Goal: Answer question/provide support

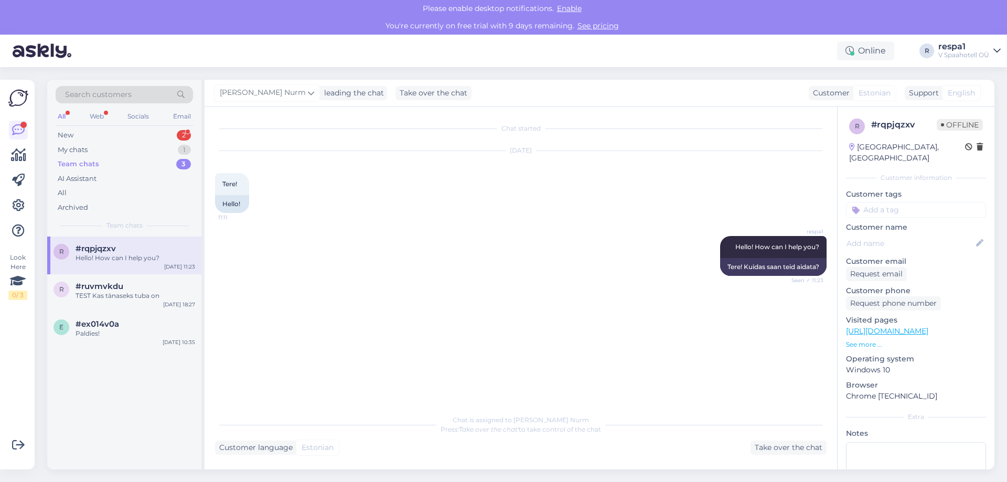
click at [127, 259] on div "Hello! How can I help you?" at bounding box center [136, 257] width 120 height 9
click at [371, 328] on div "Chat started [DATE] Tere! 11:11 Hello! respa1 Hello! How can I help you? Seen ✓…" at bounding box center [525, 258] width 621 height 282
click at [768, 447] on div "Take over the chat" at bounding box center [789, 448] width 76 height 14
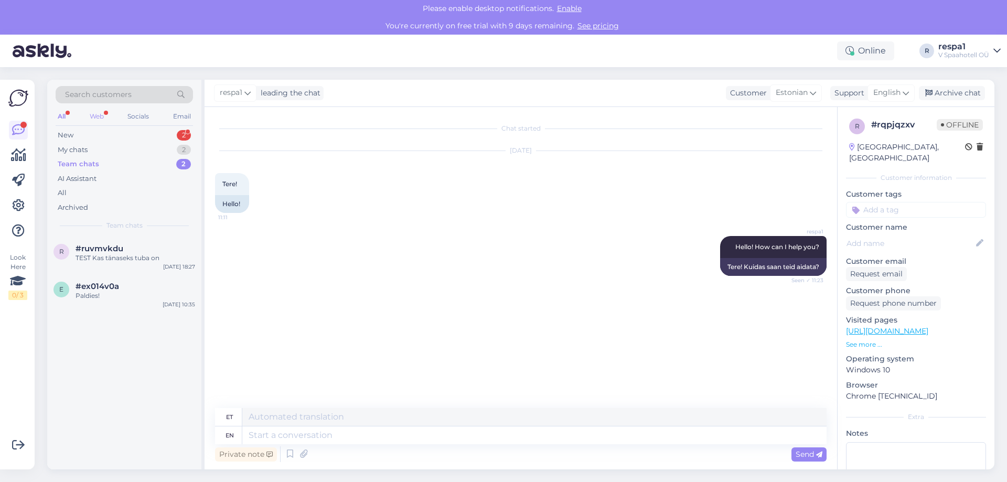
click at [104, 117] on div "Web" at bounding box center [97, 117] width 18 height 14
click at [61, 114] on div "All" at bounding box center [62, 117] width 12 height 14
click at [185, 402] on div "r #ruvmvkdu TEST Kas tänaseks tuba on [DATE] 18:27 e #ex014v0a Paldies! [DATE] …" at bounding box center [124, 353] width 154 height 233
click at [136, 283] on div "#ex014v0a" at bounding box center [136, 286] width 120 height 9
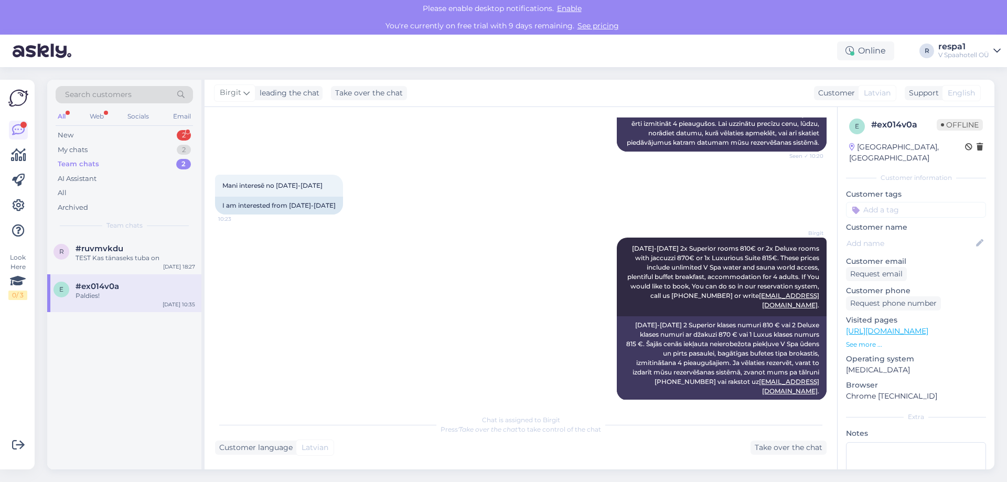
scroll to position [420, 0]
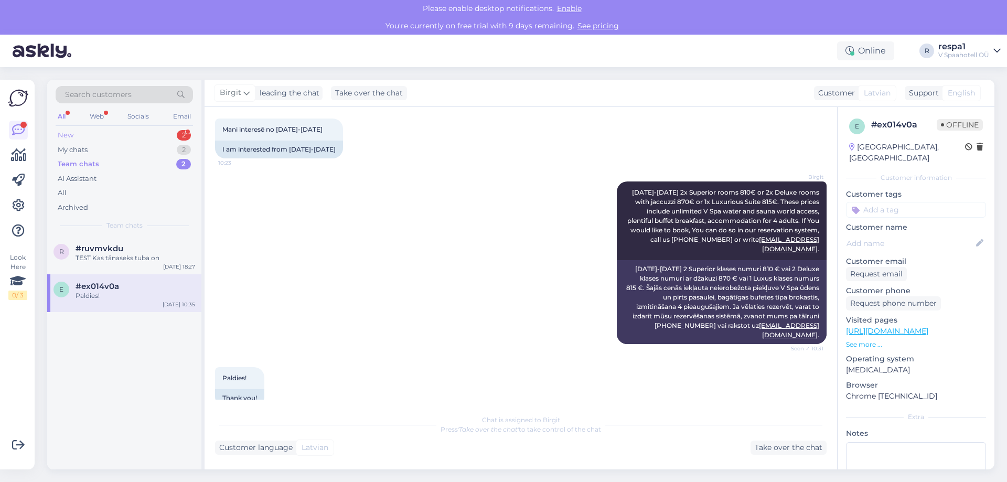
click at [131, 136] on div "New 2" at bounding box center [124, 135] width 137 height 15
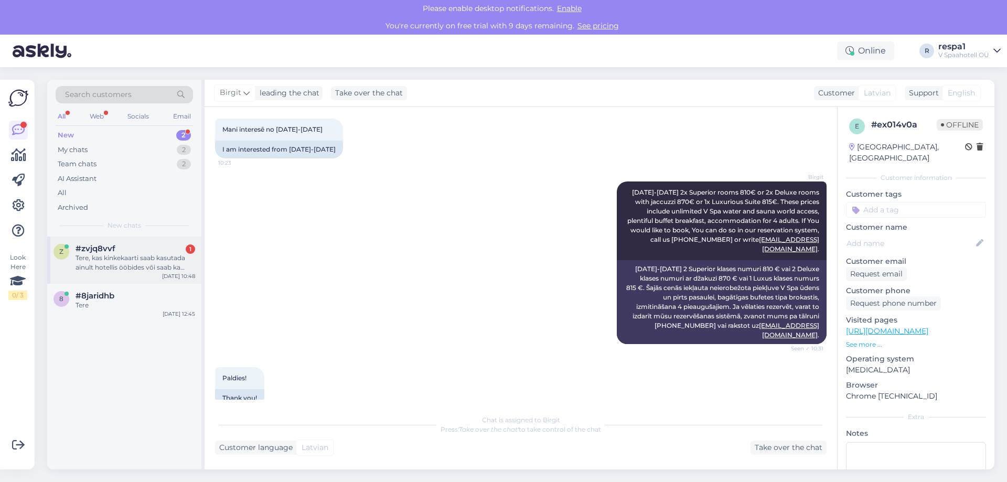
click at [153, 261] on div "Tere, kas kinkekaarti saab kasutada ainult hotellis ööbides või saab ka restora…" at bounding box center [136, 262] width 120 height 19
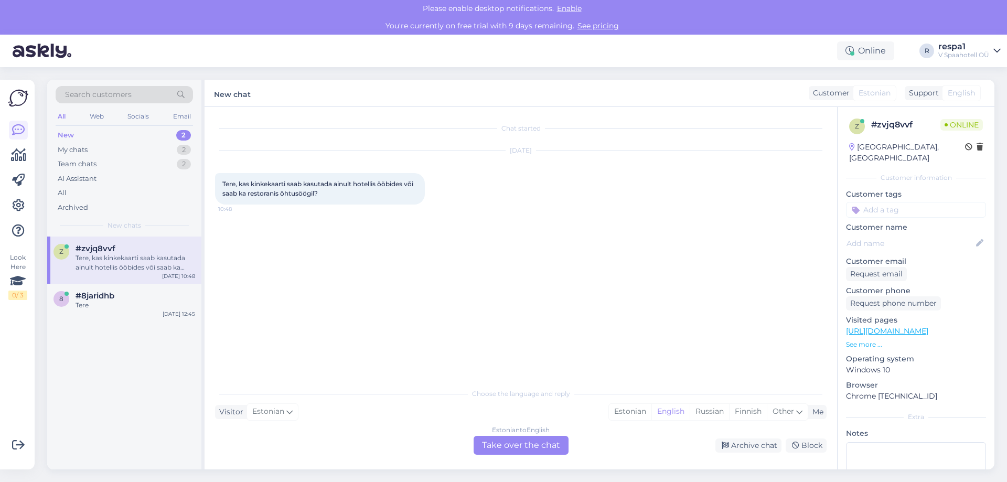
click at [327, 379] on div "Chat started [DATE] Tere, kas kinkekaarti saab kasutada ainult hotellis ööbides…" at bounding box center [521, 288] width 633 height 362
click at [530, 449] on div "Estonian to English Take over the chat" at bounding box center [521, 445] width 95 height 19
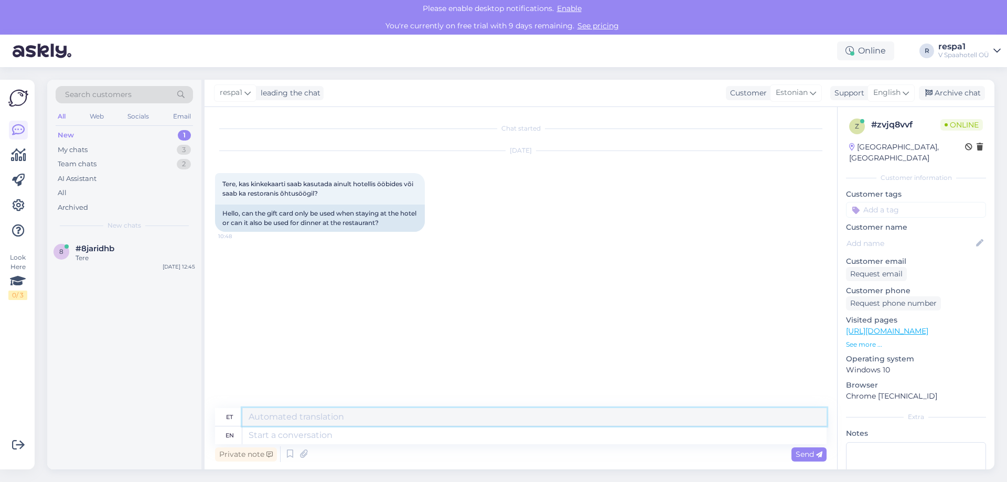
click at [300, 421] on textarea at bounding box center [534, 417] width 584 height 18
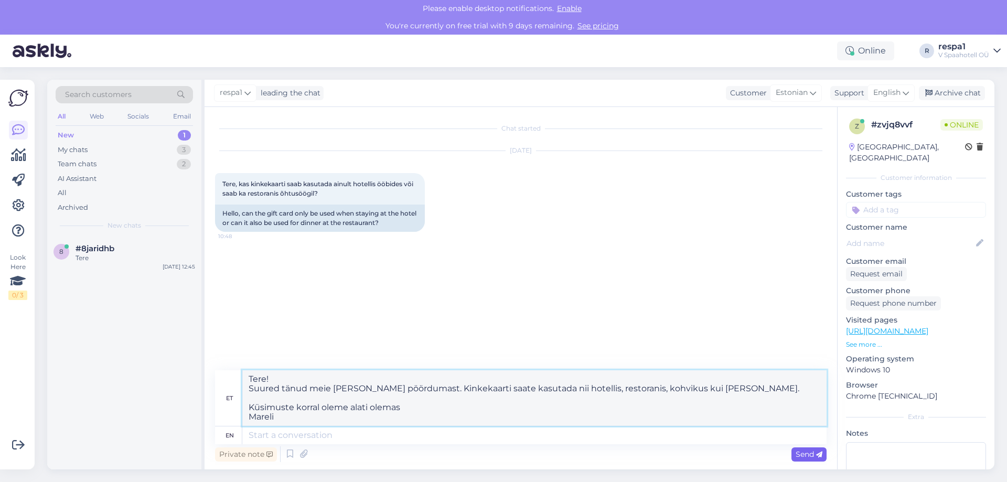
type textarea "Tere! Suured tänud meie [PERSON_NAME] pöördumast. Kinkekaarti saate kasutada ni…"
click at [807, 456] on span "Send" at bounding box center [809, 454] width 27 height 9
click at [814, 455] on span "Send" at bounding box center [809, 454] width 27 height 9
click at [478, 414] on textarea "Tere! Suured tänud meie [PERSON_NAME] pöördumast. Kinkekaarti saate kasutada ni…" at bounding box center [534, 398] width 584 height 56
drag, startPoint x: 326, startPoint y: 416, endPoint x: 212, endPoint y: 361, distance: 126.4
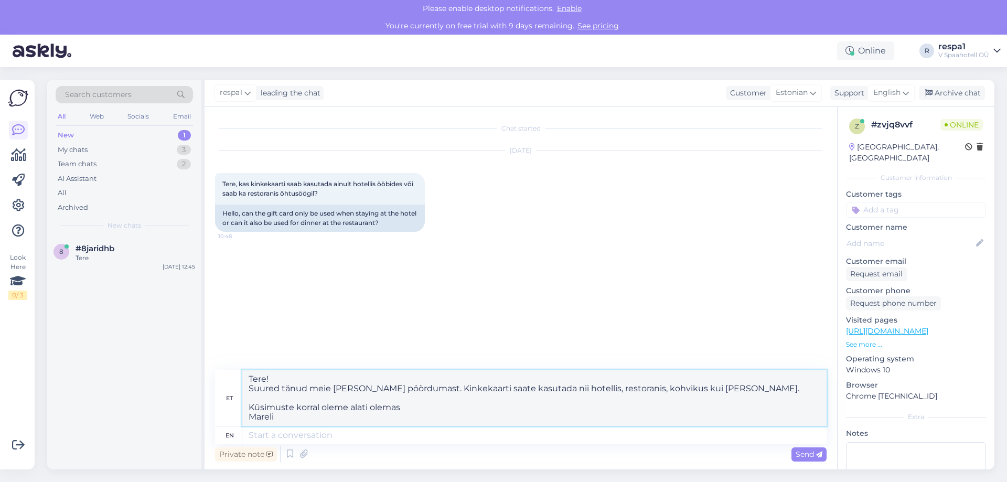
click at [212, 361] on div "Chat started [DATE] Tere, kas kinkekaarti saab kasutada ainult hotellis ööbides…" at bounding box center [521, 288] width 633 height 362
click at [808, 454] on span "Send" at bounding box center [809, 454] width 27 height 9
click at [797, 453] on span "Send" at bounding box center [809, 454] width 27 height 9
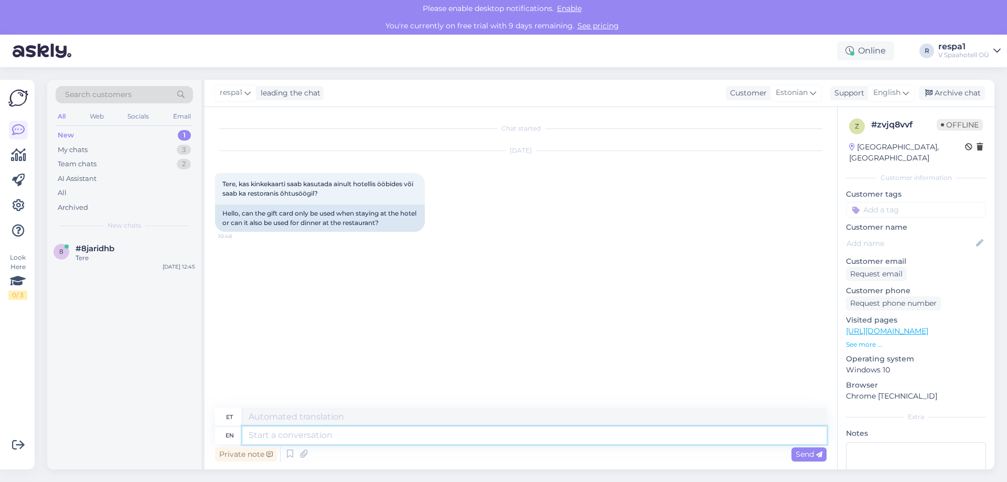
click at [275, 439] on textarea at bounding box center [534, 435] width 584 height 18
paste textarea "Tere! Suured tänud meie [PERSON_NAME] pöördumast. Kinkekaarti saate kasutada ni…"
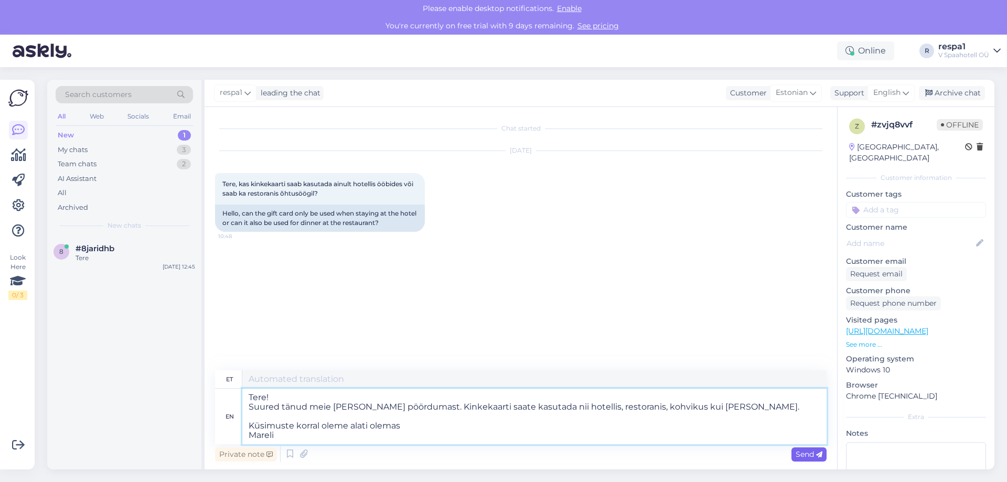
type textarea "Tere! Suured tänud meie [PERSON_NAME] pöördumast. Kinkekaarti saate kasutada ni…"
click at [811, 452] on span "Send" at bounding box center [809, 454] width 27 height 9
type textarea "Tere! Suured tänud meie [PERSON_NAME] pöördumast. Kinkekaarti saate kasutada ni…"
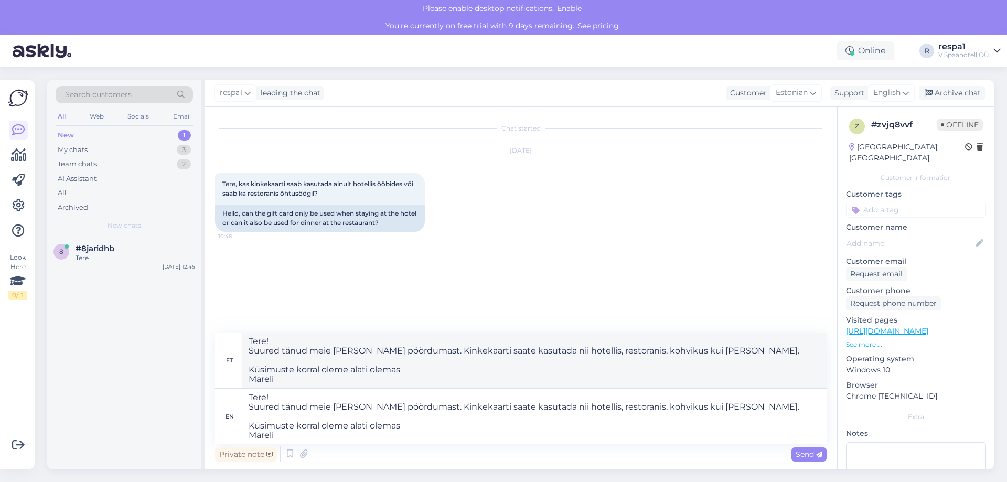
click at [513, 242] on div "[DATE] Tere, kas kinkekaarti saab kasutada ainult hotellis ööbides või saab ka …" at bounding box center [521, 192] width 612 height 104
drag, startPoint x: 277, startPoint y: 366, endPoint x: 294, endPoint y: 399, distance: 37.1
click at [278, 366] on textarea "Tere! Suured tänud meie [PERSON_NAME] pöördumast. Kinkekaarti saate kasutada ni…" at bounding box center [534, 361] width 584 height 56
drag, startPoint x: 804, startPoint y: 452, endPoint x: 791, endPoint y: 452, distance: 12.6
click at [804, 452] on span "Send" at bounding box center [809, 454] width 27 height 9
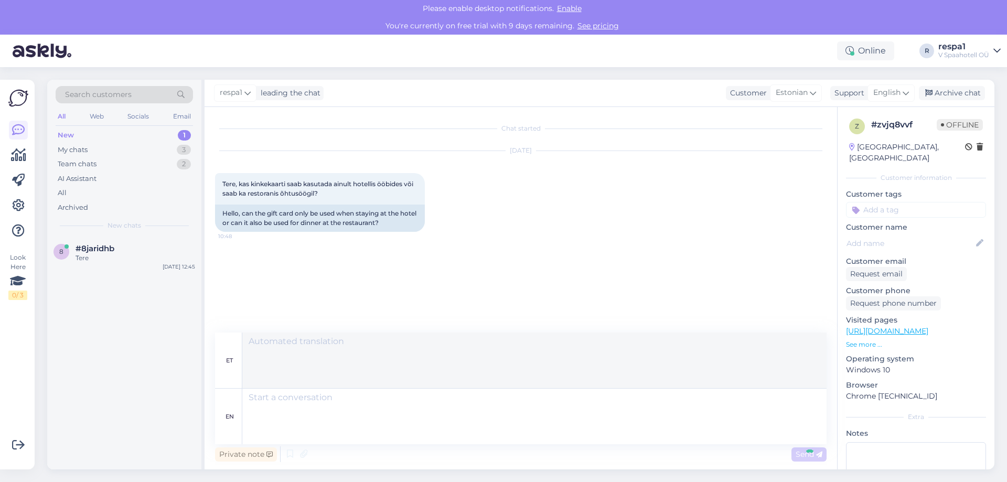
scroll to position [2, 0]
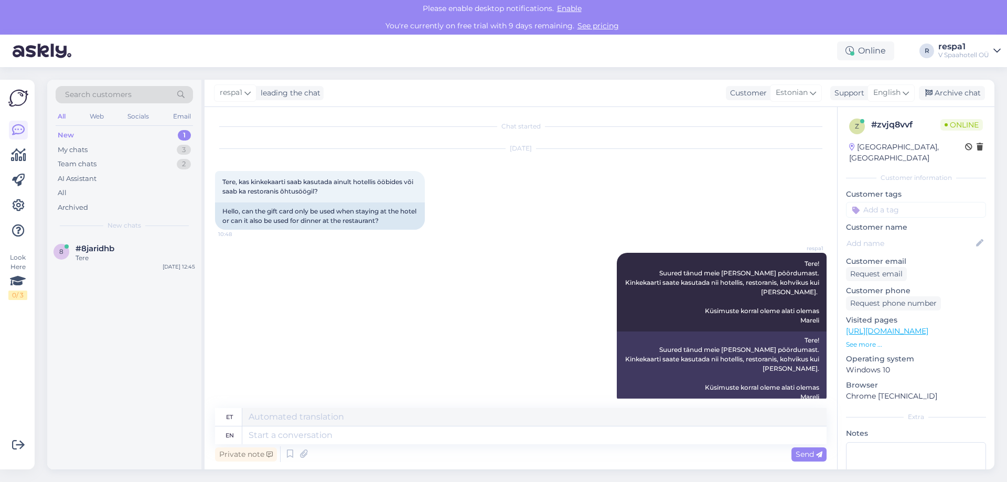
click at [474, 258] on div "respa1 Tere! Suured tänud meie [PERSON_NAME] pöördumast. Kinkekaarti saate kasu…" at bounding box center [521, 329] width 612 height 176
click at [590, 326] on icon at bounding box center [593, 329] width 6 height 6
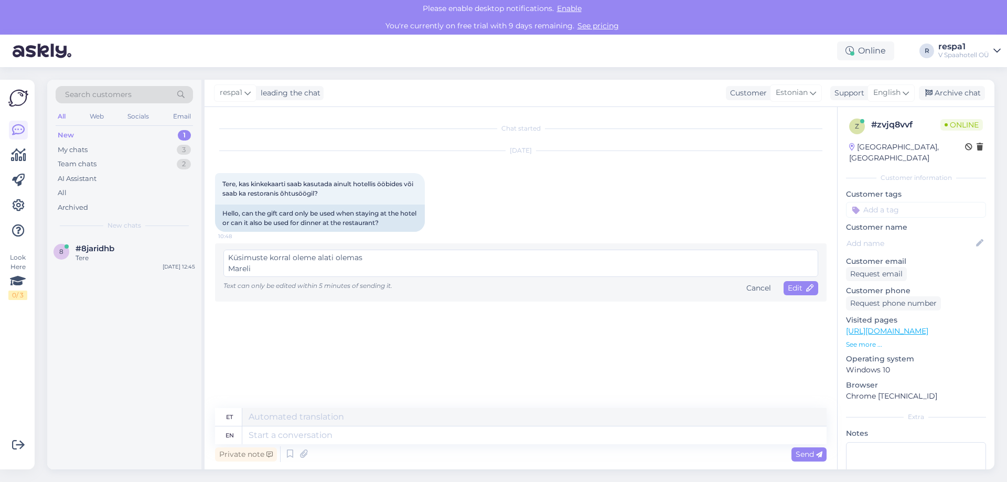
scroll to position [0, 0]
click at [751, 285] on div "Cancel" at bounding box center [758, 288] width 33 height 14
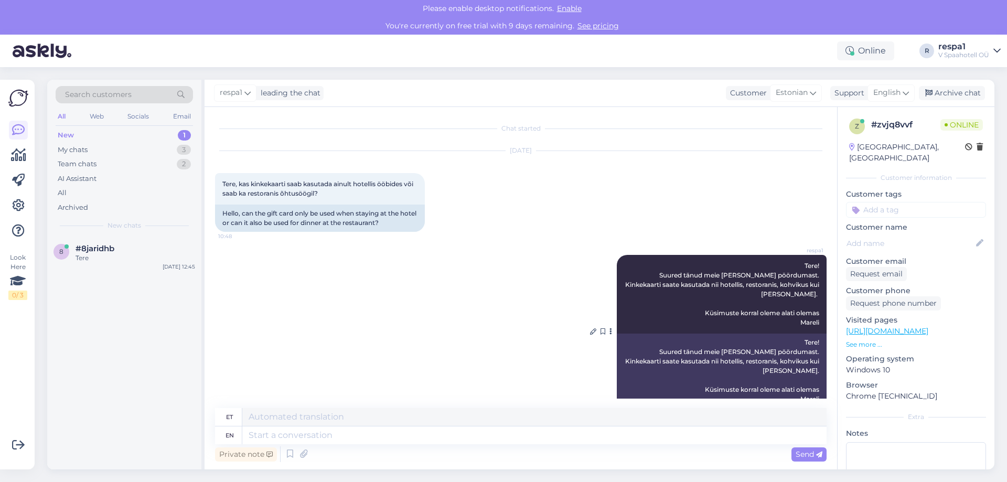
click at [610, 328] on icon at bounding box center [611, 331] width 3 height 6
click at [500, 303] on div "respa1 Tere! Suured tänud meie [PERSON_NAME] pöördumast. Kinkekaarti saate kasu…" at bounding box center [521, 331] width 612 height 176
click at [316, 440] on textarea at bounding box center [534, 435] width 584 height 18
click at [135, 266] on div "Здравствуйте я видела ваше объявление что вам нужно горничная в отель не смогла…" at bounding box center [136, 262] width 120 height 19
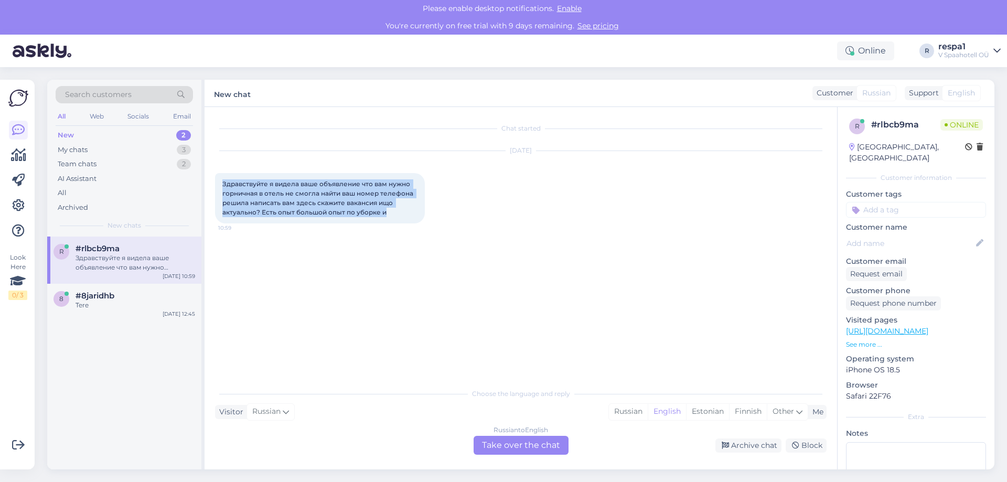
drag, startPoint x: 390, startPoint y: 216, endPoint x: 218, endPoint y: 179, distance: 175.5
click at [218, 179] on div "Здравствуйте я видела ваше объявление что вам нужно горничная в отель не смогла…" at bounding box center [320, 198] width 210 height 50
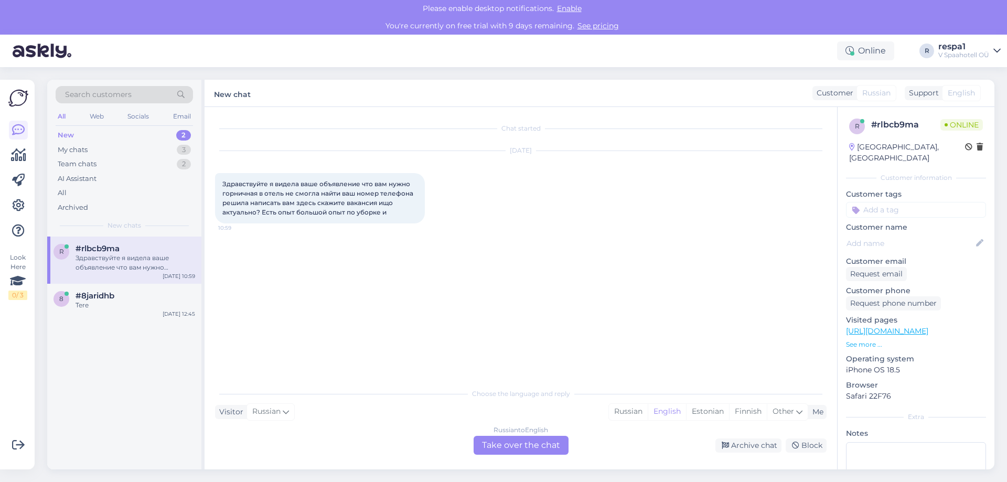
click at [531, 444] on div "Russian to English Take over the chat" at bounding box center [521, 445] width 95 height 19
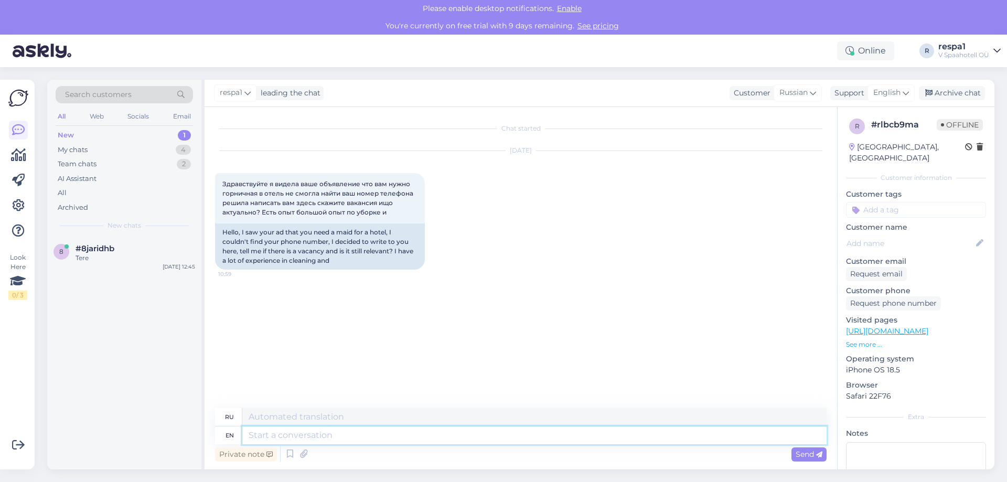
click at [303, 438] on textarea at bounding box center [534, 435] width 584 height 18
type textarea "Hello!"
type textarea "Привет!"
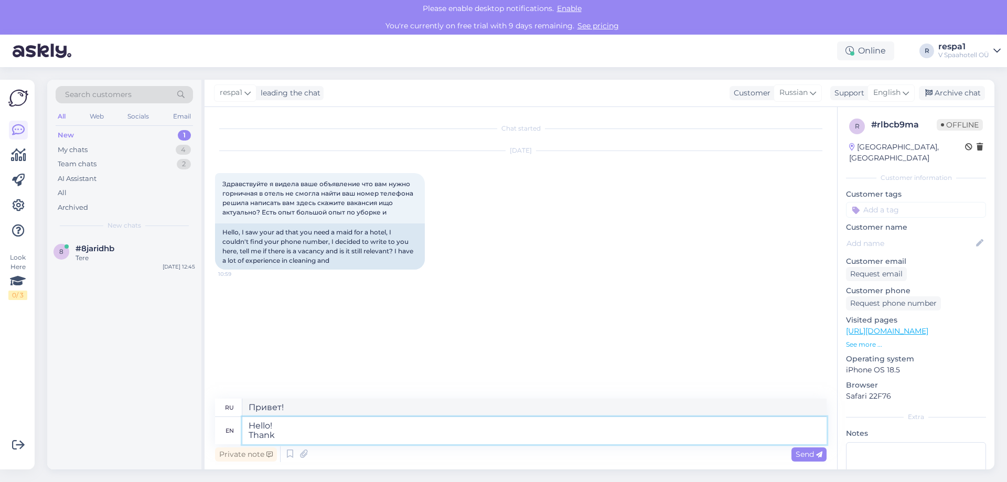
type textarea "Hello! Thank"
type textarea "Привет! [GEOGRAPHIC_DATA]"
type textarea "Hello! Thank You for"
type textarea "Привет! Спасибо за"
type textarea "Hello! Thank You for writing"
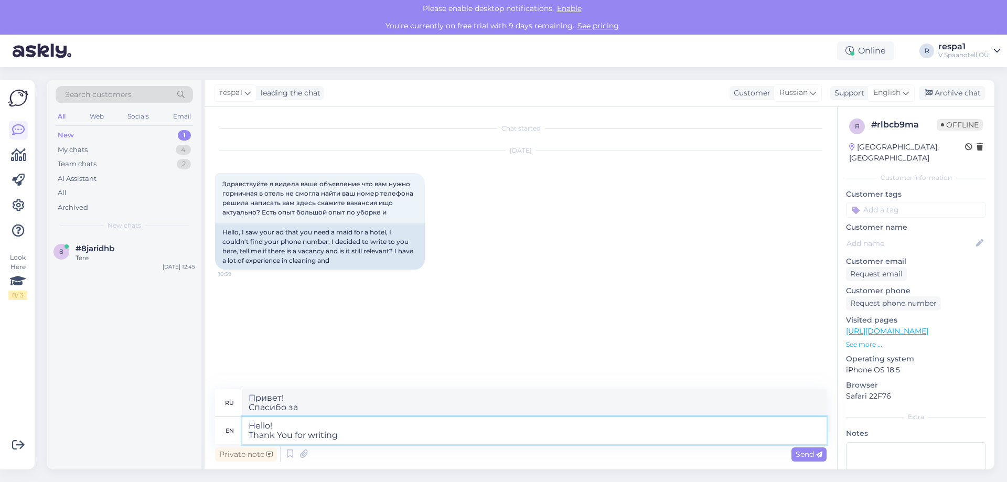
type textarea "Привет! Спасибо за письмо."
type textarea "Hello! Thank You for writing to"
type textarea "Привет! , что написали."
type textarea "Hello! Thank You for writing to us."
type textarea "Здравствуйте! [PERSON_NAME], что написали нам."
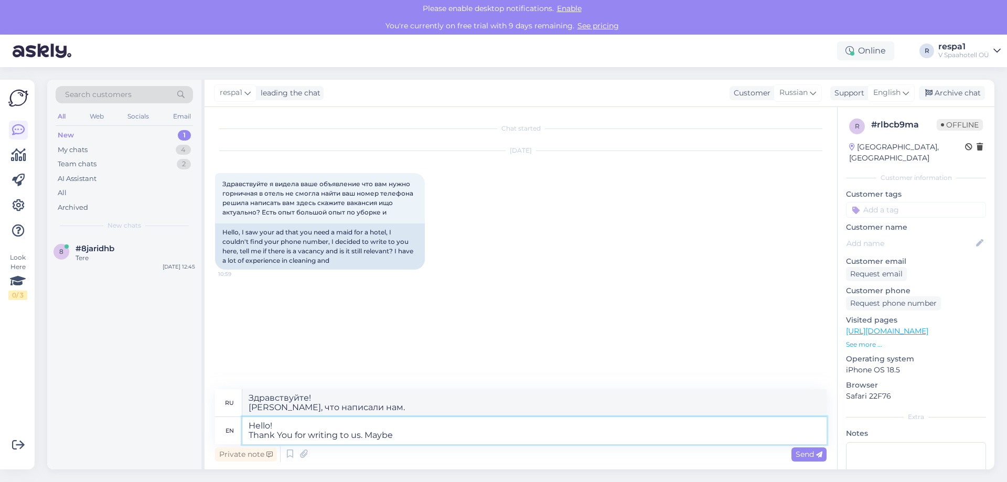
type textarea "Hello! Thank You for writing to us. Maybe"
type textarea "Привет! , что написали нам. Возможно."
type textarea "Hello! Thank You for writing to us. Maybe You c"
type textarea "Привет! , что написали нам. Может быть, вы"
type textarea "Hello! Thank You for writing to us. Maybe You can s"
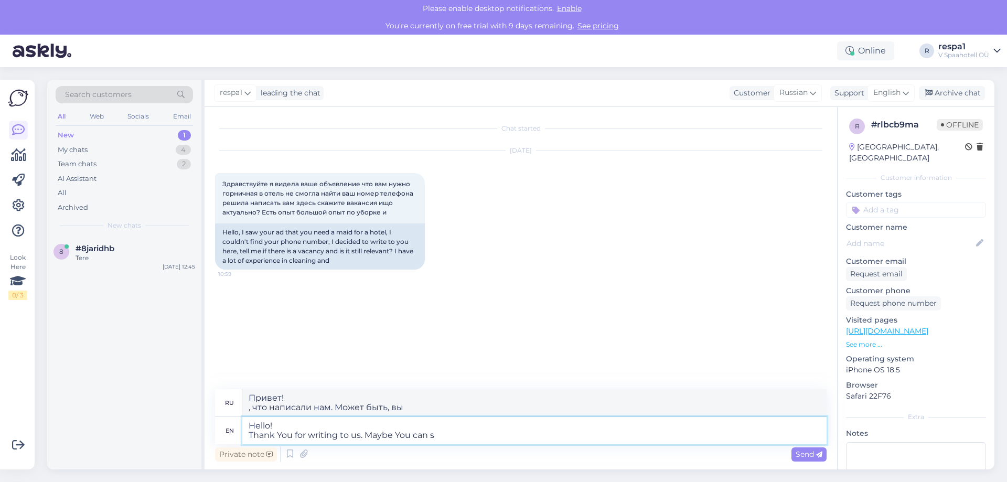
type textarea "Здравствуйте! , что написали нам. Возможно, вы сможете"
type textarea "Hello! Thank You for writing to us. Maybe You can send u"
type textarea "Здравствуйте! , что написали нам. Может быть, вы сможете отправить"
type textarea "Hello! Thank You for writing to us. Maybe You can send us"
type textarea "Здравствуйте! , что написали нам. Может быть, вы сможете отправить нам"
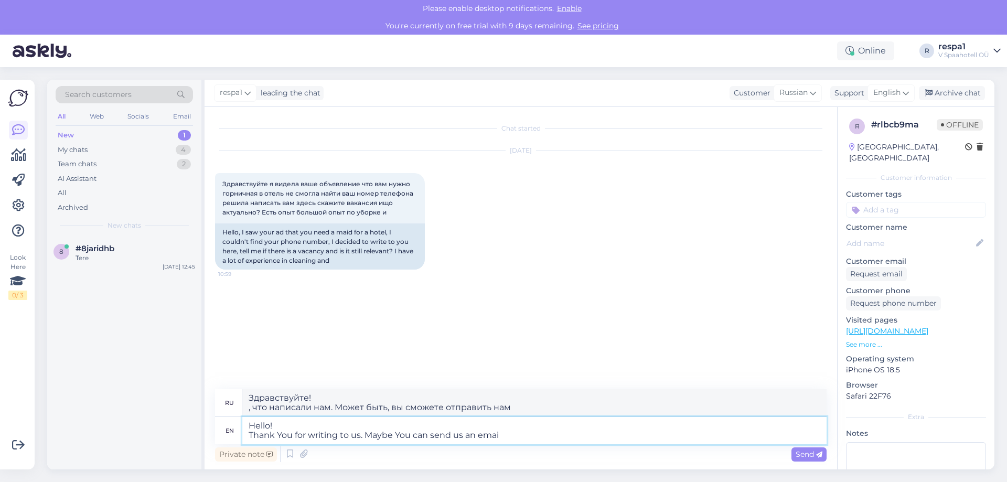
type textarea "Hello! Thank You for writing to us. Maybe You can send us an email"
type textarea "Здравствуйте! , что написали нам. Может быть, вы могли бы написать нам письмо?"
type textarea "Hello! Thank You for writing to us. Maybe You can send us an email and"
type textarea "Здравствуйте! , что написали нам. Может быть, вы могли бы отправить нам электро…"
type textarea "Hello! Thank You for writing to us. Maybe You can send us an email"
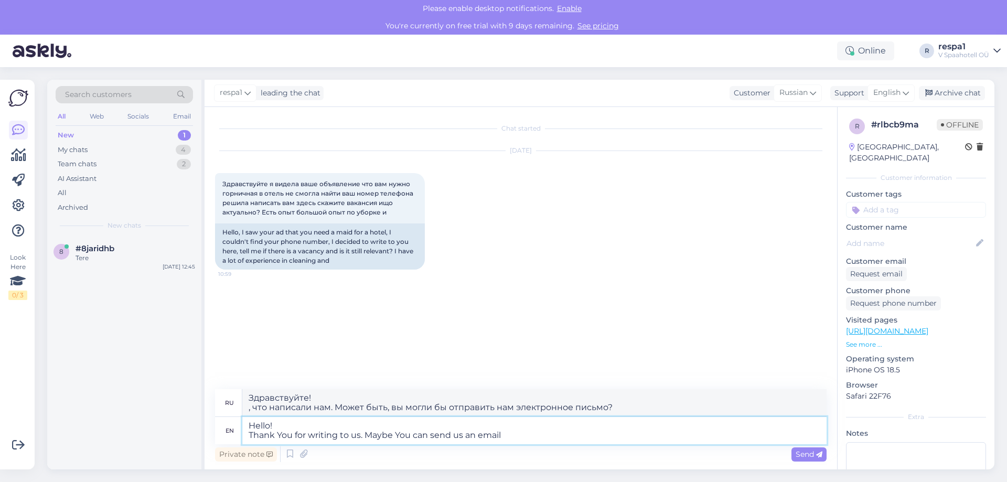
type textarea "Здравствуйте! , что написали нам. Может быть, вы могли бы написать нам письмо?"
type textarea "Hello! Thank You for writing to us. Maybe You can send us an email, after t"
type textarea "Здравствуйте! , что написали нам. Может быть, вы сможете написать нам письмо по…"
type textarea "Hello! Thank You for writing to us. Maybe You can send us an email, after that"
type textarea "Здравствуйте! , что написали нам. Может быть, после этого вы напишете нам письм…"
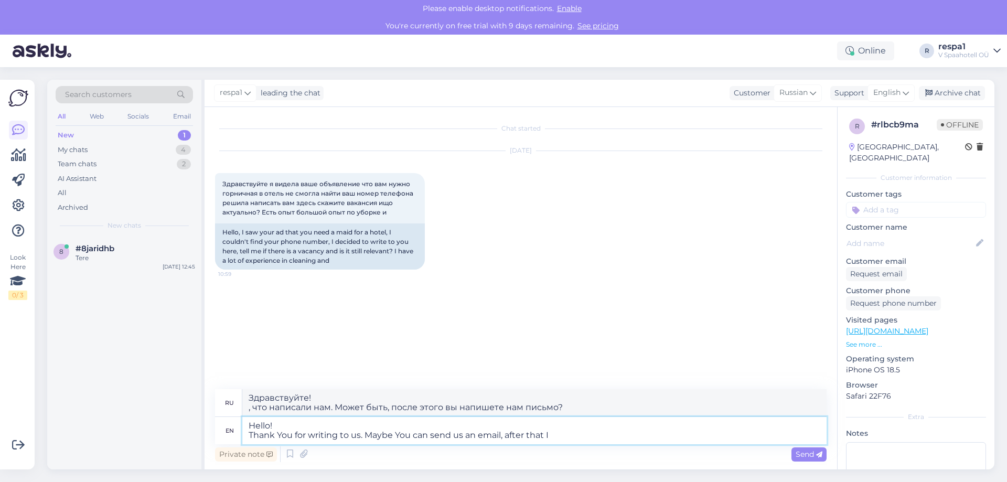
type textarea "Hello! Thank You for writing to us. Maybe You can send us an email, after that I"
type textarea "Здравствуйте! , что написали нам. Может быть, вы напишете нам письмо, и тогда я…"
type textarea "Hello! Thank You for writing to us. Maybe You can send us an email, after that …"
type textarea "Здравствуйте! , что написали нам. Может быть, вы напишете нам письмо, и тогда я…"
type textarea "Hello! Thank You for writing to us. Maybe You can send us an email, after that …"
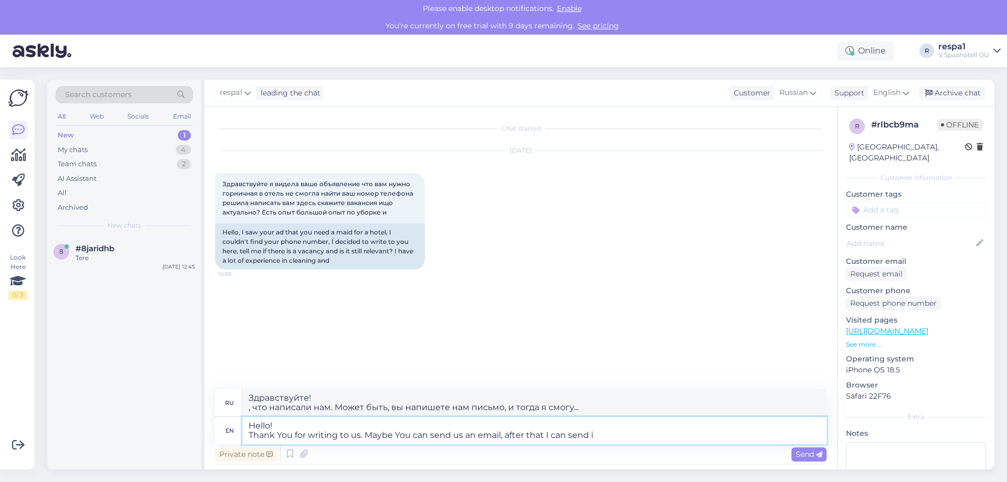
type textarea "Здравствуйте! , что написали нам. Может быть, вы напишете нам письмо, и тогда я…"
type textarea "Hello! Thank You for writing to us. Maybe You can send us an email, after that …"
type textarea "Здравствуйте! , что написали нам. Может быть, вы напишете нам письмо, и я смогу…"
type textarea "Hello! Thank You for writing to us. Maybe You can send us an email, after that …"
type textarea "Здравствуйте! , что написали нам. Может быть, вы напишете нам письмо, и я смогу…"
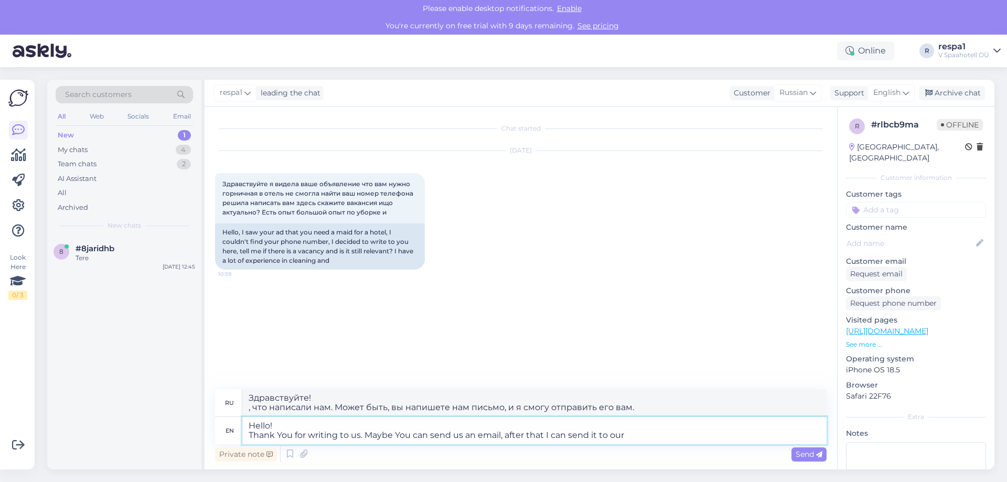
type textarea "Hello! Thank You for writing to us. Maybe You can send us an email, after that …"
type textarea "Здравствуйте! , что написали нам. Может быть, вы напишете нам письмо, а я потом…"
click at [636, 433] on textarea "Hello! Thank You for writing to us. Maybe You can send us an email, after that …" at bounding box center [534, 430] width 584 height 27
paste textarea "Housekeeping manager"
type textarea "Hello! Thank You for writing to us. Maybe You can send us an email, after that …"
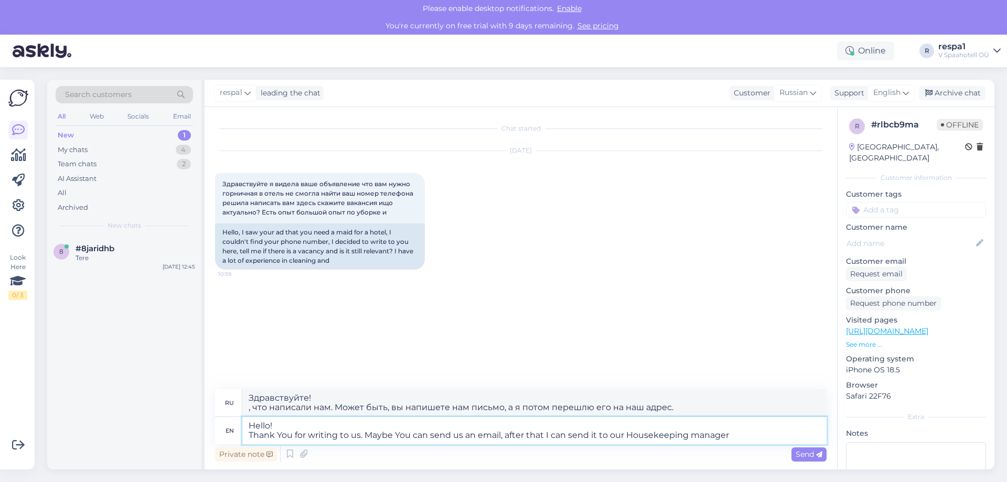
type textarea "Здравствуйте! , что написали нам. Можете написать нам письмо, а я перешлю его н…"
type textarea "Hello! Thank You for writing to us. Maybe You can send us an email, after that …"
type textarea "Здравствуйте! , что написали нам. Можете написать нам по электронной почте, а я…"
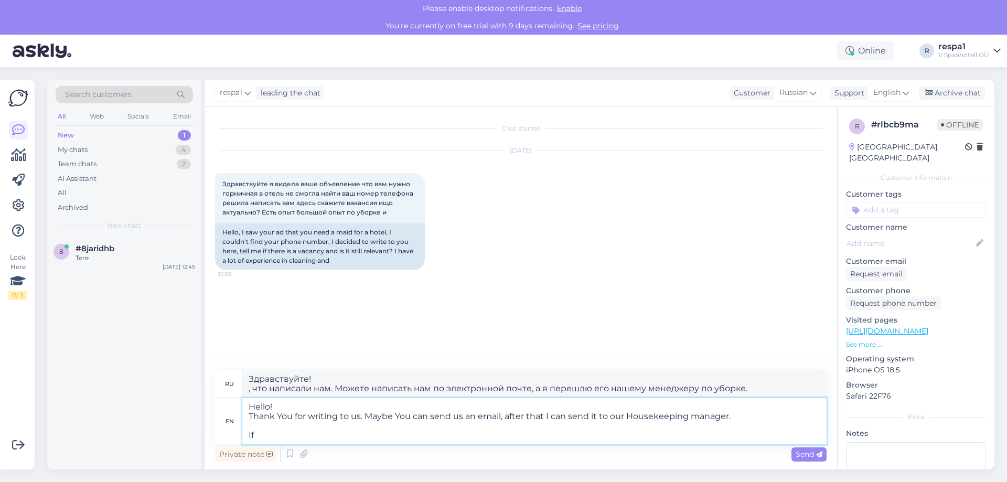
type textarea "Hello! Thank You for writing to us. Maybe You can send us an email, after that …"
type textarea "Здравствуйте! [PERSON_NAME], что написали нам. Можете написать нам электронное …"
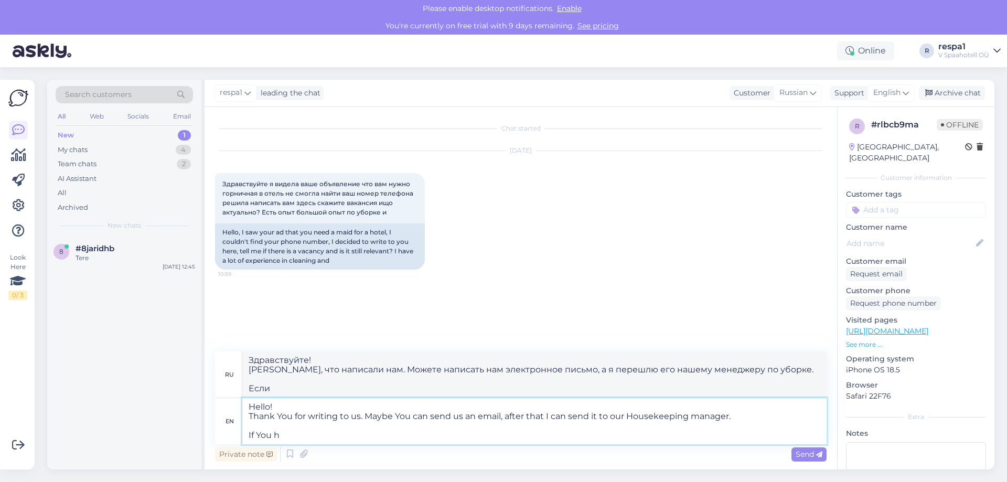
type textarea "Hello! Thank You for writing to us. Maybe You can send us an email, after that …"
type textarea "Здравствуйте! [PERSON_NAME], что написали нам. Можете написать нам электронное …"
type textarea "Hello! Thank You for writing to us. Maybe You can send us an email, after that …"
type textarea "Здравствуйте! [PERSON_NAME], что написали нам. Можете написать нам электронное …"
type textarea "Hello! Thank You for writing to us. Maybe You can send us an email, after that …"
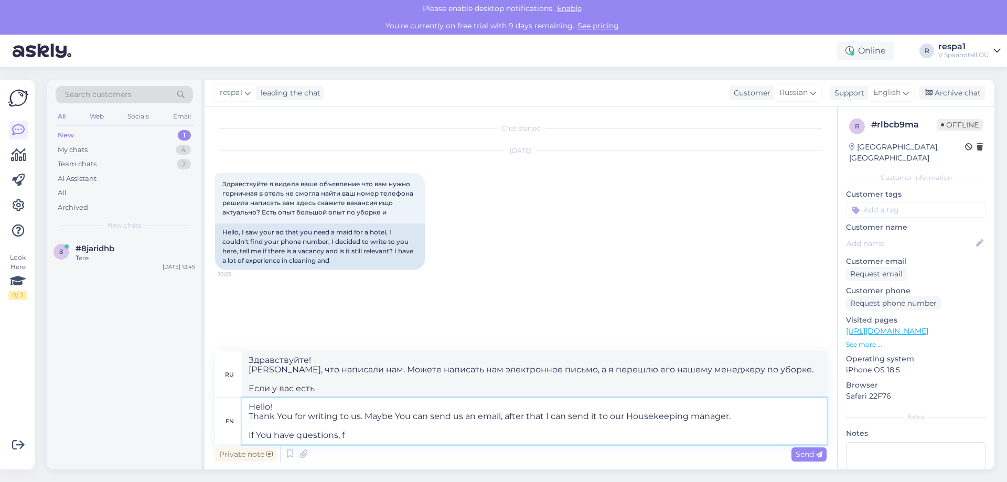
type textarea "Здравствуйте! [PERSON_NAME], что написали нам. Можете написать нам электронное …"
type textarea "Hello! Thank You for writing to us. Maybe You can send us an email, after that …"
type textarea "Здравствуйте! [PERSON_NAME], что написали нам. Можете написать нам электронное …"
type textarea "Hello! Thank You for writing to us. Maybe You can send us an email, after that …"
type textarea "Здравствуйте! [PERSON_NAME], что написали нам. Можете написать нам письмо, а я …"
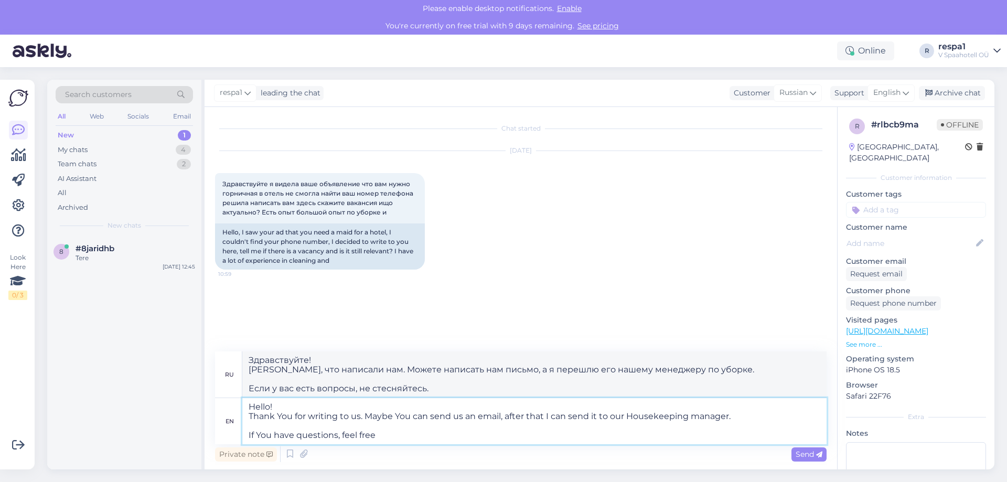
type textarea "Hello! Thank You for writing to us. Maybe You can send us an email, after that …"
type textarea "Здравствуйте! [PERSON_NAME], что написали нам. Можете написать нам электронное …"
type textarea "Hello! Thank You for writing to us. Maybe You can send us an email, after that …"
type textarea "Здравствуйте! [PERSON_NAME], что написали нам. Можете написать нам электронное …"
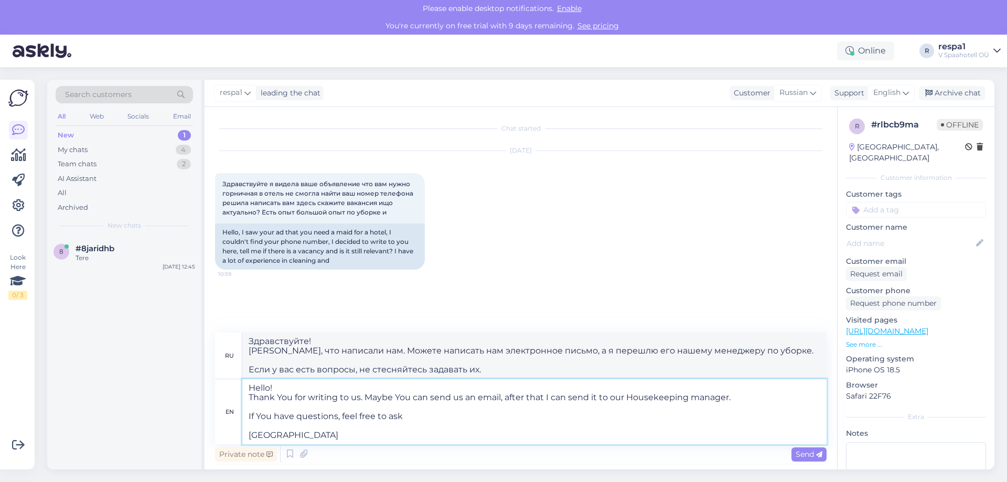
type textarea "Hello! Thank You for writing to us. Maybe You can send us an email, after that …"
type textarea "Здравствуйте! [PERSON_NAME], что написали нам. Можете написать нам электронное …"
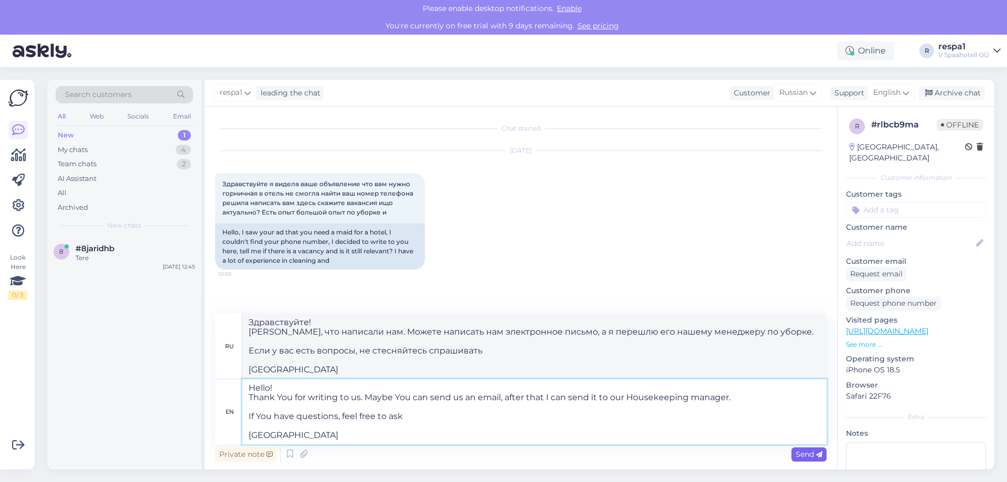
type textarea "Hello! Thank You for writing to us. Maybe You can send us an email, after that …"
click at [808, 455] on span "Send" at bounding box center [809, 454] width 27 height 9
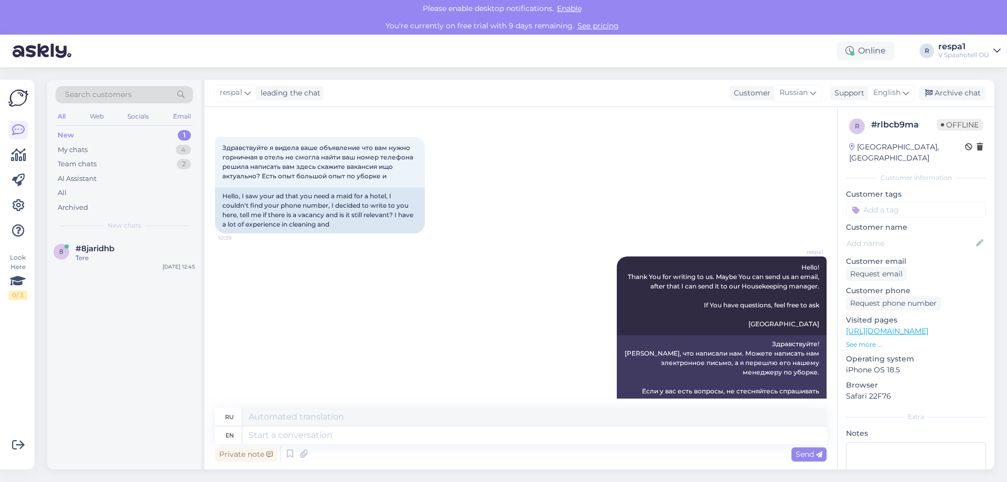
scroll to position [68, 0]
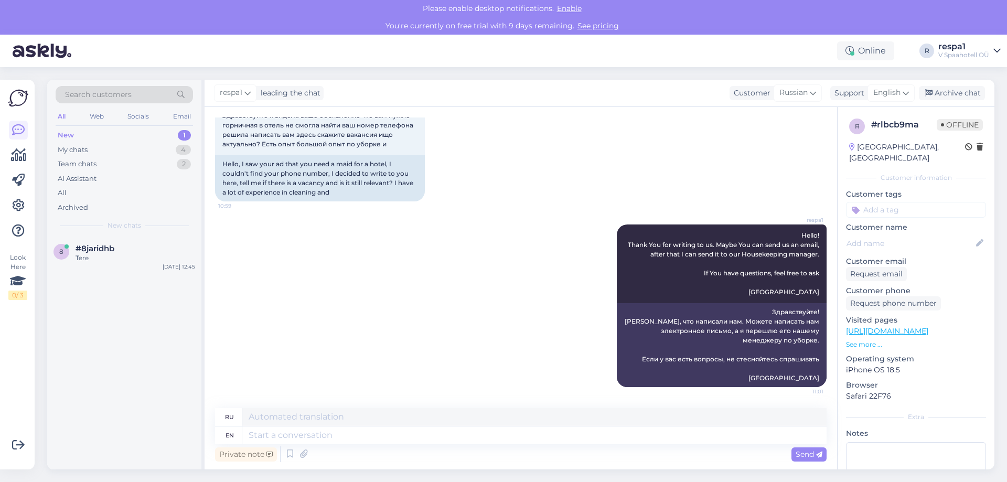
click at [96, 139] on div "New 1" at bounding box center [124, 135] width 137 height 15
click at [106, 151] on div "My chats 4" at bounding box center [124, 150] width 137 height 15
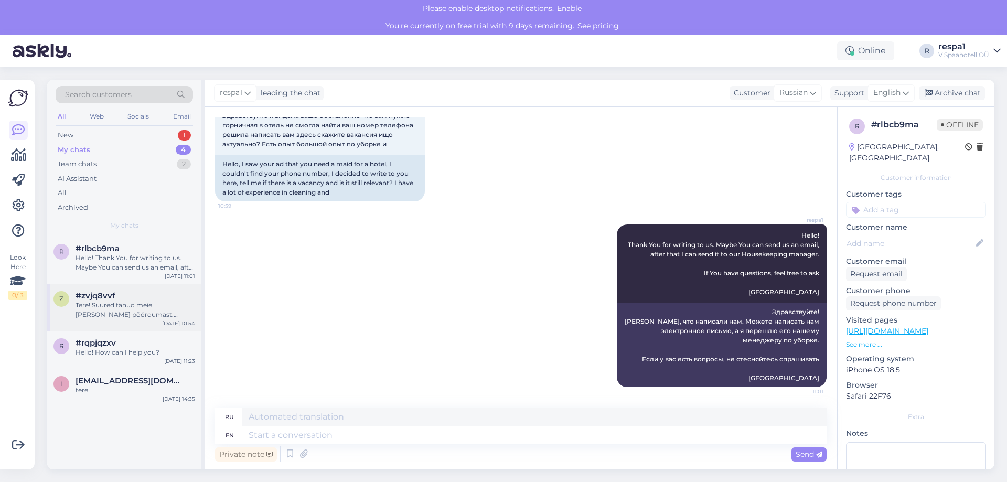
click at [122, 307] on div "Tere! Suured tänud meie [PERSON_NAME] pöördumast. Kinkekaarti saate kasutada ni…" at bounding box center [136, 310] width 120 height 19
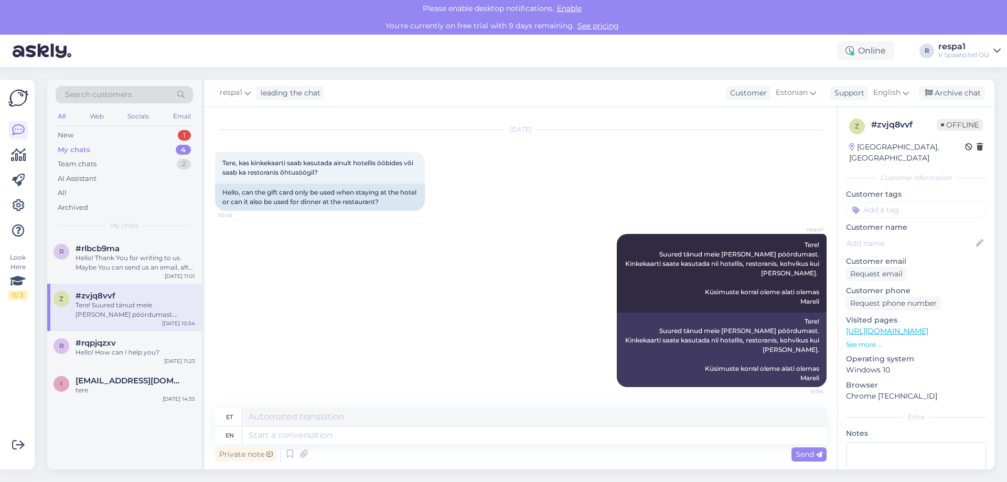
scroll to position [2, 0]
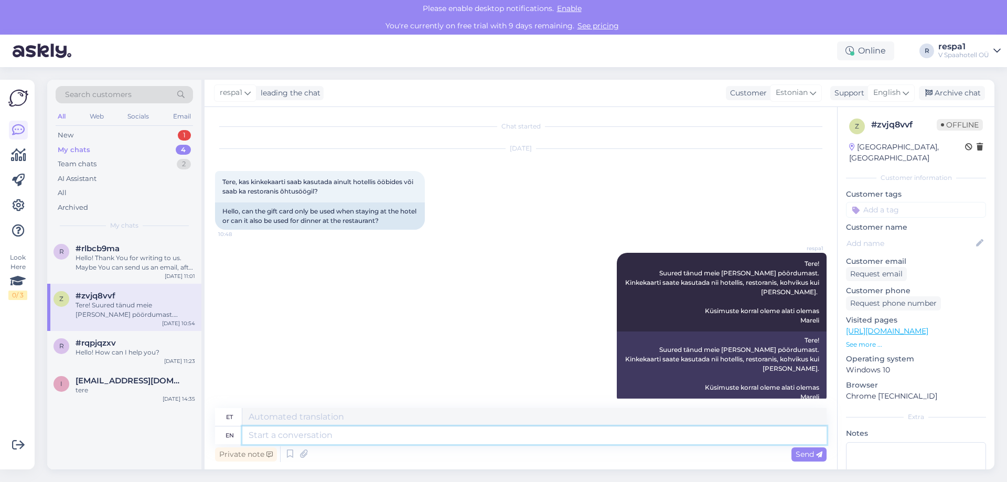
click at [265, 436] on textarea at bounding box center [534, 435] width 584 height 18
type textarea "Hello!"
type textarea "Tere!"
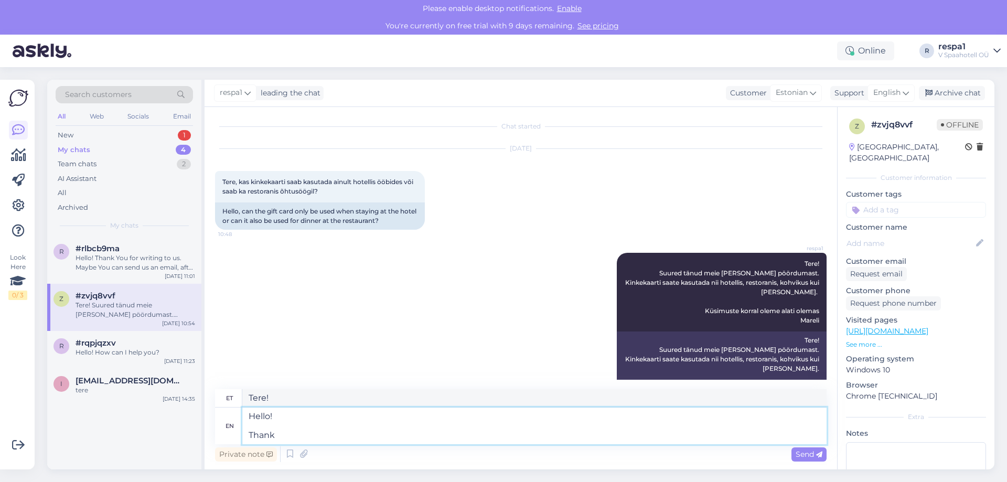
type textarea "Hello! Thank Y"
type textarea "Tere! [GEOGRAPHIC_DATA]"
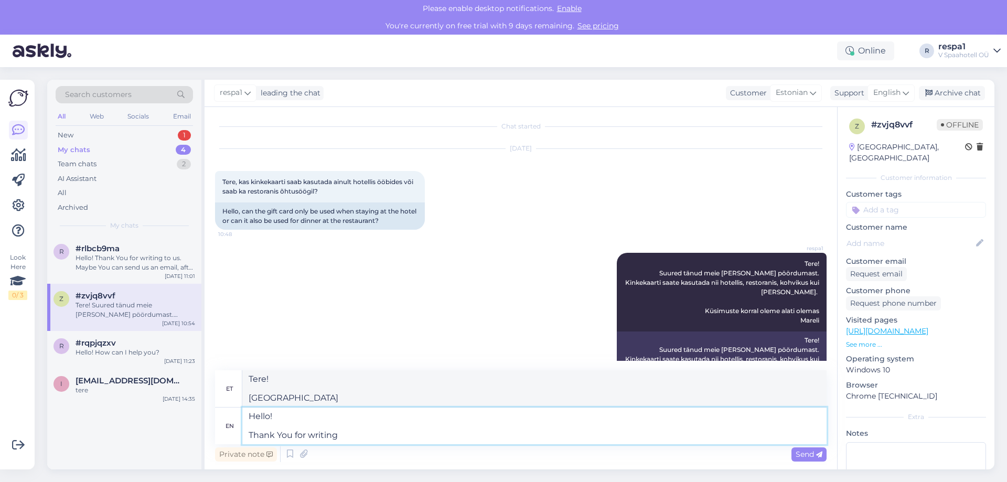
type textarea "Hello! Thank You for writing t"
type textarea "Tere! Tänan kirjutamast"
type textarea "Hello! Thank You for writing to"
type textarea "Tere! Täname teid kirjutamise eest"
type textarea "Hello! Thank You for writing to us."
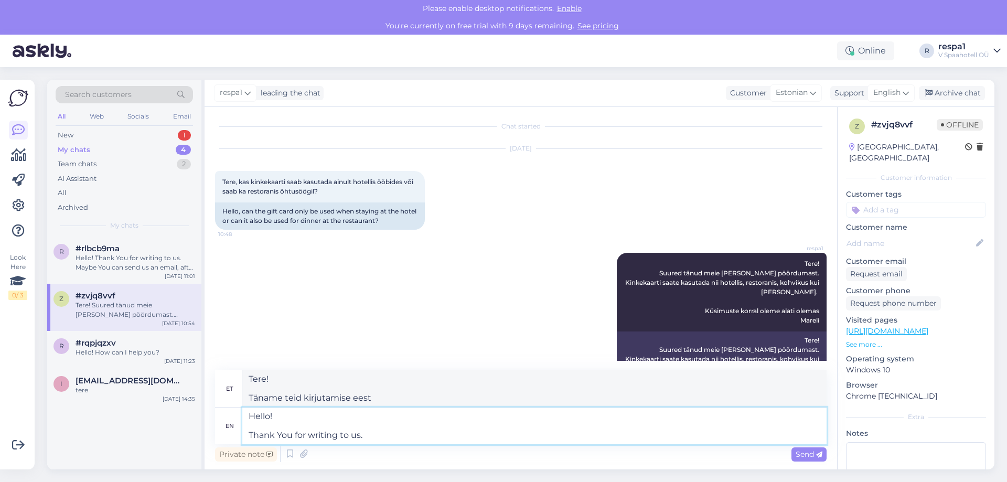
type textarea "Tere! Täname teid meile kirjutamise eest."
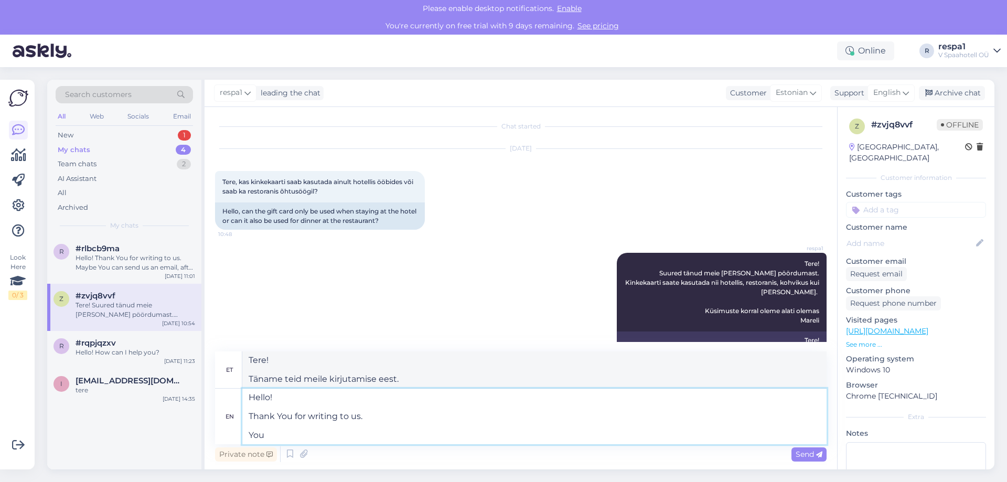
type textarea "Hello! Thank You for writing to us. You"
type textarea "Tere! Täname teid meile kirjutamise eest. Teie"
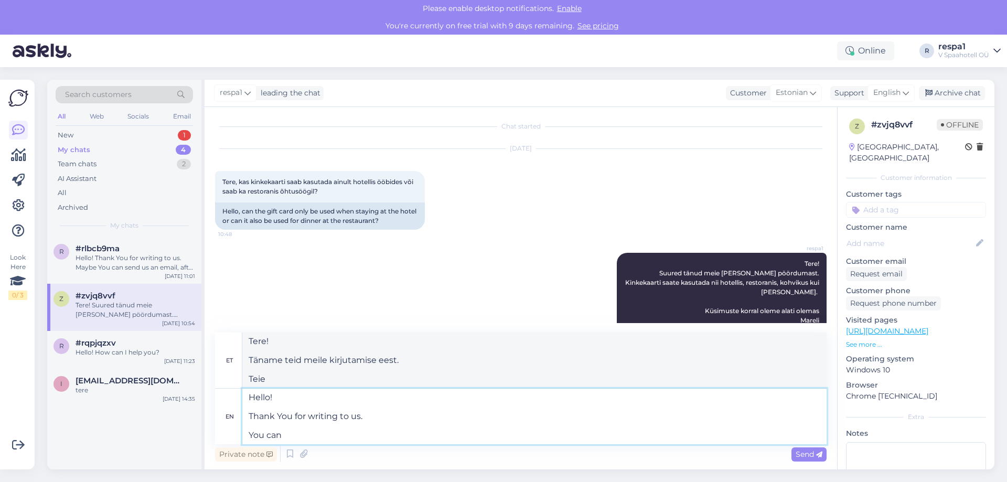
type textarea "Hello! Thank You for writing to us. You can"
type textarea "Tere! Täname teid meile kirjutamise eest. Te saate"
type textarea "Hello! Thank You for writing to us. You can use o"
type textarea "Tere! Täname teid meile kirjutamise eest. Saate kasutada"
type textarea "Hello! Thank You for writing to us. You can use our"
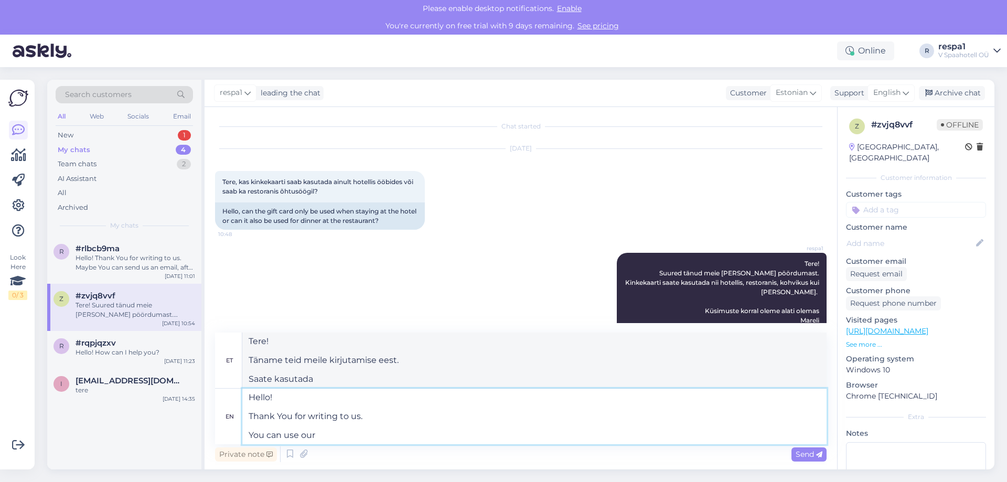
type textarea "Tere! Täname teid meile kirjutamise eest. Võite kasutada meie"
type textarea "Hello! Thank You for writing to us. You can use our gift c"
type textarea "Tere! Täname teid meile kirjutamise eest. Saate kasutada meie kingitust"
type textarea "Hello! Thank You for writing to us. You can use our gift card"
type textarea "Tere! Täname teid meile kirjutamise eest. Saate kasutada meie kinkekaarti"
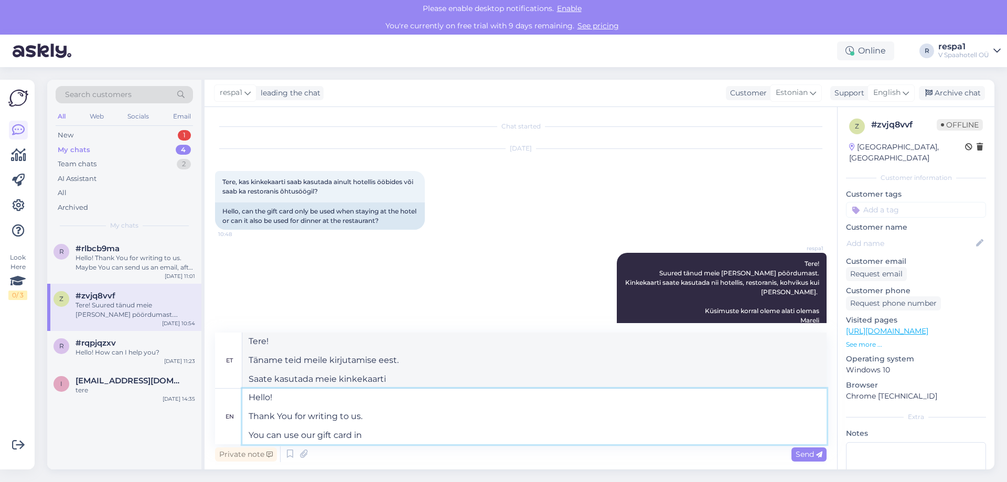
type textarea "Hello! Thank You for writing to us. You can use our gift card in"
type textarea "Tere! Täname teid meile kirjutamise eest. Meie kinkekaarti saate kasutada"
type textarea "Hello! Thank You for writing to us. You can use our gift card in hotel, r"
type textarea "Tere! Täname teid meile kirjutamise eest. Saate meie kinkekaarti kasutada hotel…"
type textarea "Hello! Thank You for writing to us. You can use our gift card in hotel, restaur…"
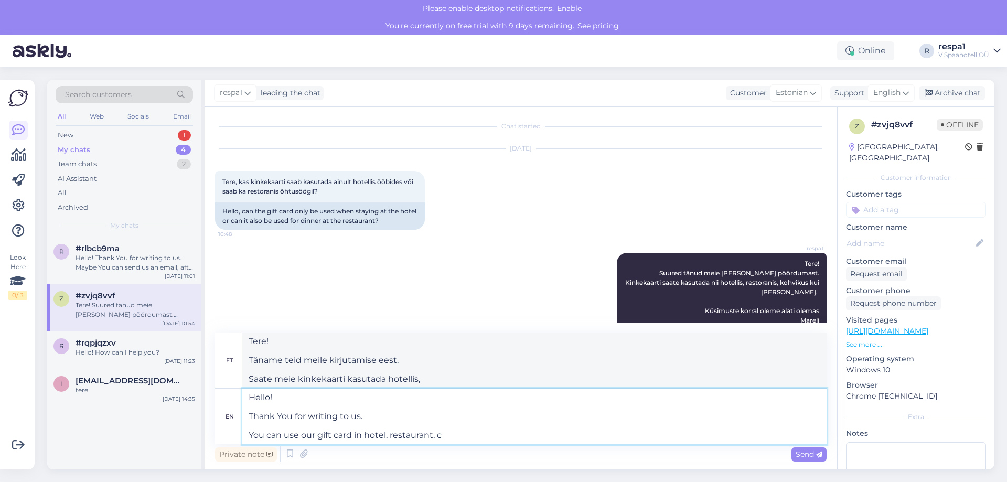
type textarea "Tere! Täname teid meile kirjutamise eest. Meie kinkekaarti saate kasutada hotel…"
type textarea "Hello! Thank You for writing to us. You can use our gift card in hotel, restaur…"
type textarea "Tere! Täname teid meile kirjutamise eest. Meie kinkekaarti saate kasutada hotel…"
type textarea "Hello! Thank You for writing to us. You can use our gift card in hotel, restaur…"
type textarea "Tere! Täname teid meile kirjutamise eest. Meie kinkekaarti saate kasutada hotel…"
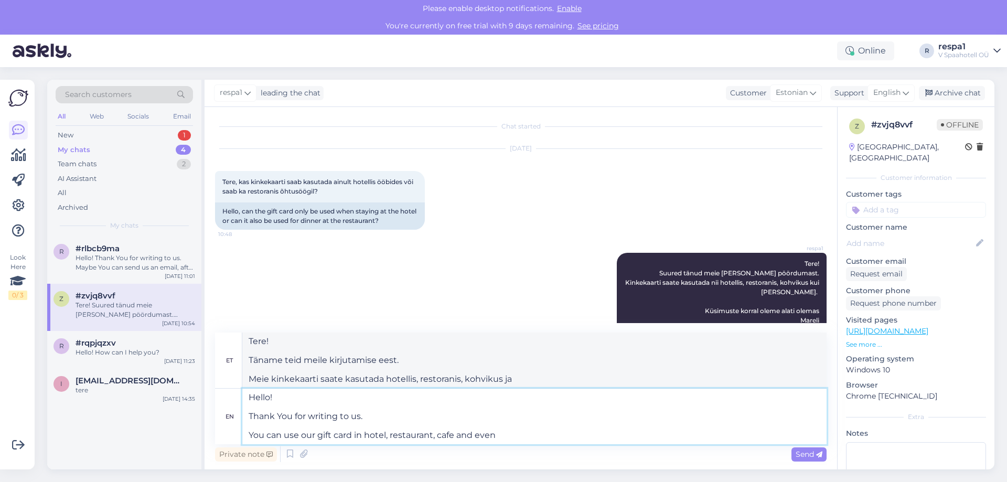
type textarea "Hello! Thank You for writing to us. You can use our gift card in hotel, restaur…"
type textarea "Tere! Täname teid meile kirjutamise eest. Meie kinkekaarti saate kasutada hotel…"
type textarea "Hello! Thank You for writing to us. You can use our gift card in hotel, restaur…"
type textarea "Tere! Täname teid meile kirjutamise eest. Meie kinkekaarti saate kasutada hotel…"
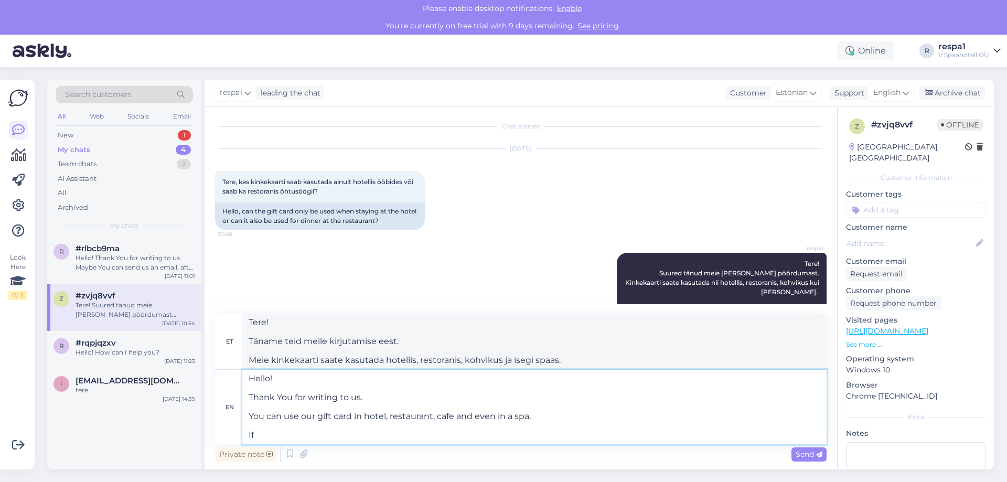
type textarea "Hello! Thank You for writing to us. You can use our gift card in hotel, restaur…"
type textarea "Tere! Täname teid meile kirjutamise eest. Meie kinkekaarti saate kasutada hotel…"
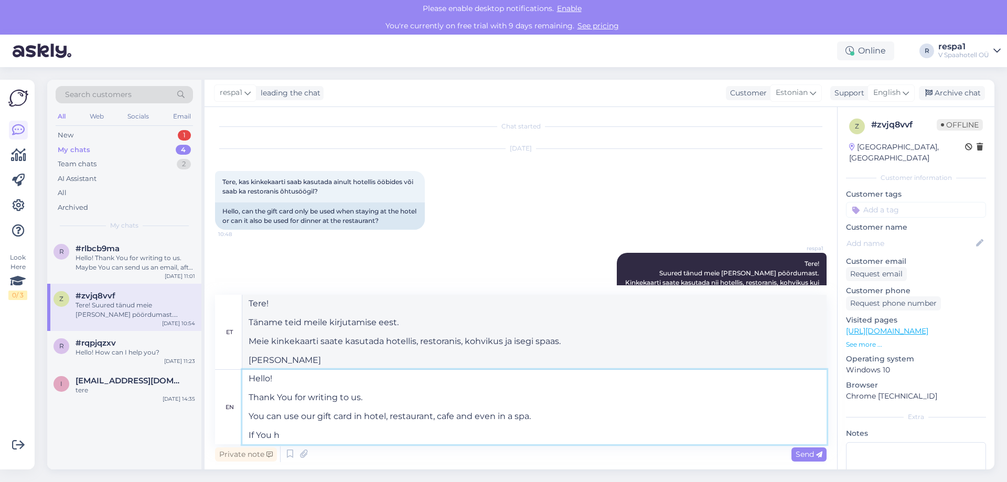
type textarea "Hello! Thank You for writing to us. You can use our gift card in hotel, restaur…"
type textarea "Tere! Täname teid meile kirjutamise eest. Meie kinkekaarti saate kasutada hotel…"
type textarea "Hello! Thank You for writing to us. You can use our gift card in hotel, restaur…"
type textarea "Tere! Täname teid meile kirjutamise eest. Meie kinkekaarti saate kasutada hotel…"
type textarea "Hello! Thank You for writing to us. You can use our gift card in hotel, restaur…"
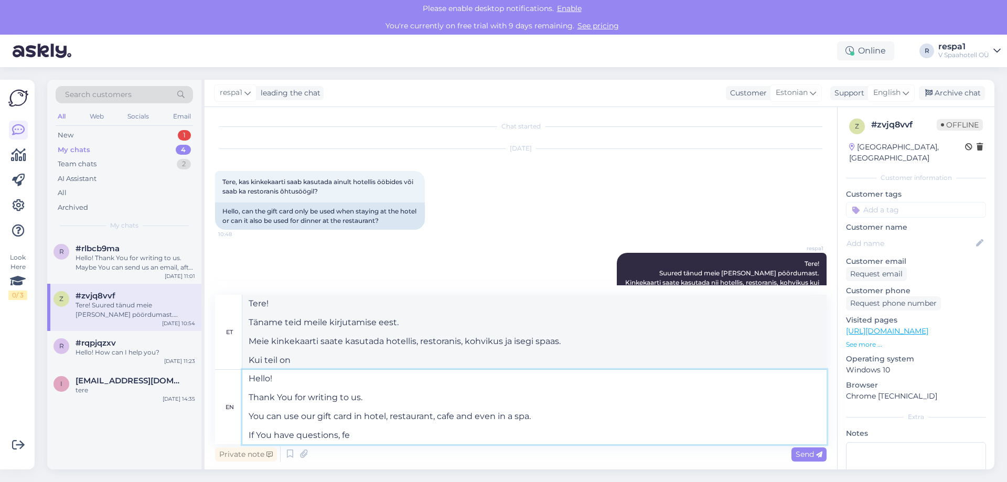
type textarea "Tere! Täname teid meile kirjutamise eest. Meie kinkekaarti saate kasutada hotel…"
type textarea "Hello! Thank You for writing to us. You can use our gift card in hotel, restaur…"
type textarea "Tere! Täname teid meile kirjutamise eest. Meie kinkekaarti saate kasutada hotel…"
type textarea "Hello! Thank You for writing to us. You can use our gift card in hotel, restaur…"
type textarea "Tere! Täname teid meile kirjutamise eest. Meie kinkekaarti saate kasutada hotel…"
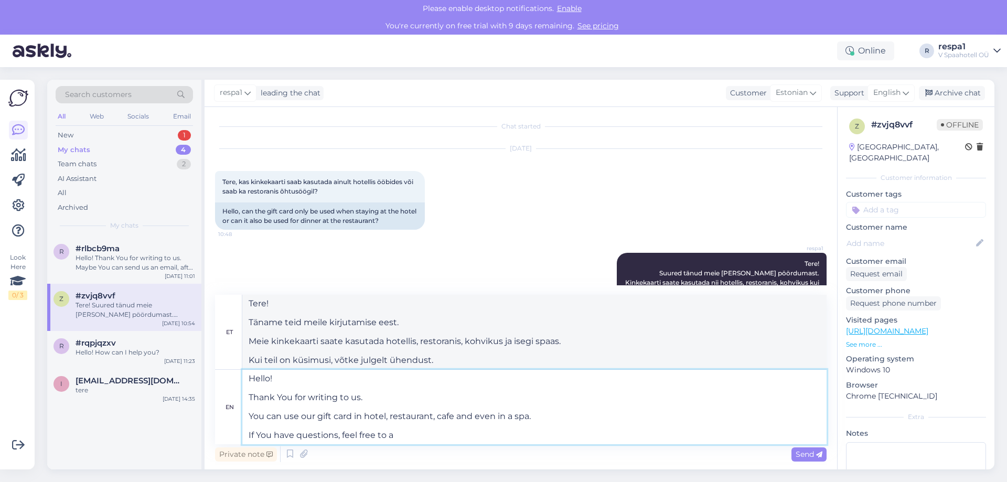
type textarea "Hello! Thank You for writing to us. You can use our gift card in hotel, restaur…"
type textarea "Tere! Täname teid meile kirjutamise eest. Meie kinkekaarti saate kasutada hotel…"
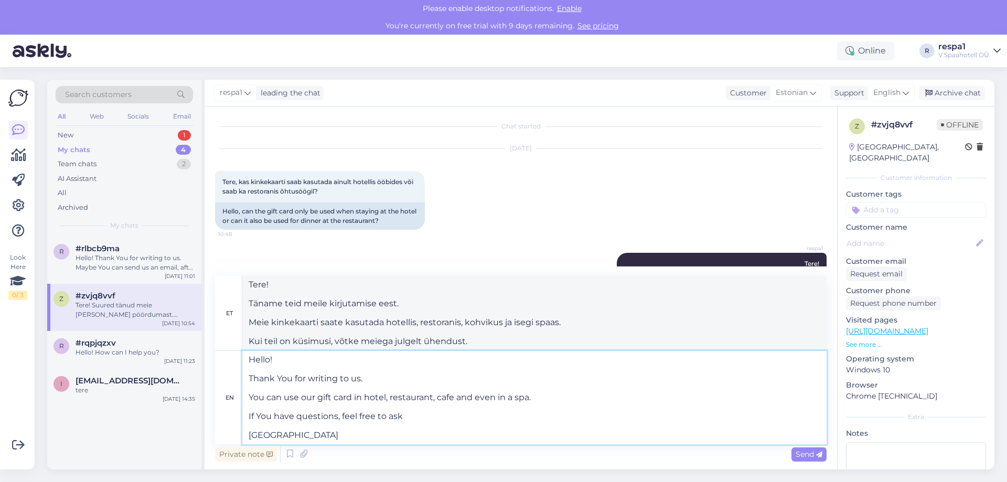
type textarea "Hello! Thank You for writing to us. You can use our gift card in hotel, restaur…"
type textarea "Tere! Täname teid meile kirjutamise eest. Meie kinkekaarti saate kasutada hotel…"
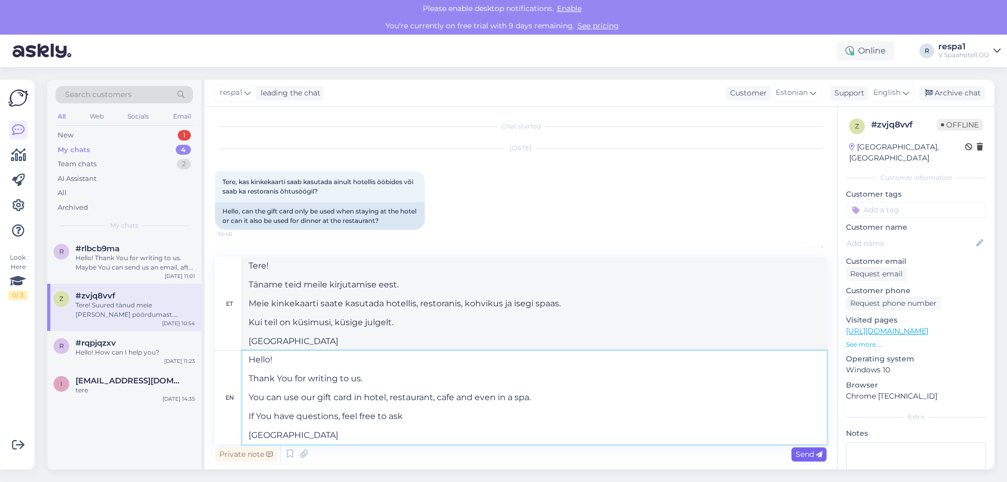
type textarea "Hello! Thank You for writing to us. You can use our gift card in hotel, restaur…"
click at [806, 453] on span "Send" at bounding box center [809, 454] width 27 height 9
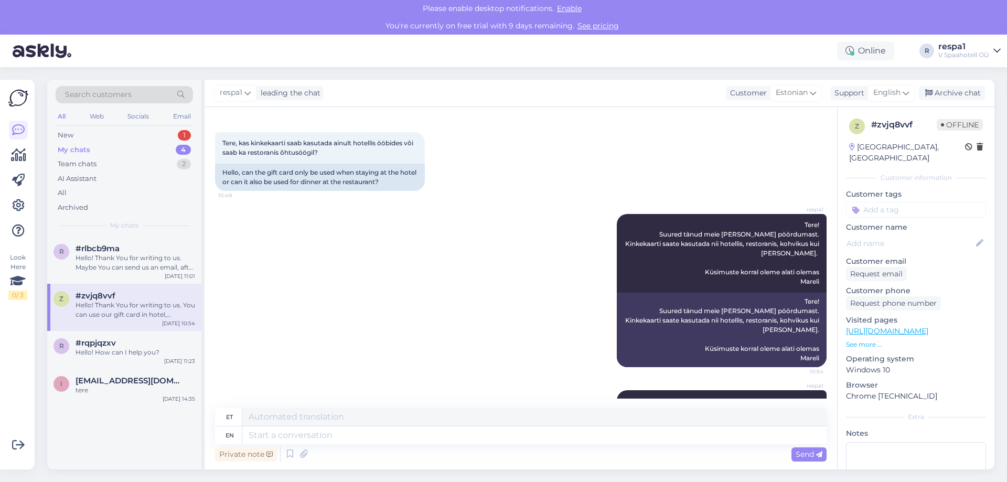
scroll to position [0, 0]
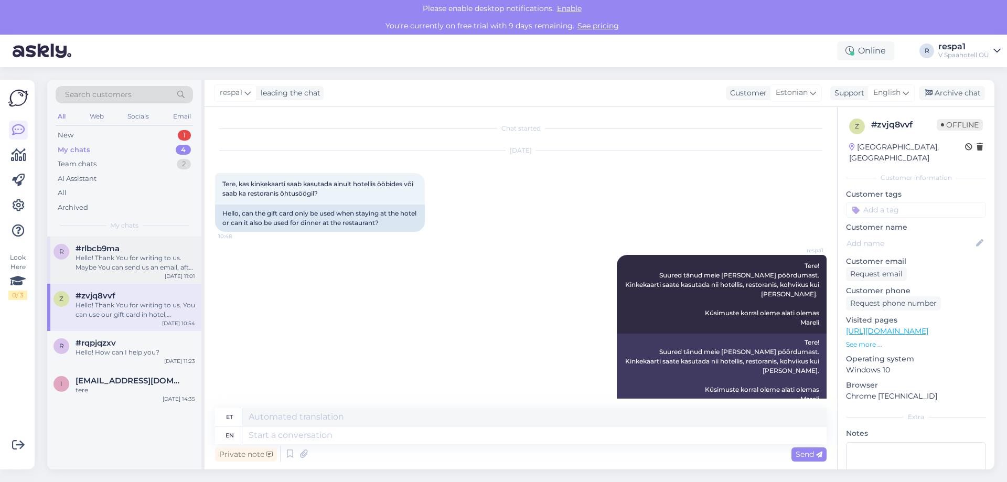
click at [137, 272] on div "r #rlbcb9ma Hello! Thank You for writing to us. Maybe You can send us an email,…" at bounding box center [124, 260] width 154 height 47
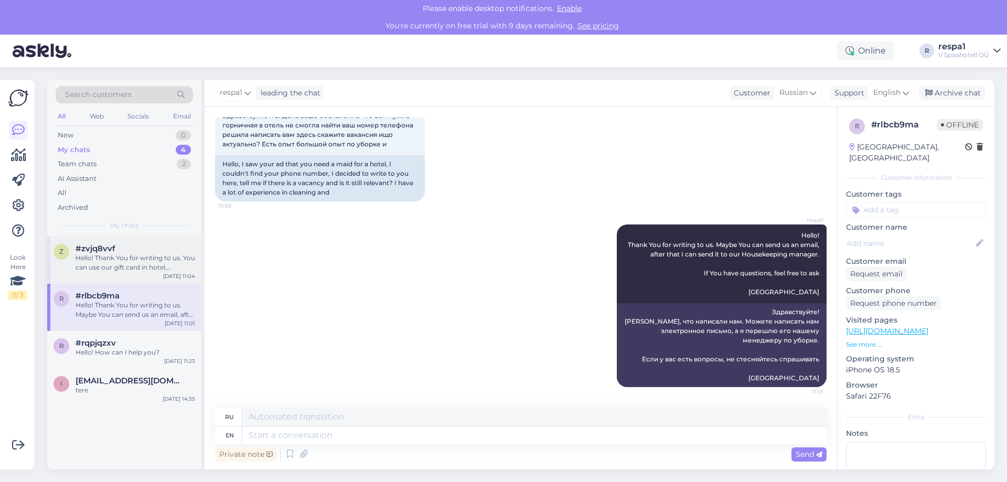
click at [138, 266] on div "Hello! Thank You for writing to us. You can use our gift card in hotel, restaur…" at bounding box center [136, 262] width 120 height 19
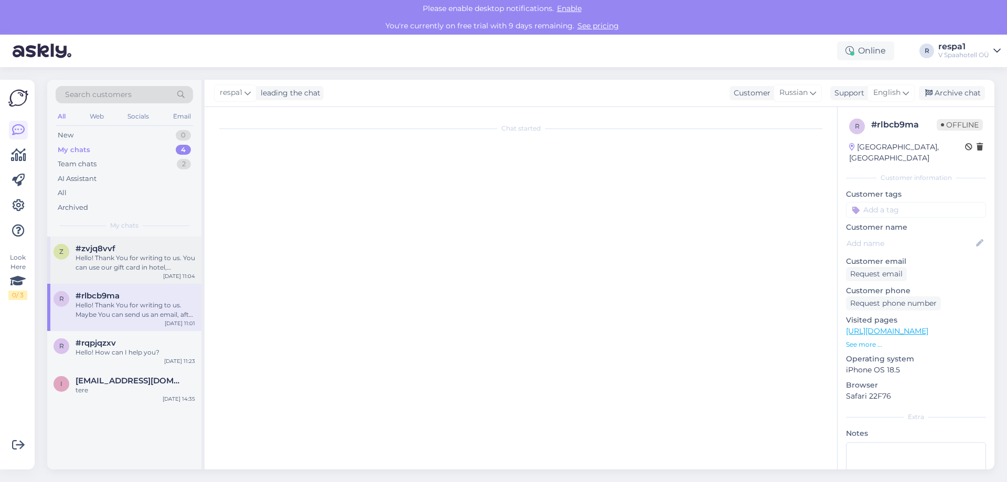
scroll to position [235, 0]
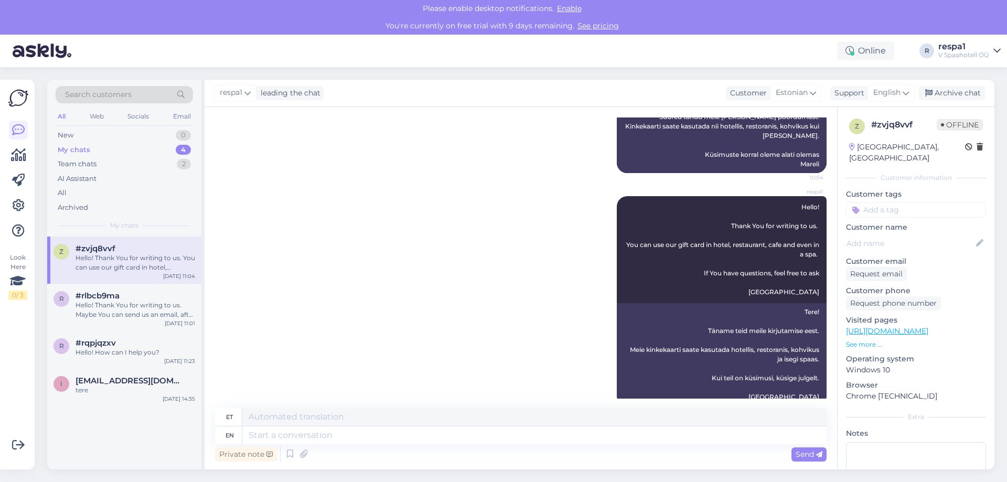
click at [113, 144] on div "My chats 4" at bounding box center [124, 150] width 137 height 15
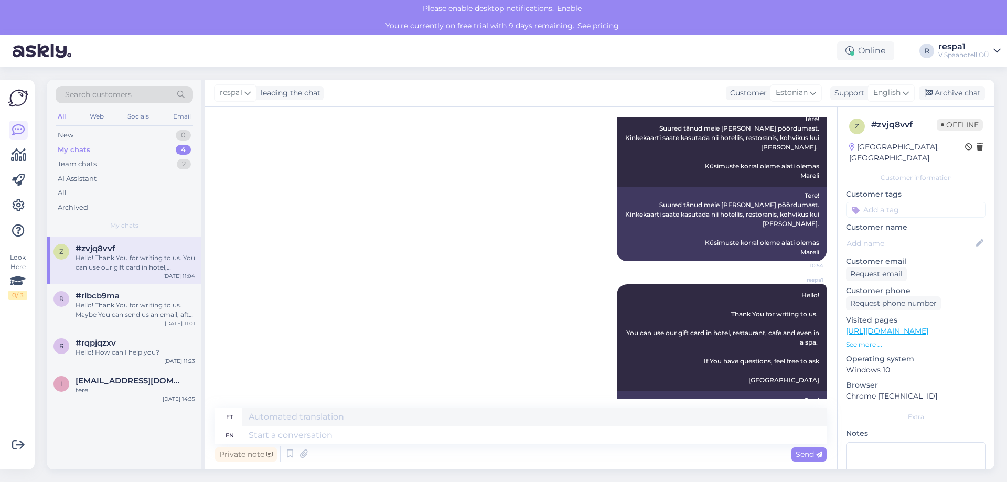
scroll to position [0, 0]
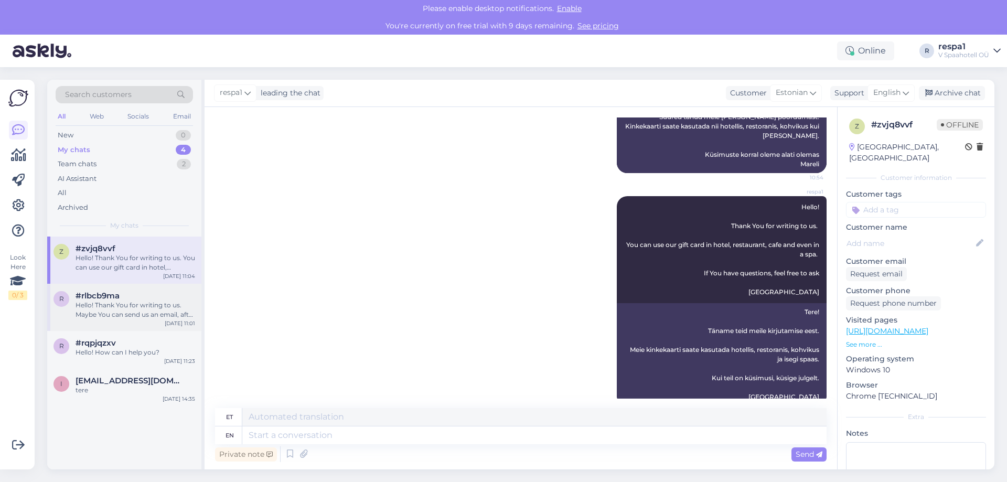
click at [127, 308] on div "Hello! Thank You for writing to us. Maybe You can send us an email, after that …" at bounding box center [136, 310] width 120 height 19
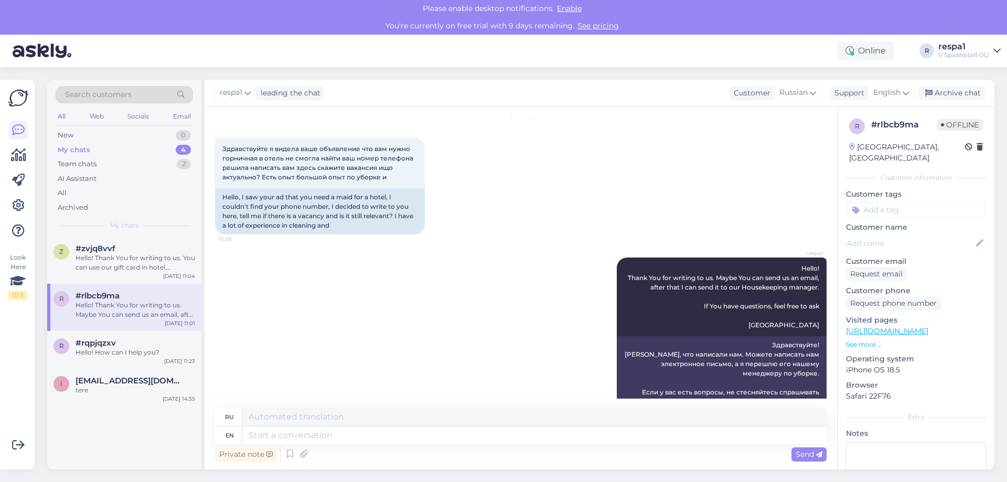
scroll to position [68, 0]
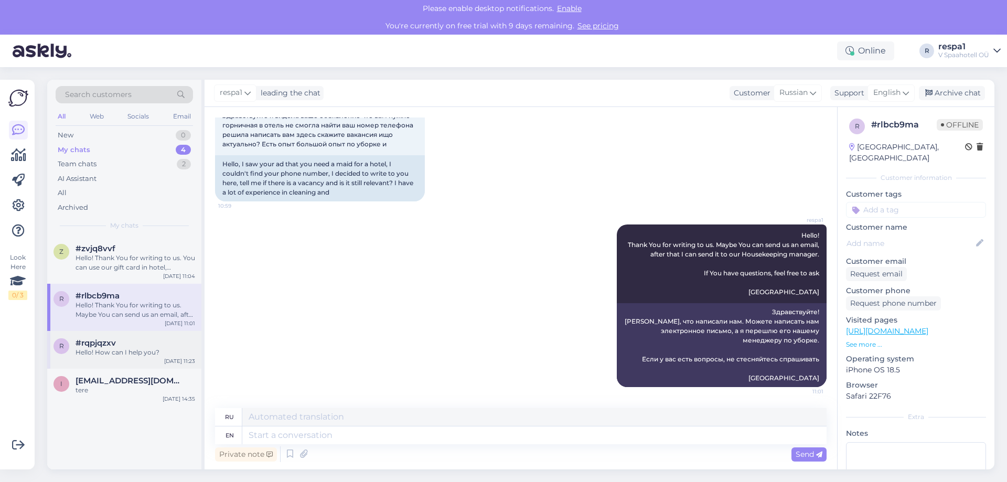
click at [149, 349] on div "Hello! How can I help you?" at bounding box center [136, 352] width 120 height 9
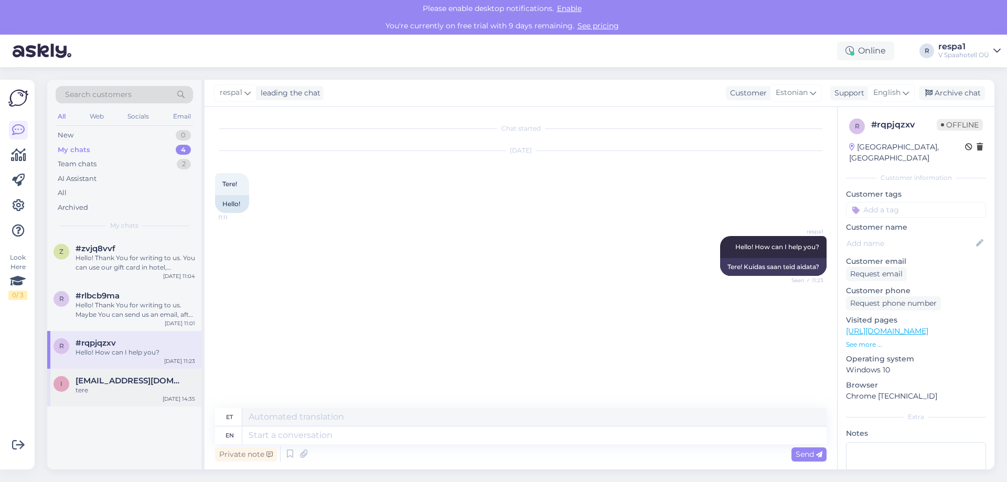
click at [144, 380] on span "[EMAIL_ADDRESS][DOMAIN_NAME]" at bounding box center [130, 380] width 109 height 9
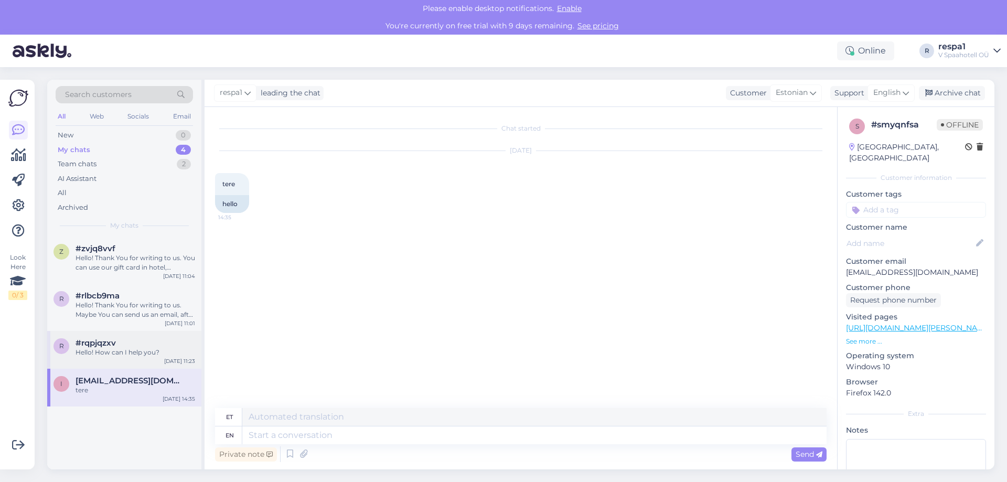
click at [113, 345] on span "#rqpjqzxv" at bounding box center [96, 342] width 40 height 9
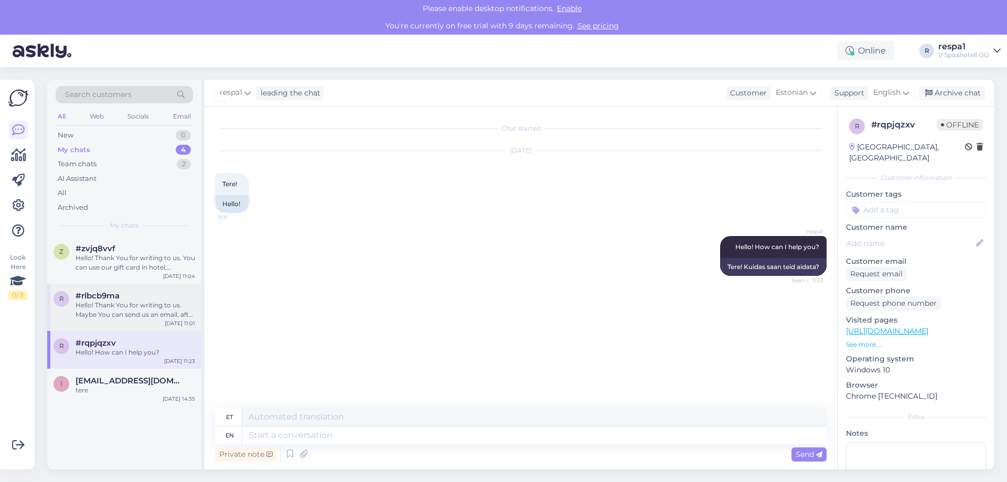
click at [111, 312] on div "Hello! Thank You for writing to us. Maybe You can send us an email, after that …" at bounding box center [136, 310] width 120 height 19
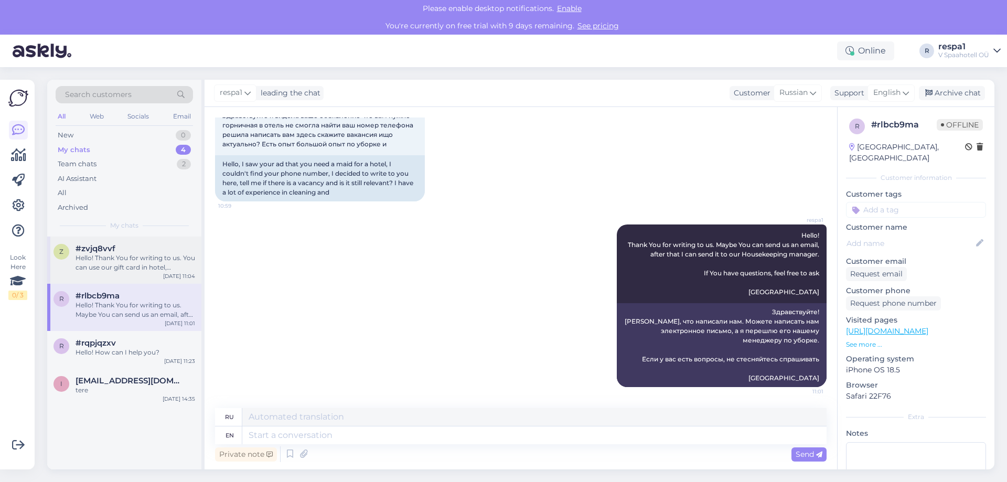
click at [114, 259] on div "Hello! Thank You for writing to us. You can use our gift card in hotel, restaur…" at bounding box center [136, 262] width 120 height 19
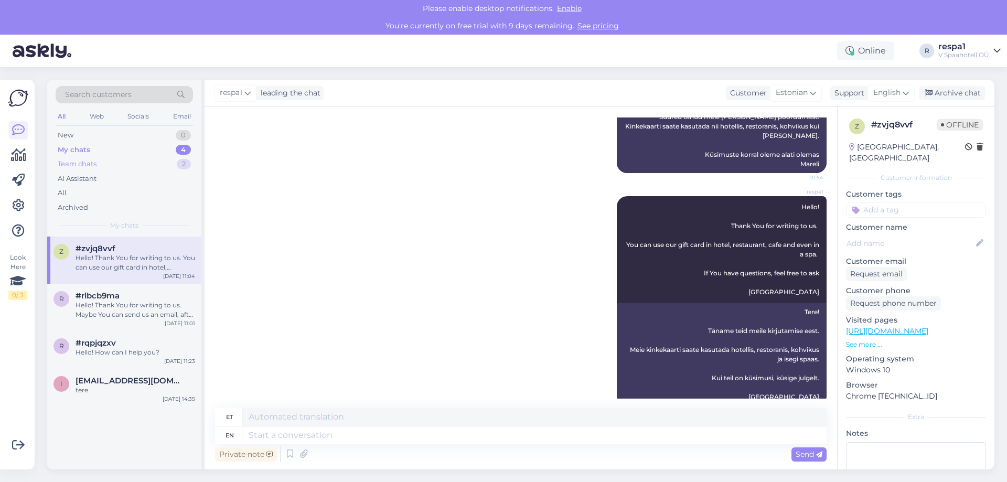
click at [118, 163] on div "Team chats 2" at bounding box center [124, 164] width 137 height 15
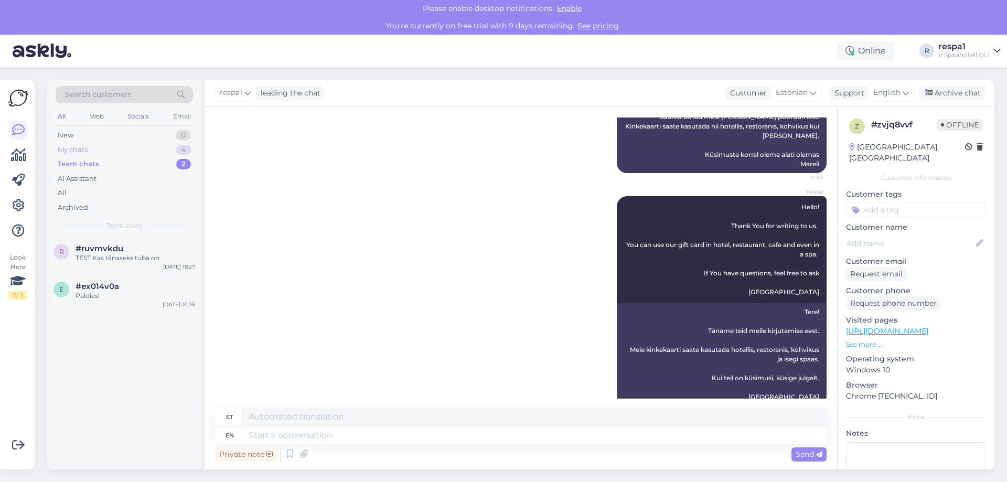
click at [123, 155] on div "My chats 4" at bounding box center [124, 150] width 137 height 15
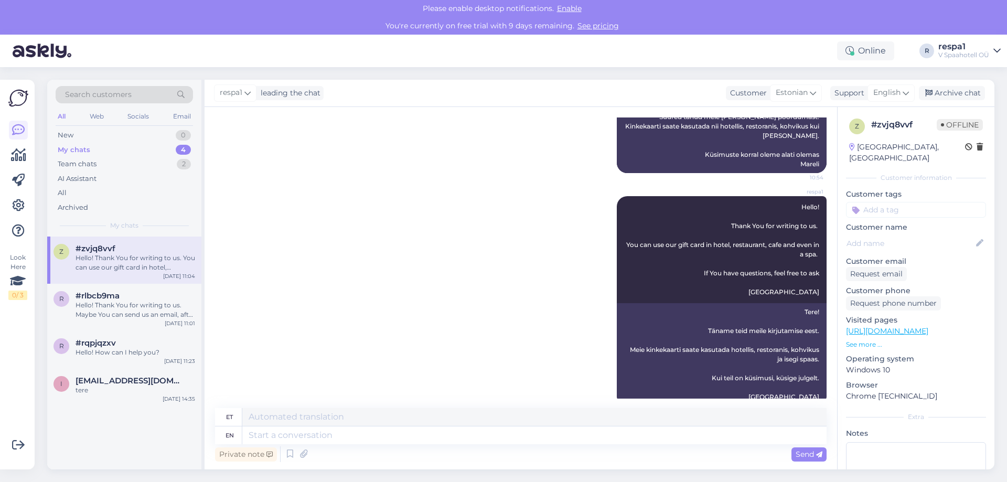
click at [123, 274] on div "z #zvjq8vvf Hello! Thank You for writing to us. You can use our gift card in ho…" at bounding box center [124, 260] width 154 height 47
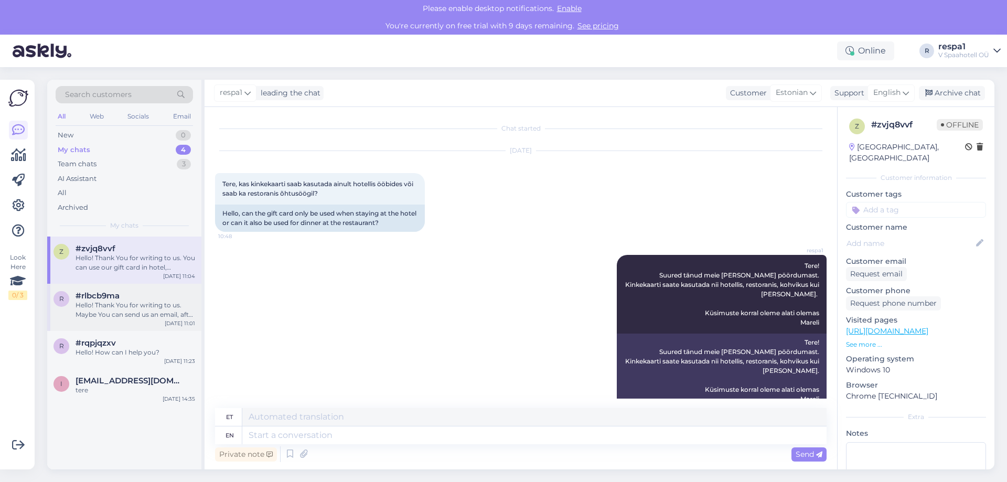
click at [123, 295] on div "#rlbcb9ma" at bounding box center [136, 295] width 120 height 9
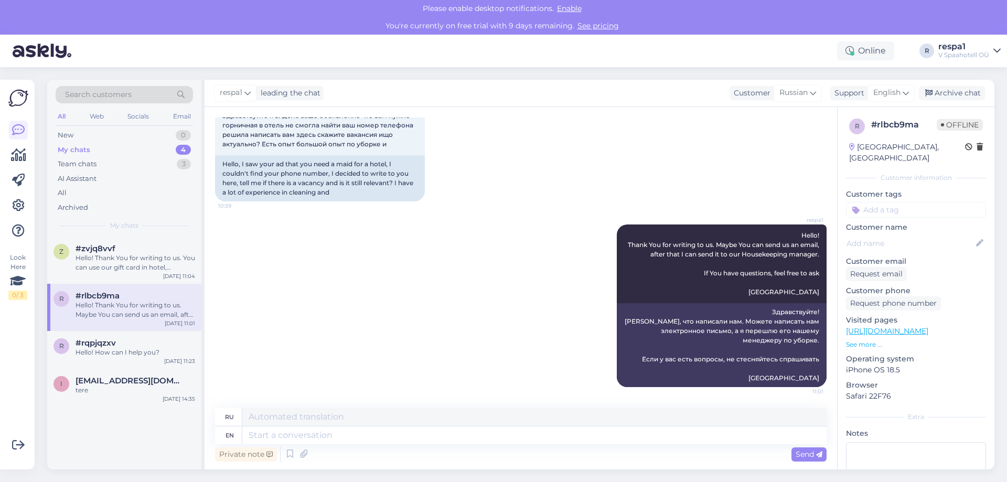
click at [130, 147] on div "My chats 4" at bounding box center [124, 150] width 137 height 15
click at [131, 340] on div "#rqpjqzxv" at bounding box center [136, 342] width 120 height 9
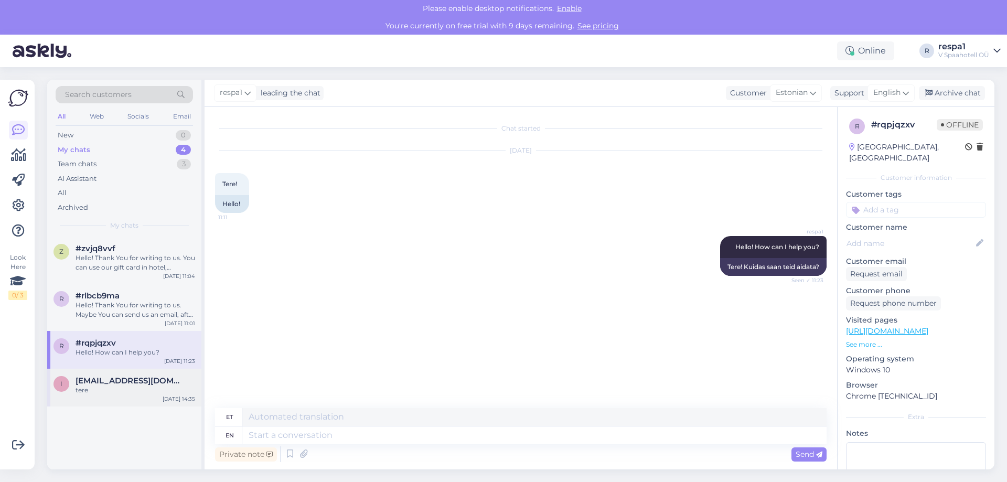
click at [129, 380] on span "[EMAIL_ADDRESS][DOMAIN_NAME]" at bounding box center [130, 380] width 109 height 9
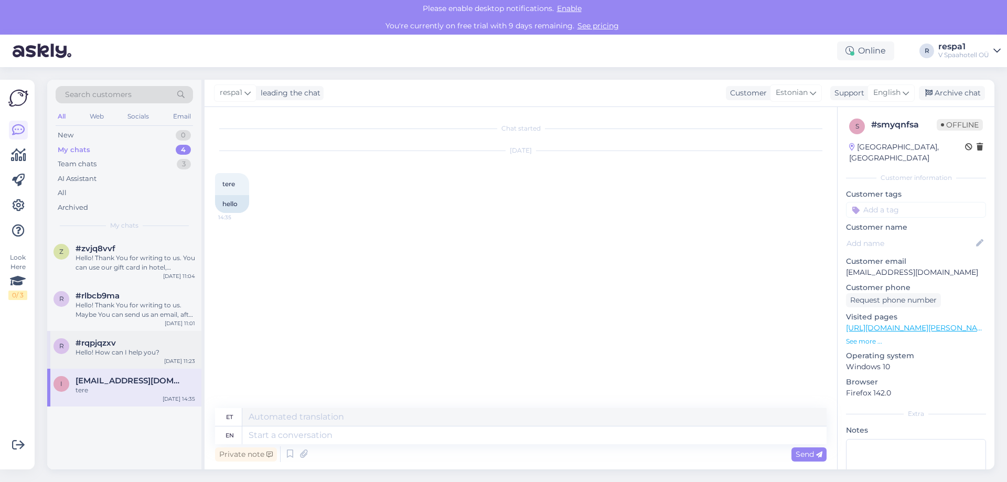
click at [126, 360] on div "r #rqpjqzxv Hello! How can I help you? [DATE] 11:23" at bounding box center [124, 350] width 154 height 38
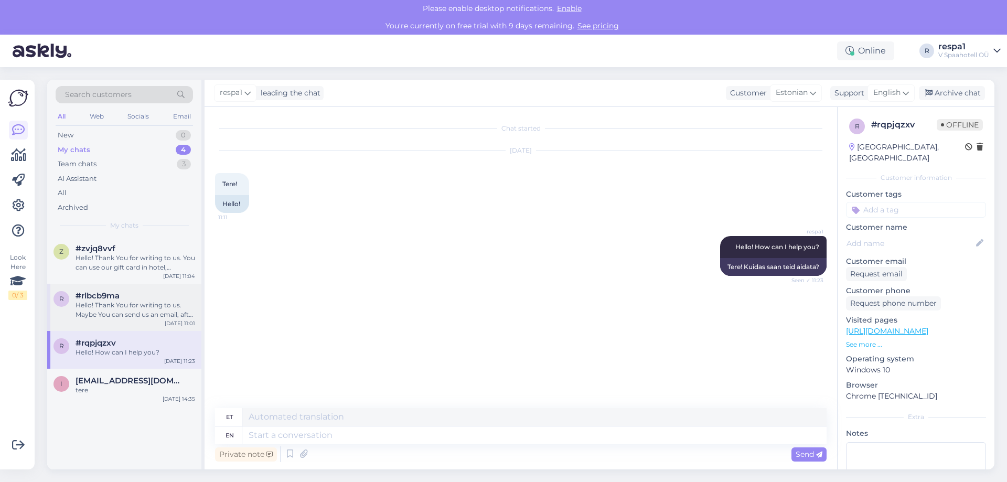
click at [117, 308] on div "Hello! Thank You for writing to us. Maybe You can send us an email, after that …" at bounding box center [136, 310] width 120 height 19
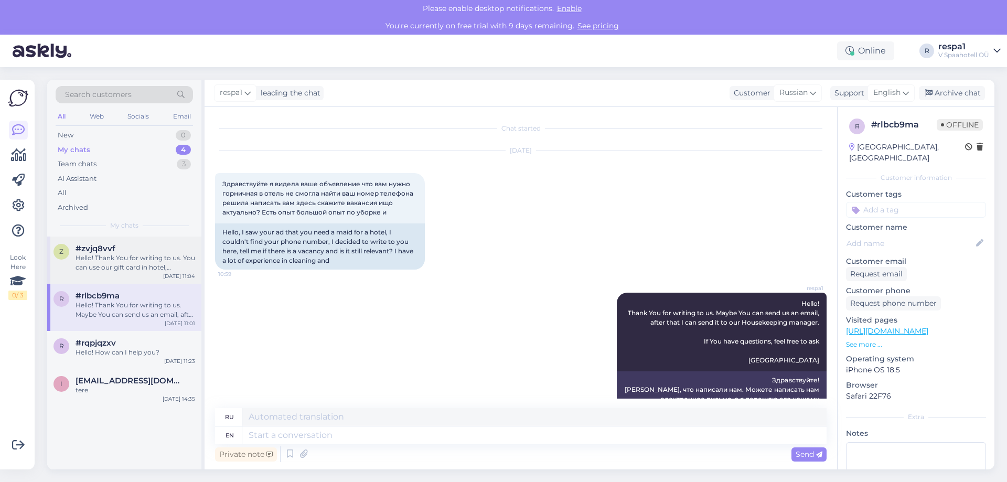
click at [110, 264] on div "Hello! Thank You for writing to us. You can use our gift card in hotel, restaur…" at bounding box center [136, 262] width 120 height 19
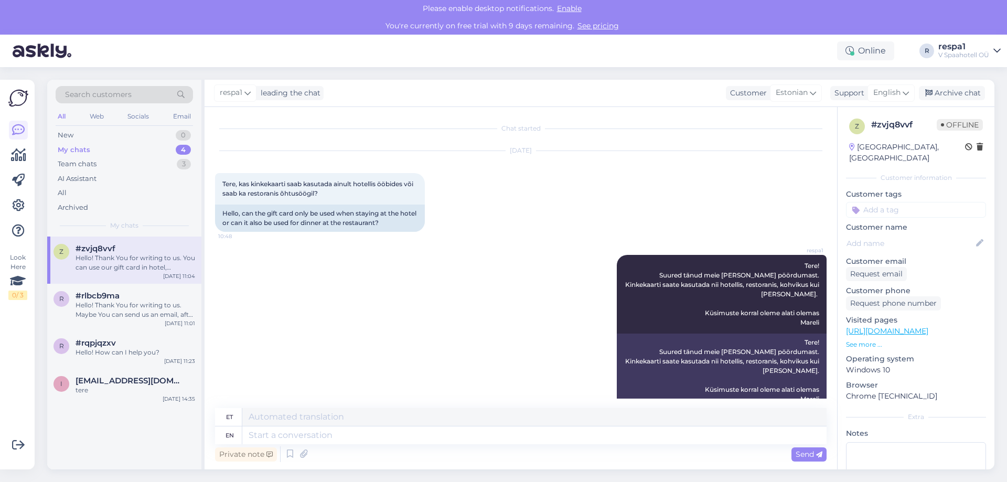
click at [128, 146] on div "My chats 4" at bounding box center [124, 150] width 137 height 15
click at [138, 311] on div "Hello! Thank You for writing to us. Maybe You can send us an email, after that …" at bounding box center [136, 310] width 120 height 19
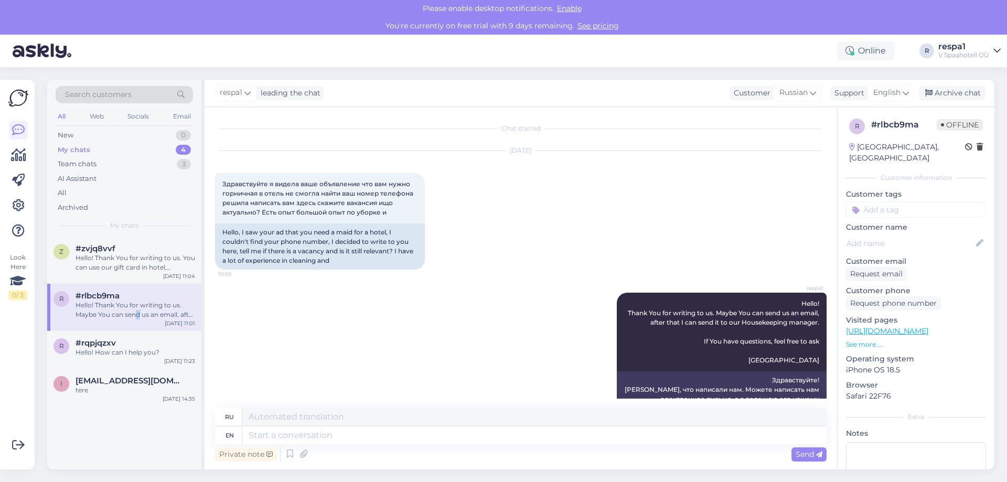
scroll to position [68, 0]
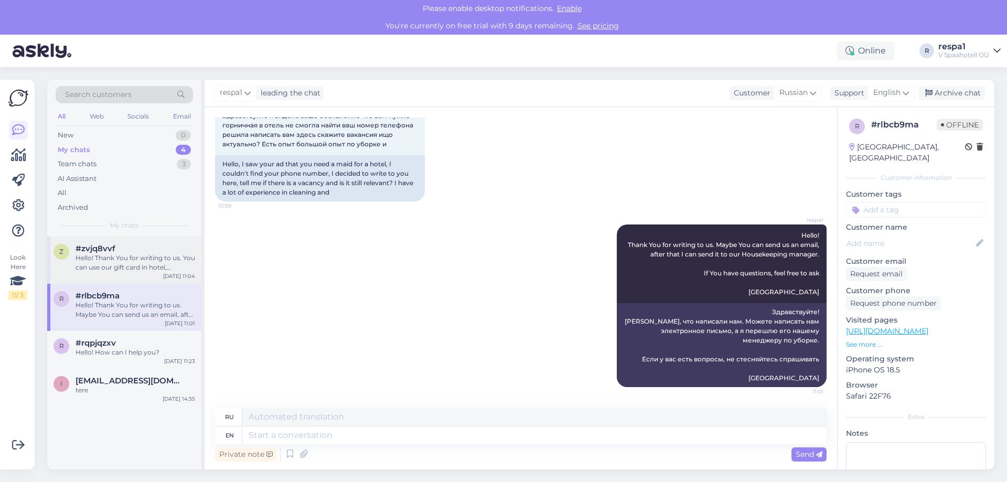
click at [138, 263] on div "Hello! Thank You for writing to us. You can use our gift card in hotel, restaur…" at bounding box center [136, 262] width 120 height 19
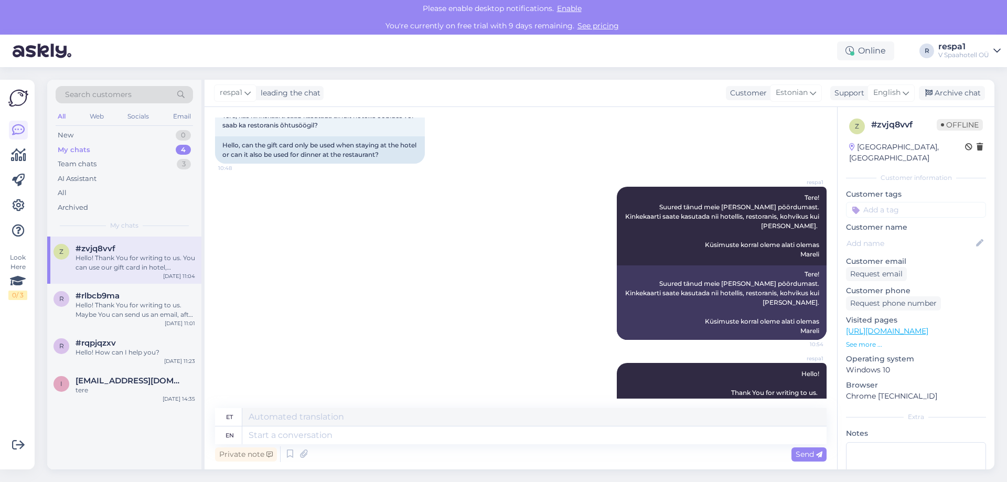
scroll to position [235, 0]
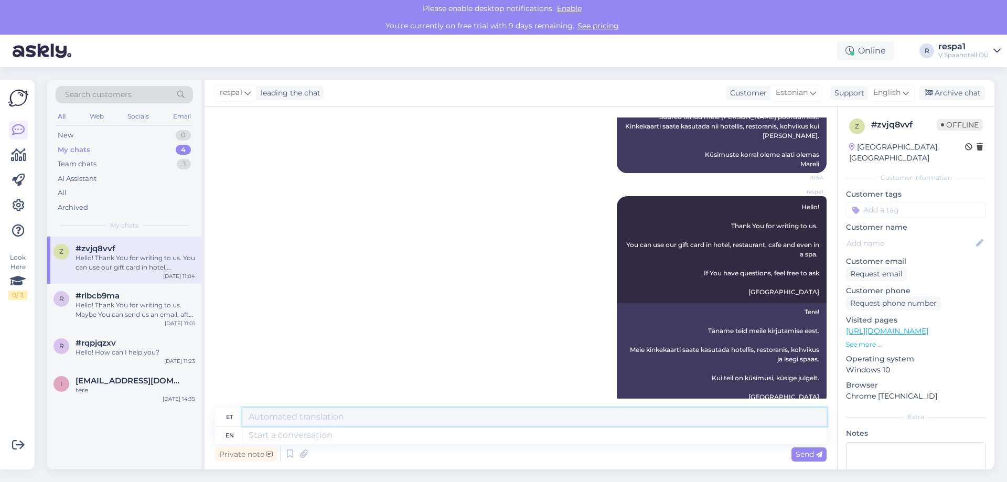
click at [282, 420] on textarea at bounding box center [534, 417] width 584 height 18
drag, startPoint x: 318, startPoint y: 415, endPoint x: 253, endPoint y: 435, distance: 68.5
click at [253, 435] on div "et vdfvdfbgbgb en" at bounding box center [521, 426] width 612 height 36
type textarea "v"
click at [70, 173] on div "AI Assistant" at bounding box center [124, 179] width 137 height 15
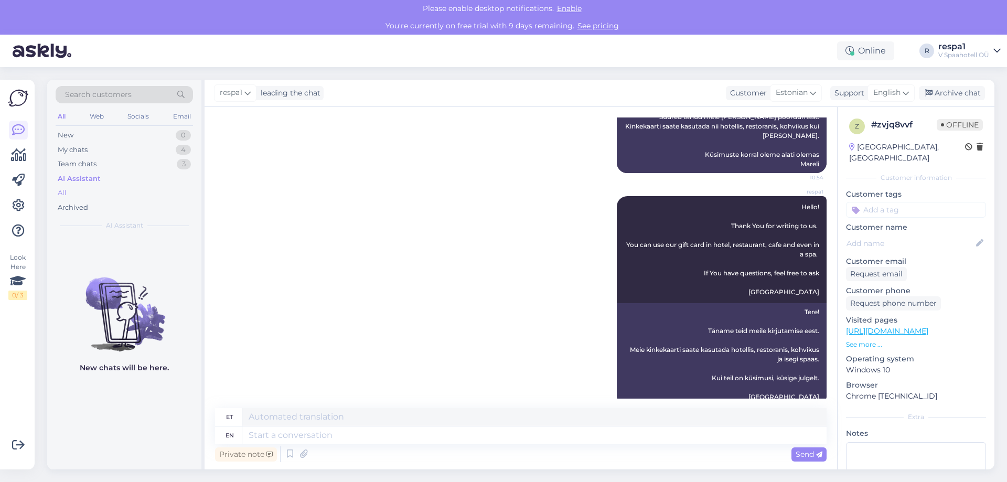
click at [57, 192] on div "All" at bounding box center [124, 193] width 137 height 15
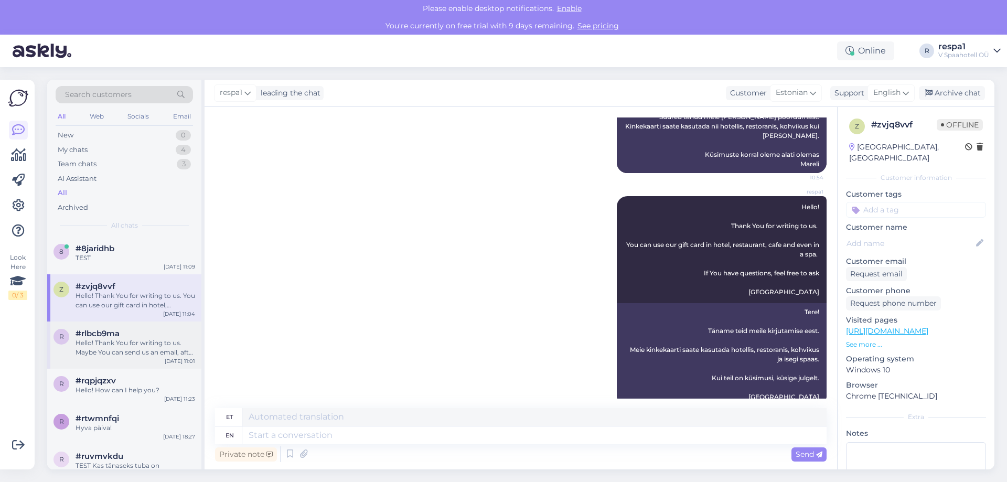
click at [104, 342] on div "Hello! Thank You for writing to us. Maybe You can send us an email, after that …" at bounding box center [136, 347] width 120 height 19
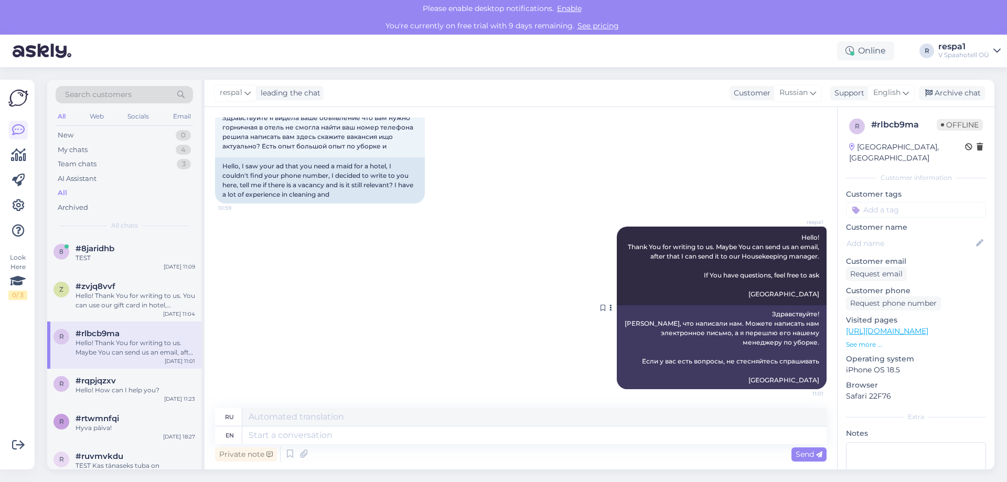
scroll to position [68, 0]
click at [891, 95] on span "English" at bounding box center [886, 93] width 27 height 12
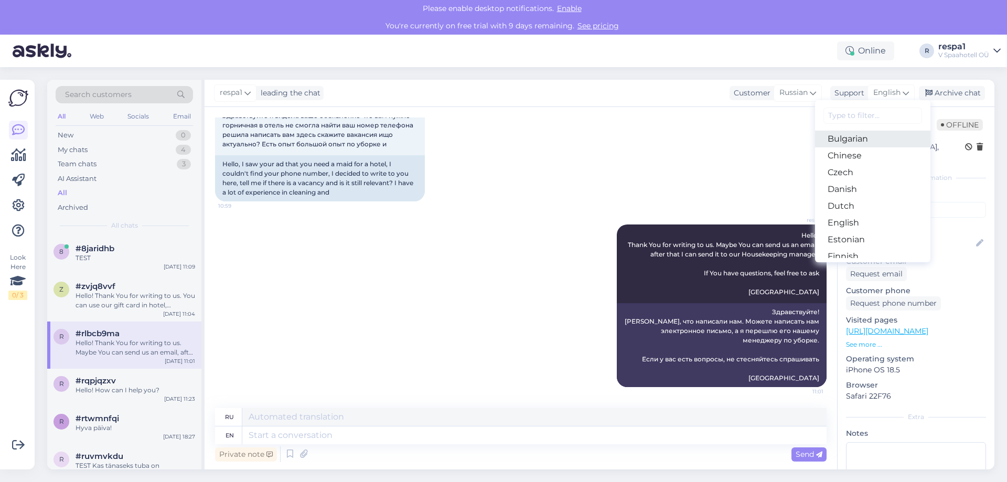
scroll to position [52, 0]
click at [858, 221] on link "Estonian" at bounding box center [872, 221] width 115 height 17
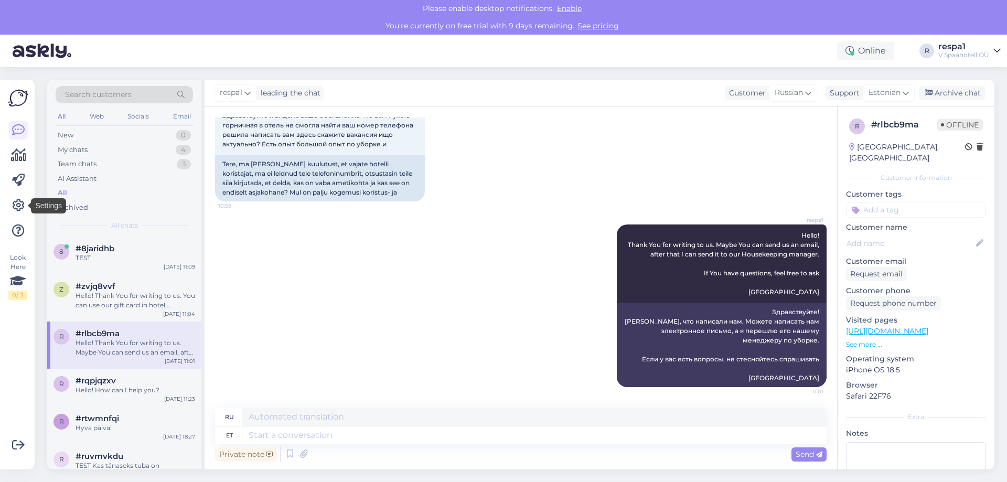
drag, startPoint x: 16, startPoint y: 203, endPoint x: 417, endPoint y: 95, distance: 415.4
click at [417, 95] on div "respa1 leading the chat Customer Russian Support Estonian Arabic Belarusian Bul…" at bounding box center [600, 93] width 790 height 27
click at [311, 437] on textarea at bounding box center [534, 435] width 584 height 18
click at [94, 247] on span "#8jaridhb" at bounding box center [95, 248] width 39 height 9
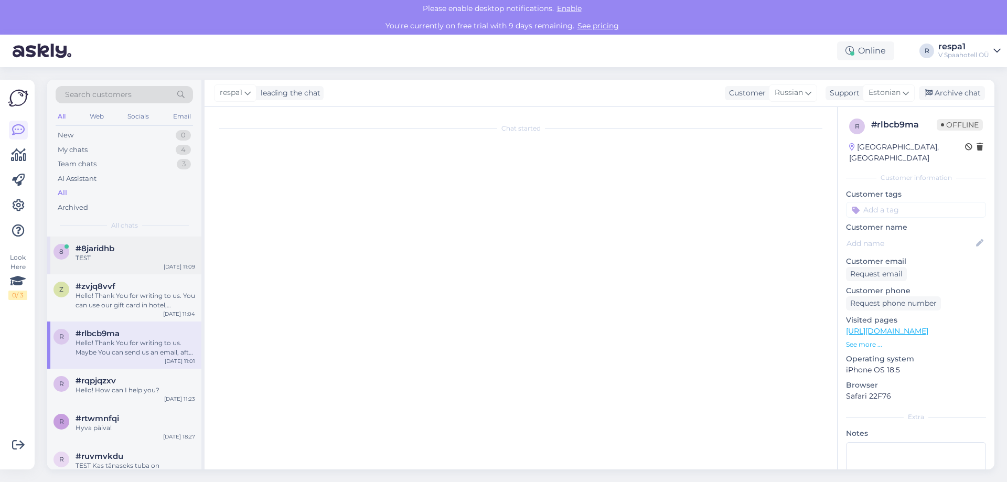
scroll to position [0, 0]
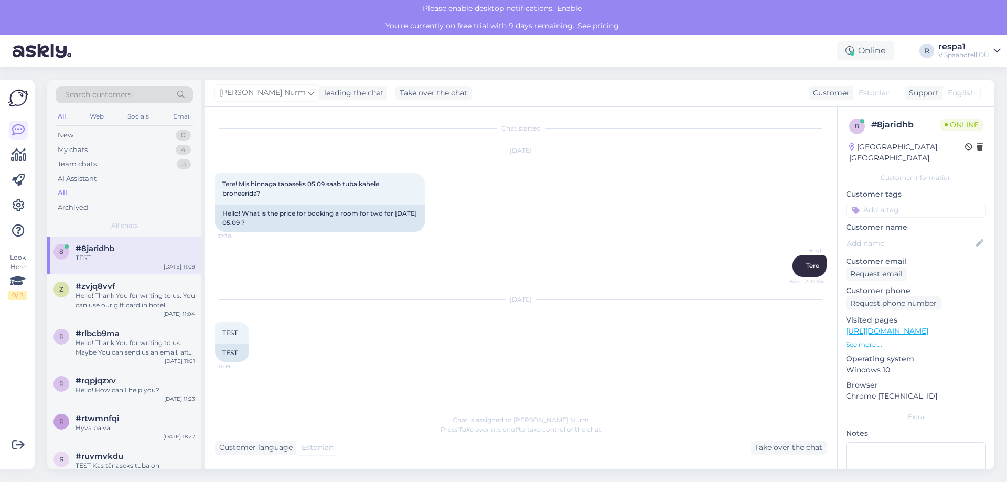
click at [800, 456] on div "Chat started [DATE] Tere! Mis hinnaga tänaseks 05.09 saab tuba [PERSON_NAME] br…" at bounding box center [521, 288] width 633 height 362
click at [799, 448] on div "Take over the chat" at bounding box center [789, 448] width 76 height 14
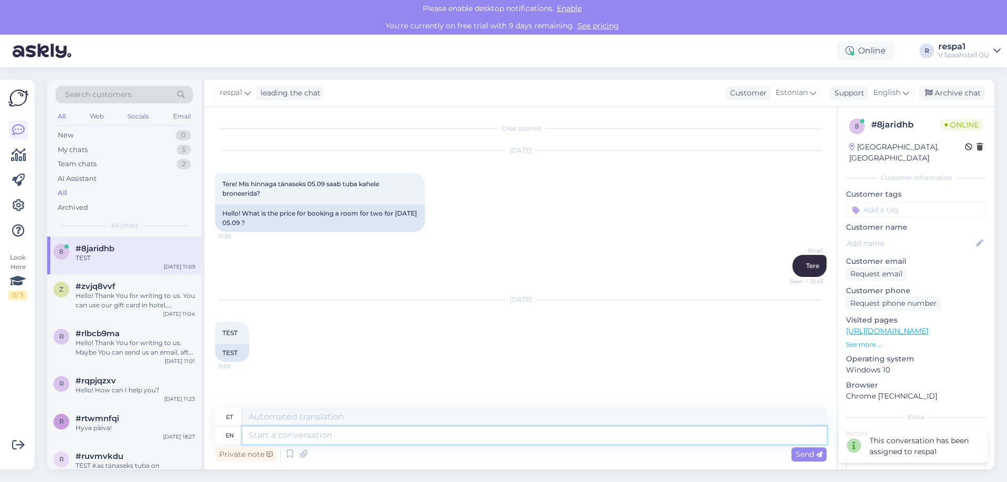
click at [326, 436] on textarea at bounding box center [534, 435] width 584 height 18
type textarea "Tere!"
type textarea "T"
click at [897, 92] on span "English" at bounding box center [886, 93] width 27 height 12
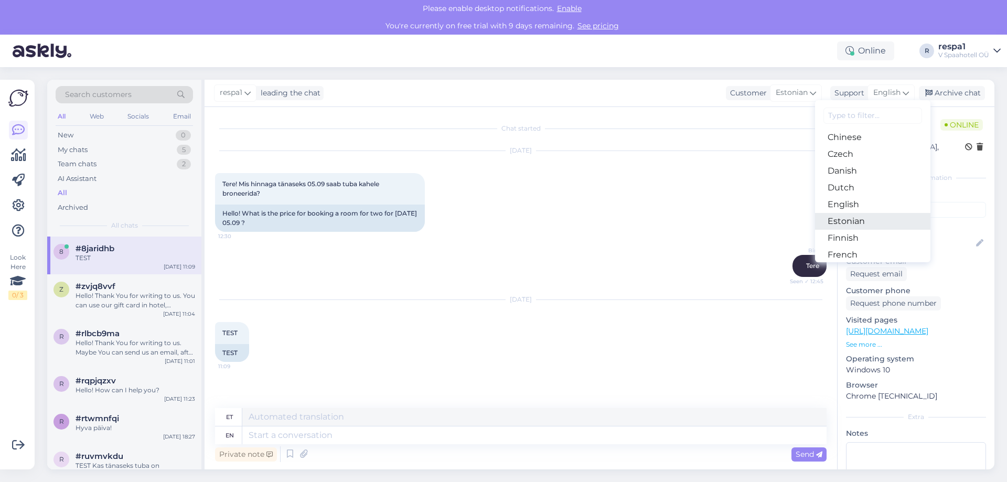
click at [868, 217] on link "Estonian" at bounding box center [872, 221] width 115 height 17
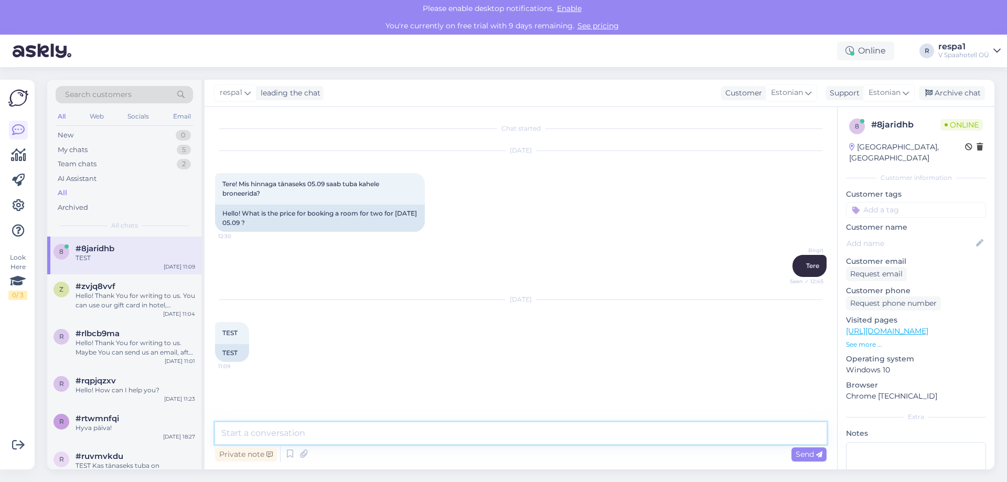
click at [340, 431] on textarea at bounding box center [521, 433] width 612 height 22
click at [298, 434] on textarea at bounding box center [521, 433] width 612 height 22
type textarea "Vaatame siis"
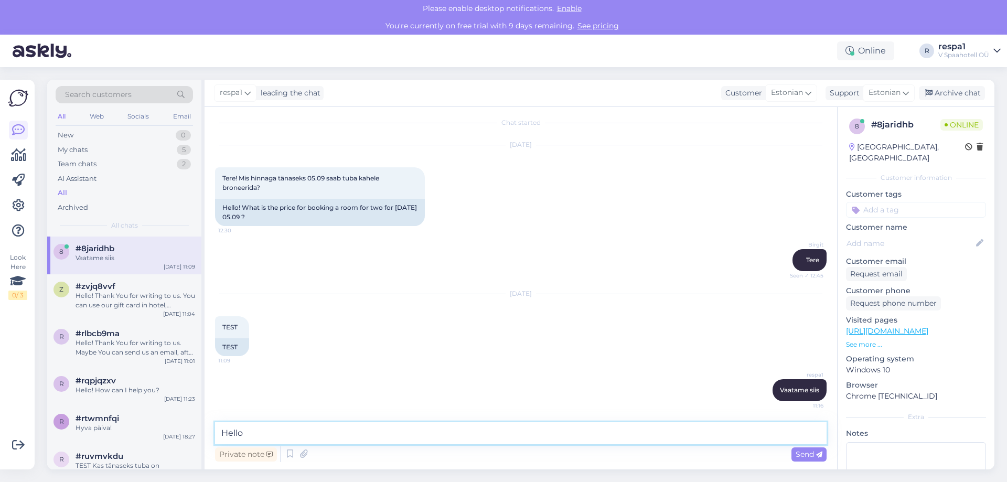
type textarea "Hello!"
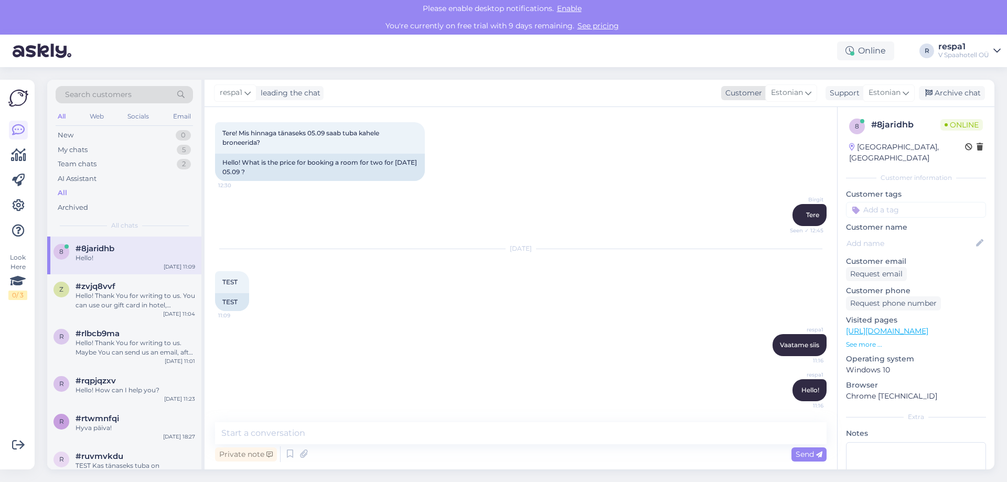
click at [771, 89] on span "Estonian" at bounding box center [787, 93] width 32 height 12
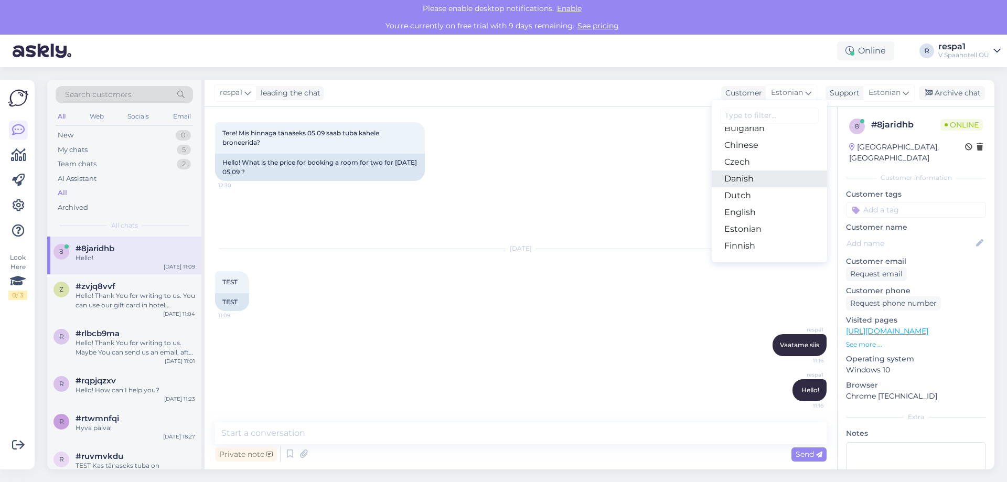
scroll to position [105, 0]
click at [762, 189] on link "Finnish" at bounding box center [769, 185] width 115 height 17
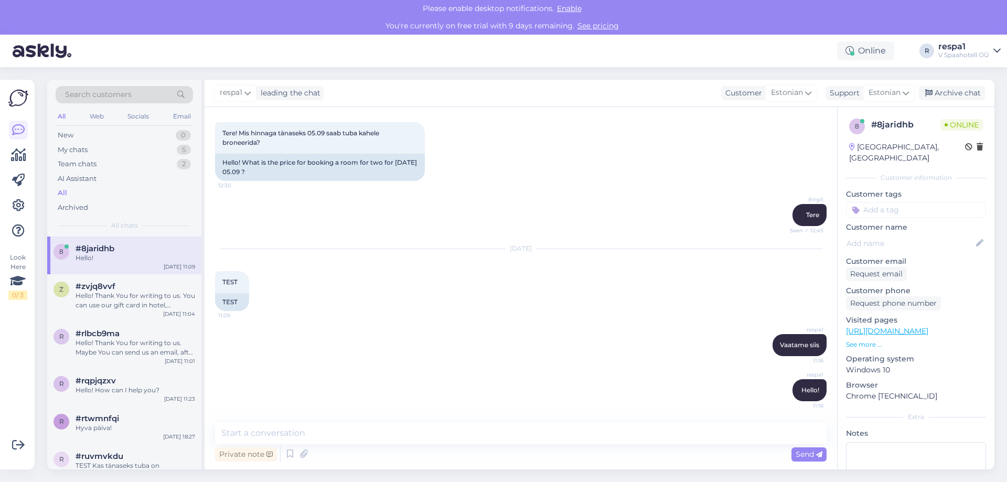
scroll to position [51, 0]
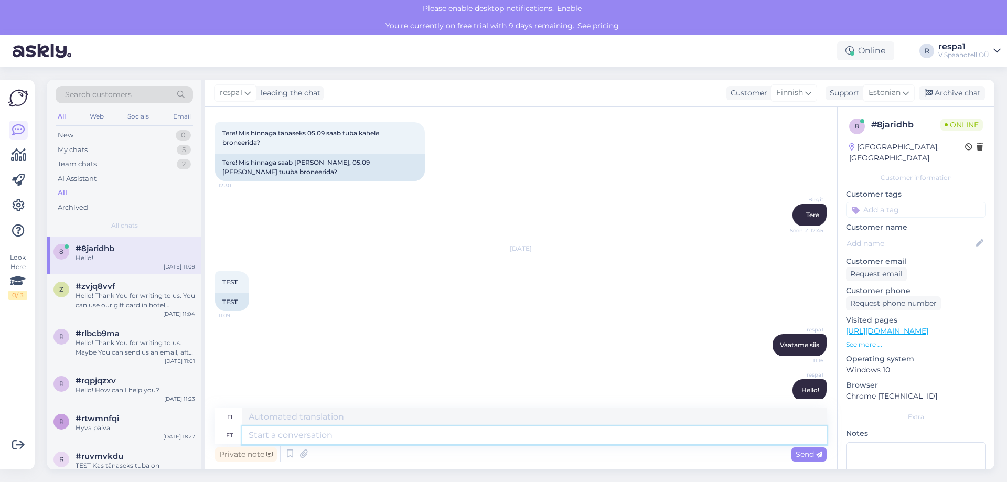
click at [290, 439] on textarea at bounding box center [534, 435] width 584 height 18
click at [16, 212] on icon at bounding box center [18, 205] width 13 height 13
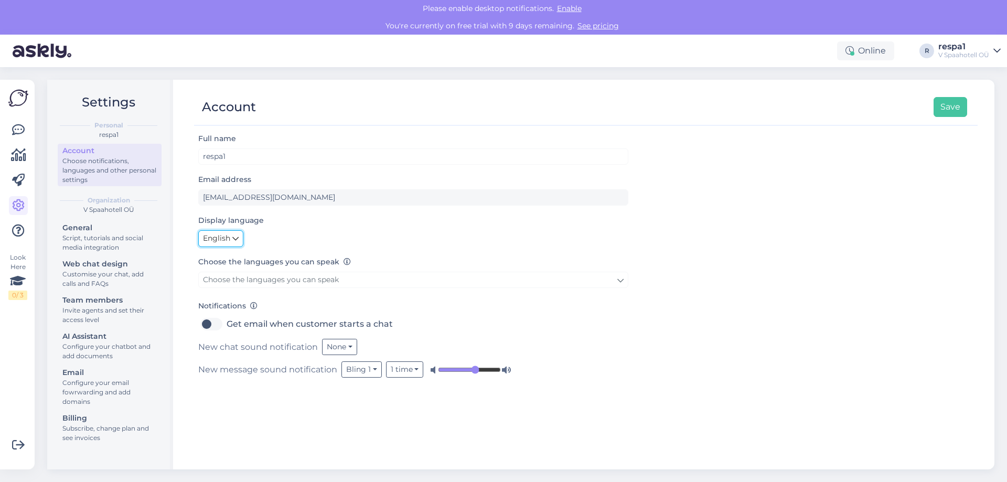
click at [222, 240] on span "English" at bounding box center [216, 239] width 27 height 12
click at [227, 258] on link "Eesti" at bounding box center [223, 260] width 50 height 17
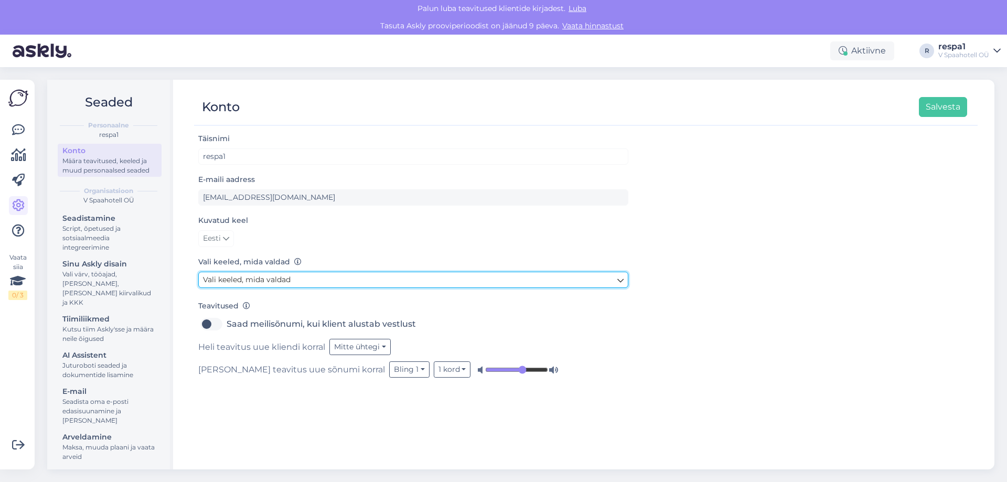
click at [347, 283] on link "Vali keeled, mida valdad" at bounding box center [413, 280] width 430 height 16
click at [321, 276] on link "Vali keeled, mida valdad" at bounding box center [413, 280] width 430 height 16
click at [363, 283] on link "Vali keeled, mida valdad" at bounding box center [413, 280] width 430 height 16
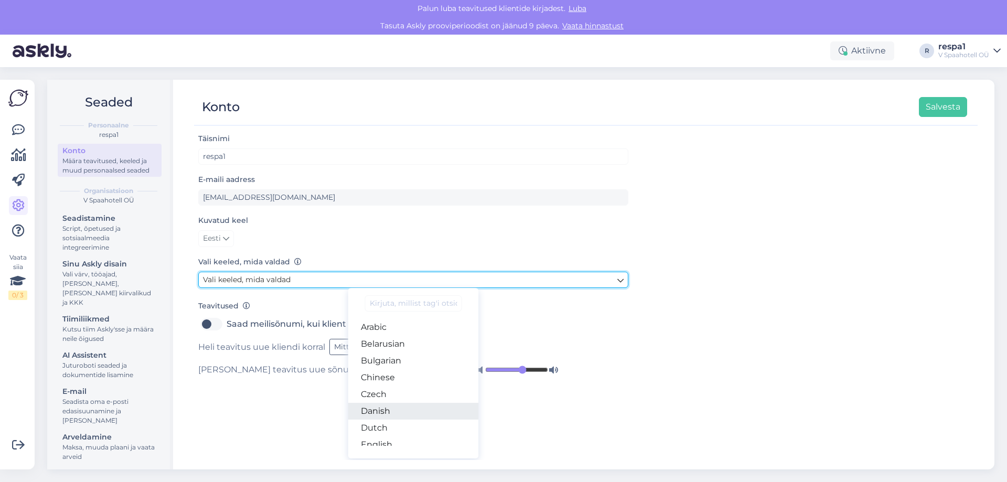
scroll to position [52, 0]
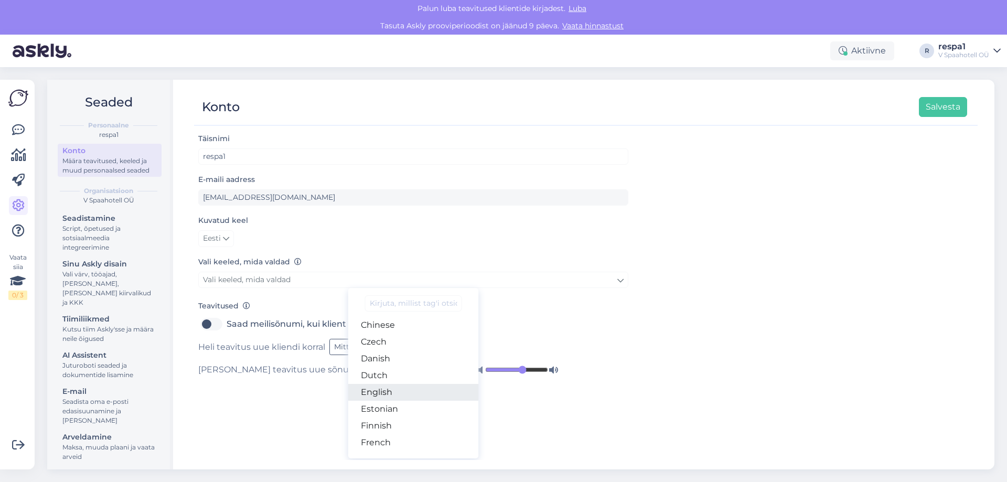
click at [398, 393] on link "English" at bounding box center [413, 392] width 131 height 17
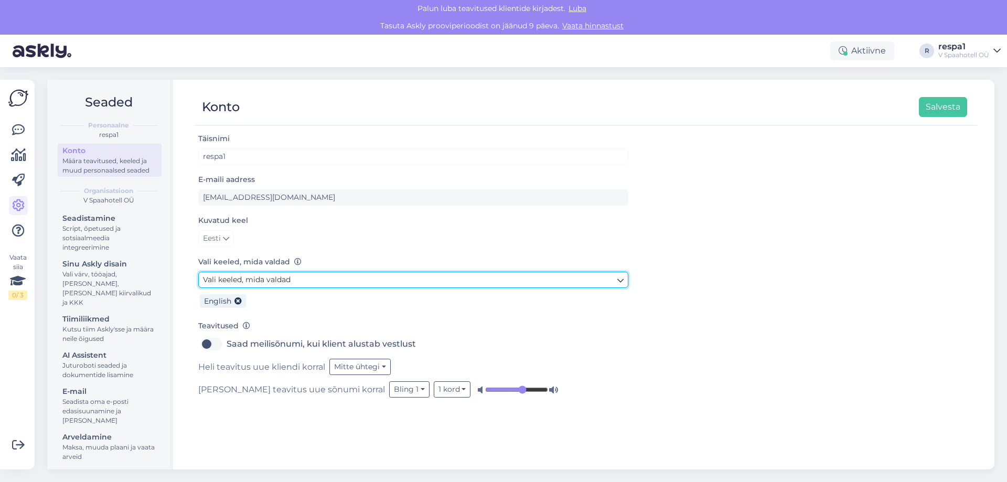
click at [297, 279] on link "Vali keeled, mida valdad" at bounding box center [413, 280] width 430 height 16
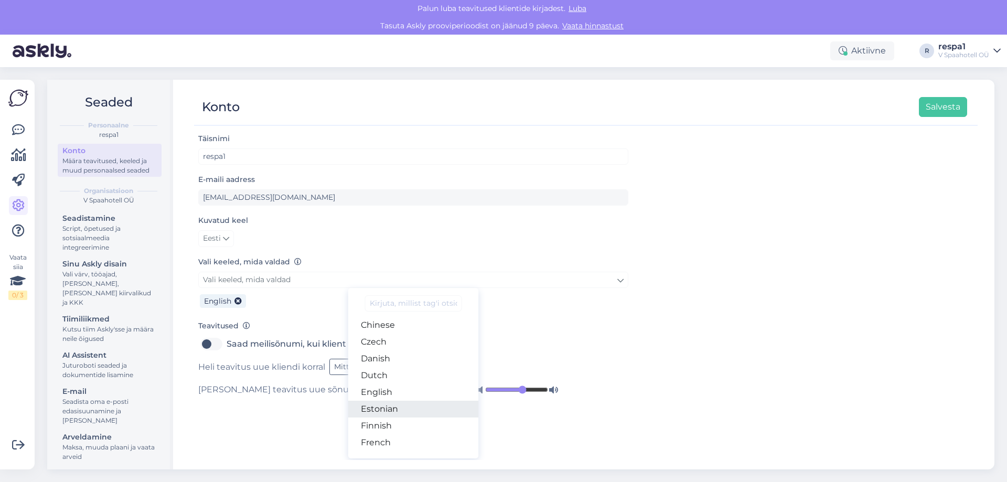
click at [401, 408] on link "Estonian" at bounding box center [413, 409] width 131 height 17
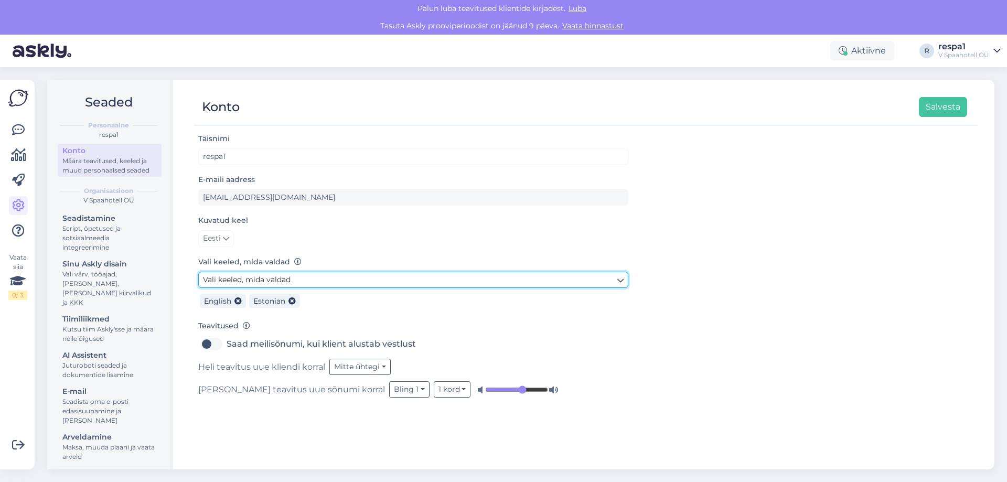
click at [369, 278] on link "Vali keeled, mida valdad" at bounding box center [413, 280] width 430 height 16
click at [369, 279] on link "Vali keeled, mida valdad" at bounding box center [413, 280] width 430 height 16
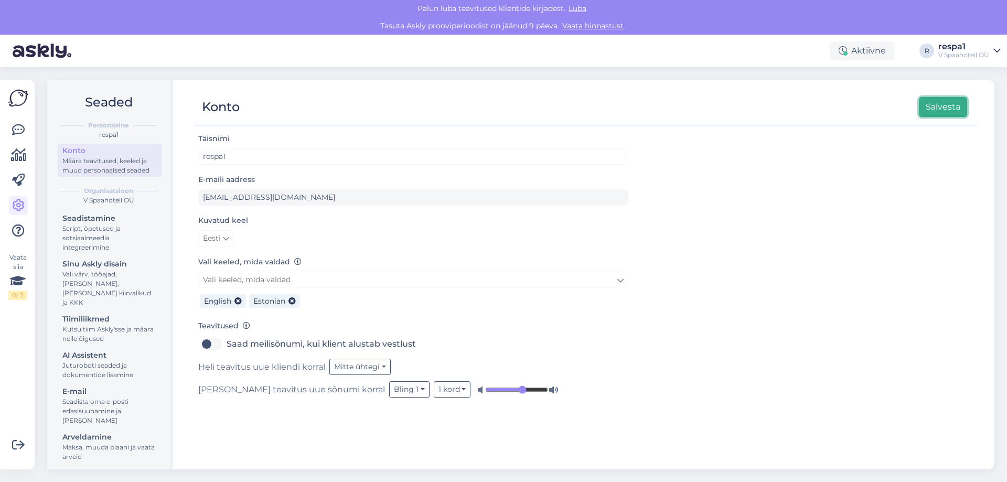
click at [928, 107] on button "Salvesta" at bounding box center [943, 107] width 48 height 20
click at [943, 101] on button "Salvesta" at bounding box center [943, 107] width 48 height 20
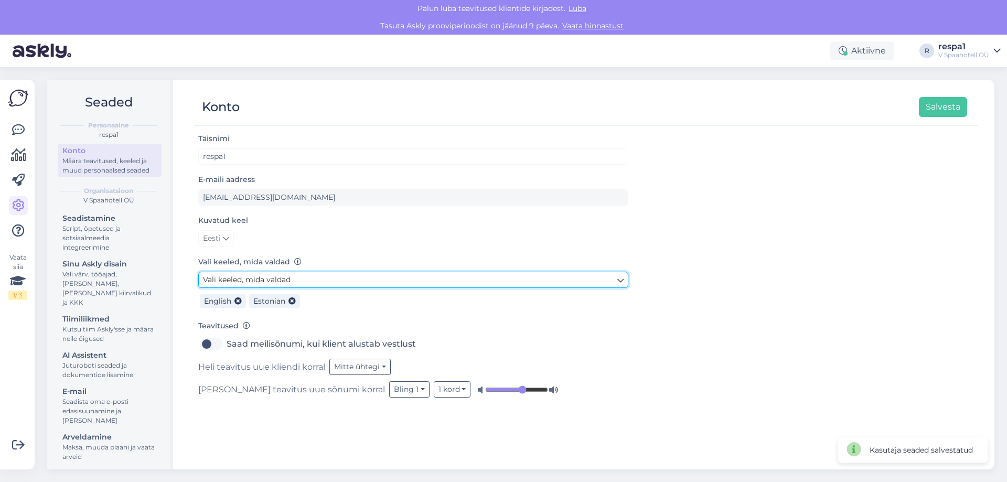
click at [339, 282] on link "Vali keeled, mida valdad" at bounding box center [413, 280] width 430 height 16
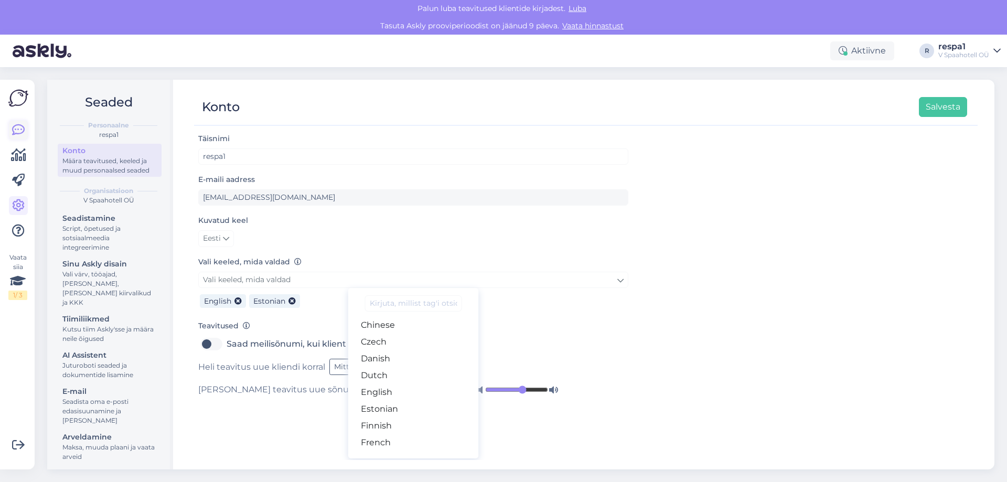
click at [22, 133] on icon at bounding box center [18, 130] width 13 height 13
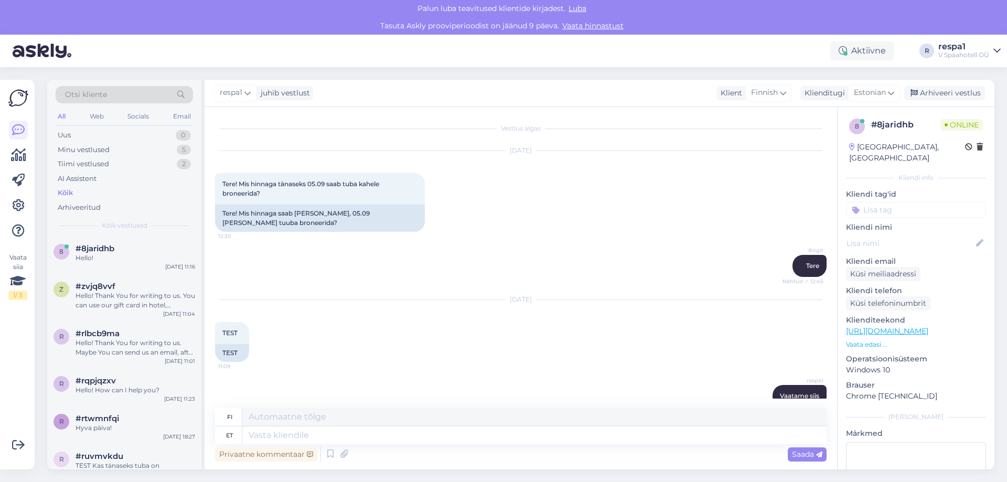
scroll to position [56, 0]
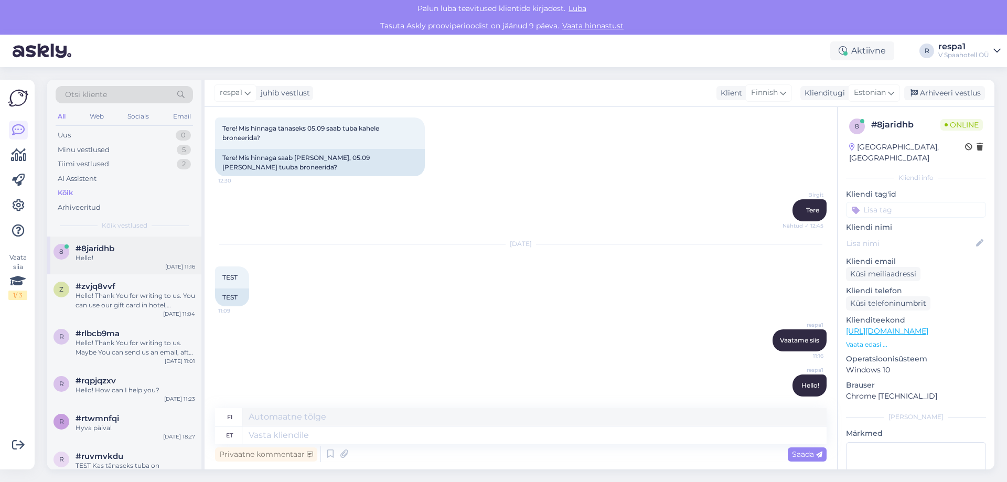
click at [108, 252] on span "#8jaridhb" at bounding box center [95, 248] width 39 height 9
click at [306, 440] on textarea at bounding box center [534, 435] width 584 height 18
type textarea "neli"
type textarea "neljä"
type textarea "[PERSON_NAME]"
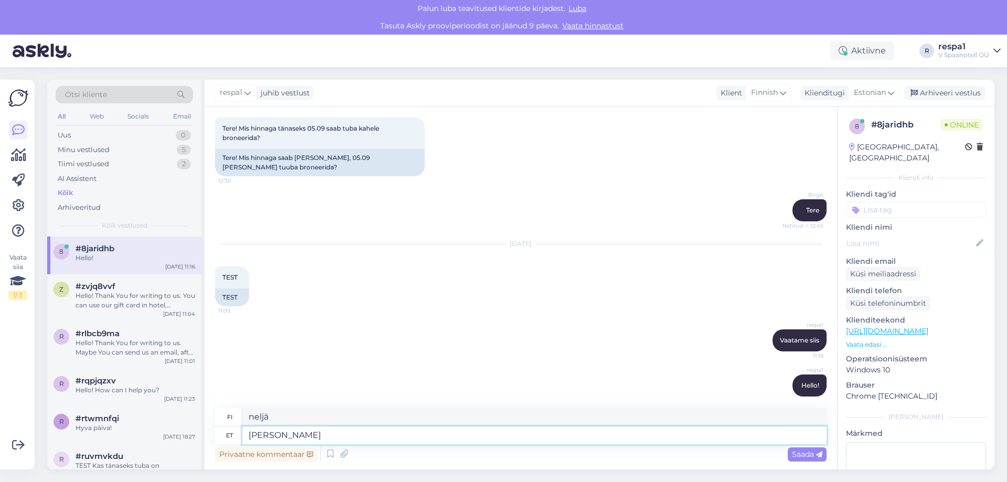
type textarea "neljä blondia"
type textarea "[PERSON_NAME]"
click at [808, 455] on span "Saada" at bounding box center [807, 454] width 30 height 9
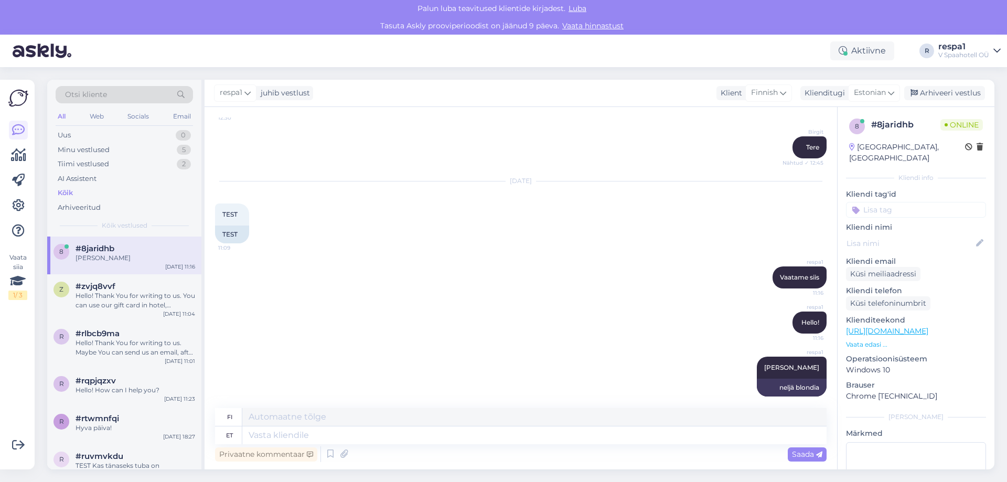
scroll to position [0, 0]
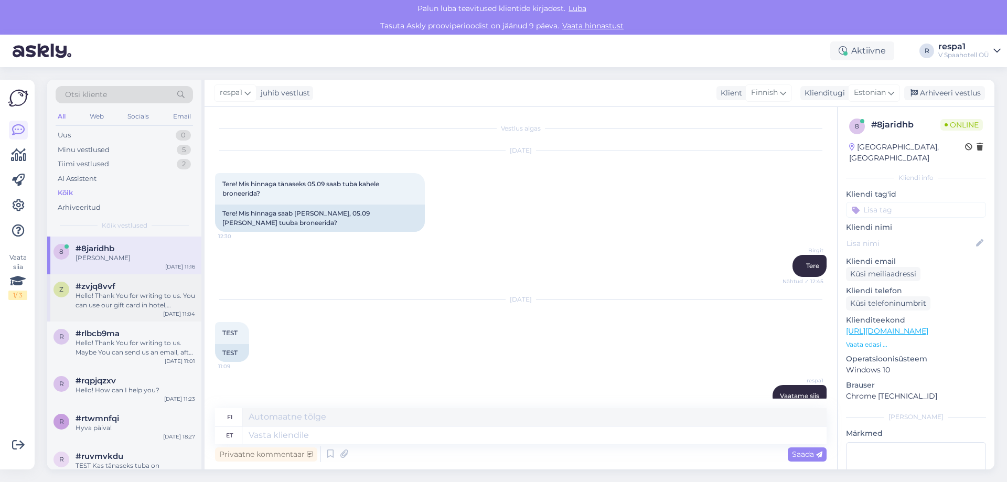
click at [142, 300] on div "Hello! Thank You for writing to us. You can use our gift card in hotel, restaur…" at bounding box center [136, 300] width 120 height 19
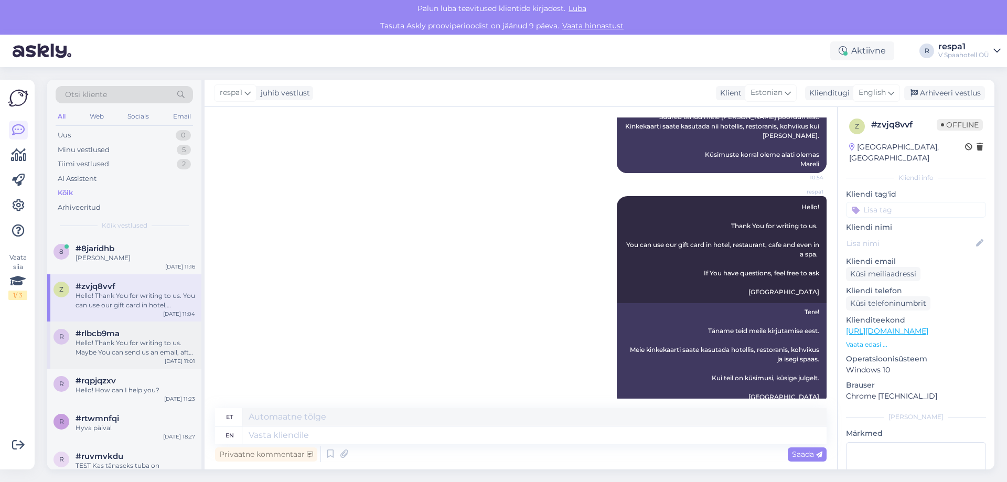
click at [114, 344] on div "Hello! Thank You for writing to us. Maybe You can send us an email, after that …" at bounding box center [136, 347] width 120 height 19
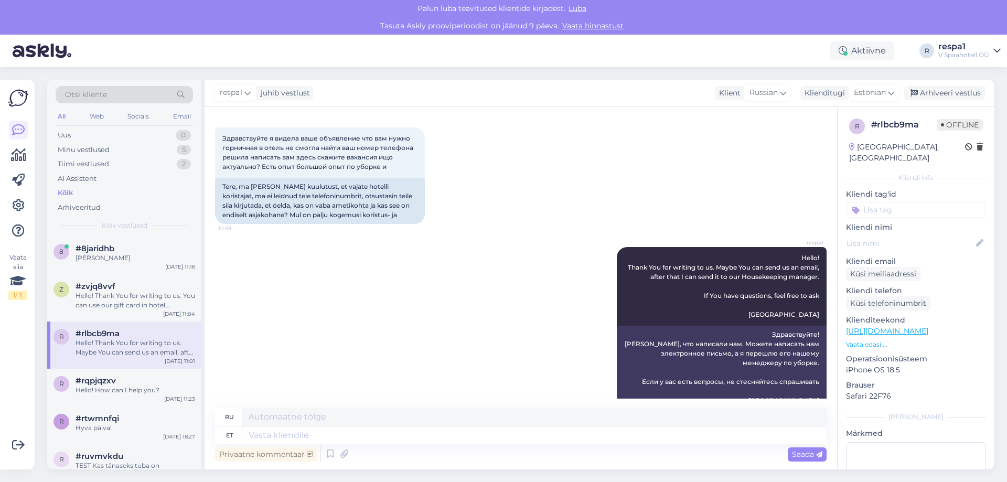
scroll to position [68, 0]
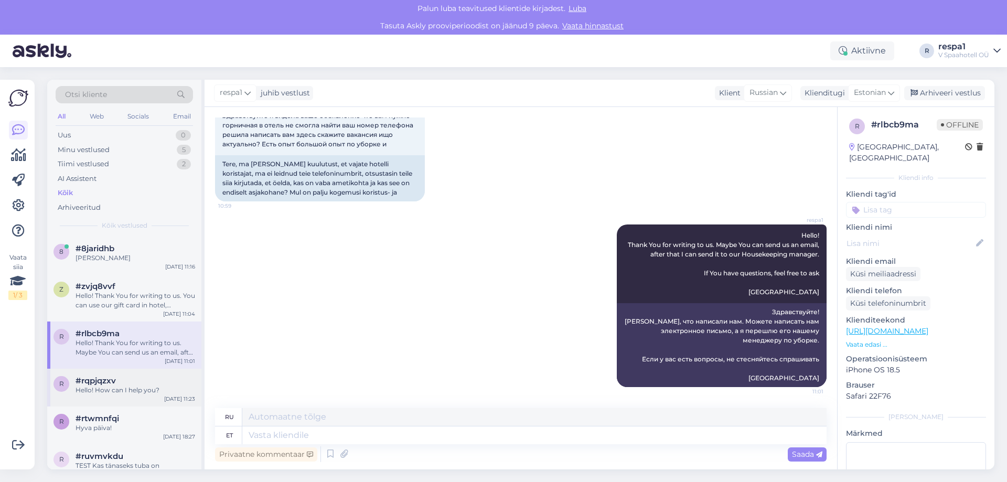
click at [149, 369] on div "r #rqpjqzxv Hello! How can I help you? [DATE] 11:23" at bounding box center [124, 388] width 154 height 38
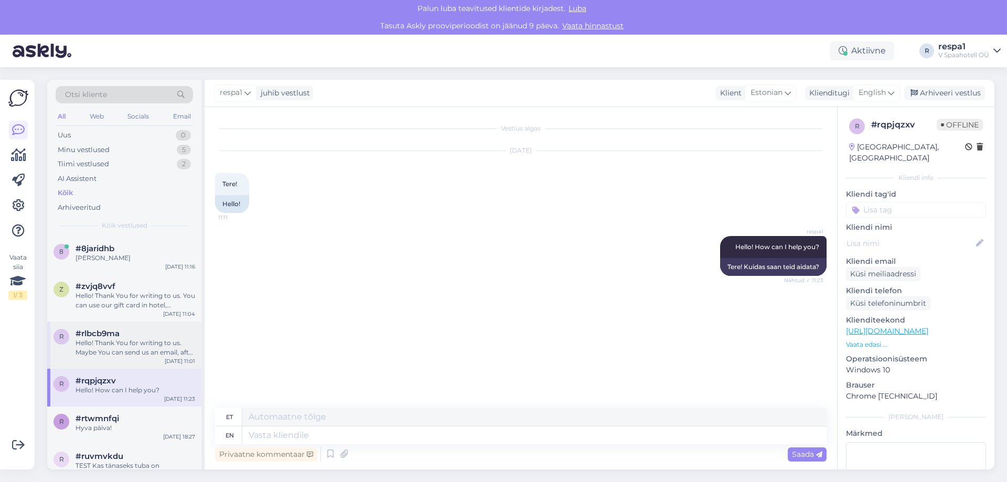
scroll to position [0, 0]
click at [76, 431] on div "Hyva päiva!" at bounding box center [136, 427] width 120 height 9
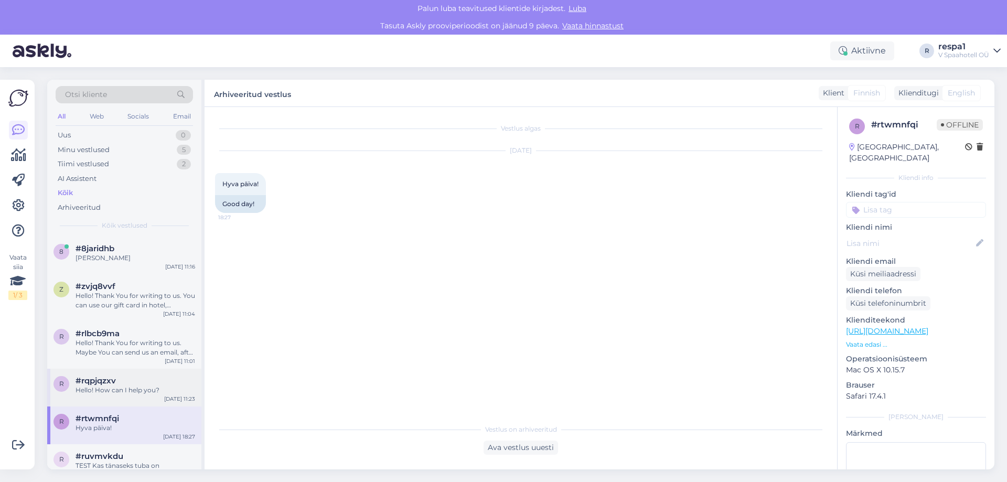
scroll to position [105, 0]
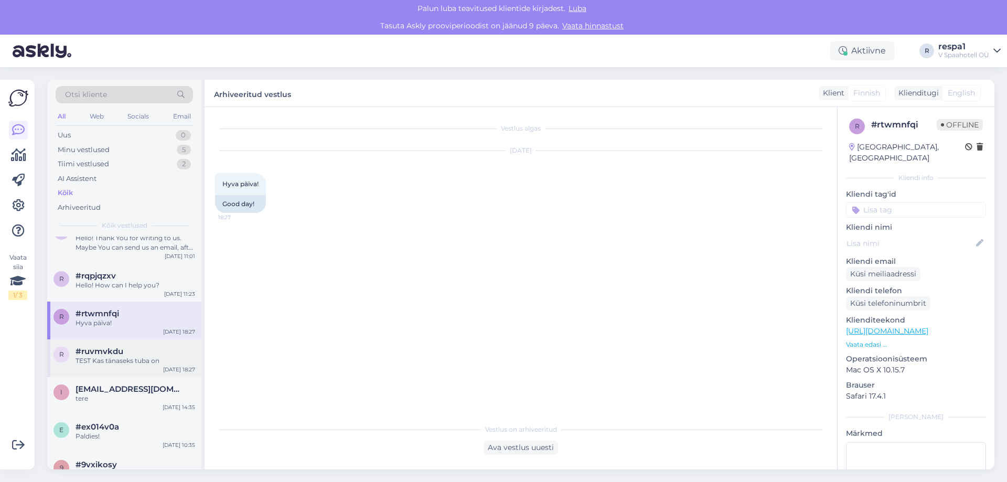
click at [117, 358] on div "TEST Kas tänaseks tuba on" at bounding box center [136, 360] width 120 height 9
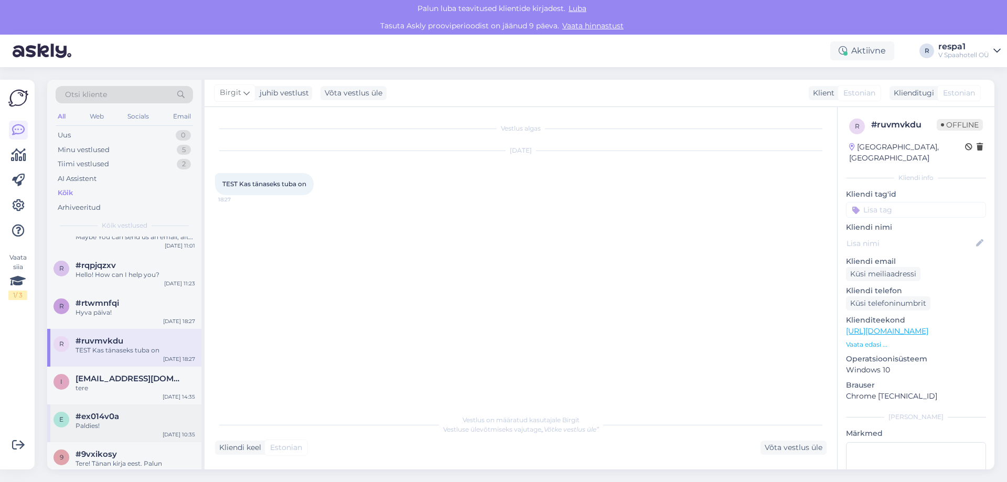
scroll to position [0, 0]
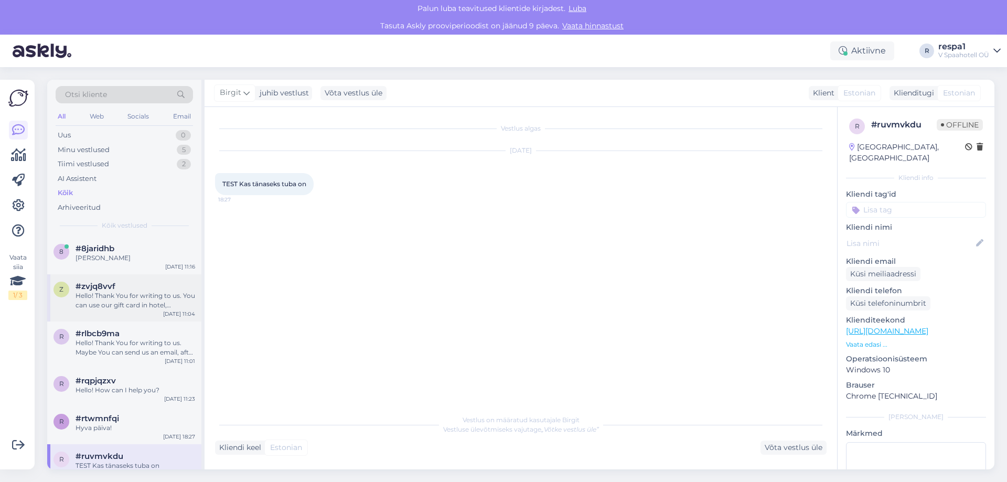
click at [124, 309] on div "Hello! Thank You for writing to us. You can use our gift card in hotel, restaur…" at bounding box center [136, 300] width 120 height 19
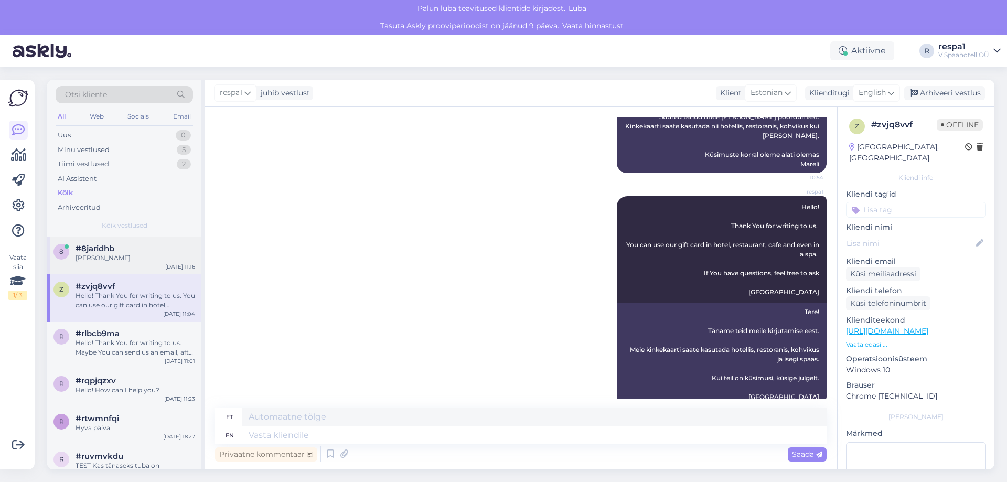
click at [78, 251] on span "#8jaridhb" at bounding box center [95, 248] width 39 height 9
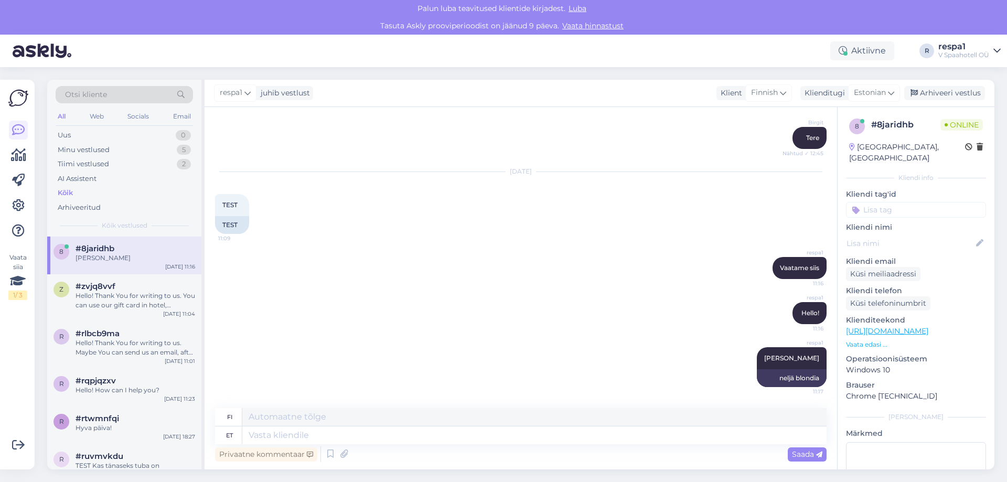
scroll to position [119, 0]
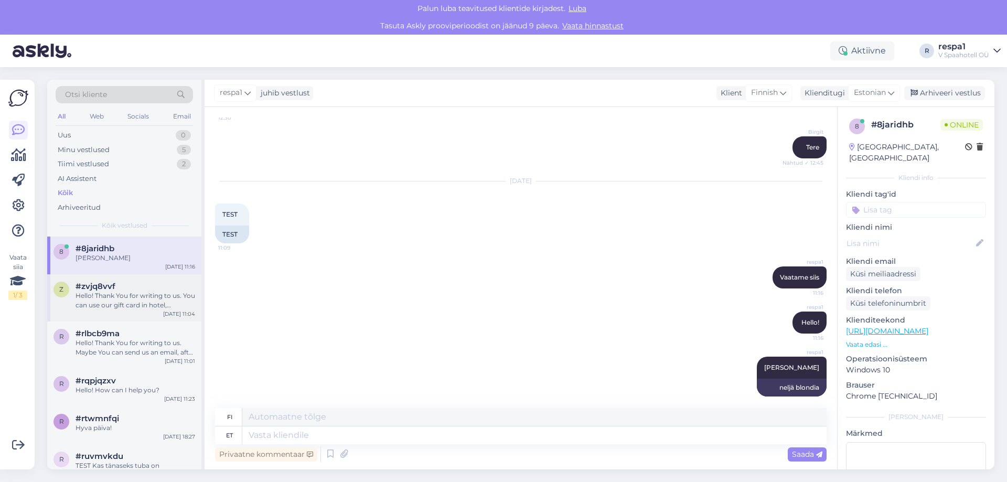
click at [112, 293] on div "Hello! Thank You for writing to us. You can use our gift card in hotel, restaur…" at bounding box center [136, 300] width 120 height 19
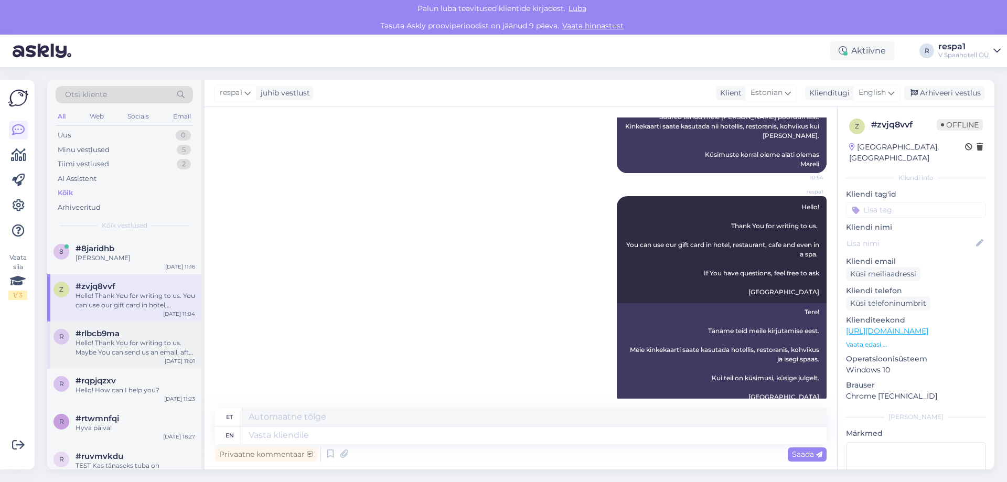
click at [121, 336] on div "#rlbcb9ma" at bounding box center [136, 333] width 120 height 9
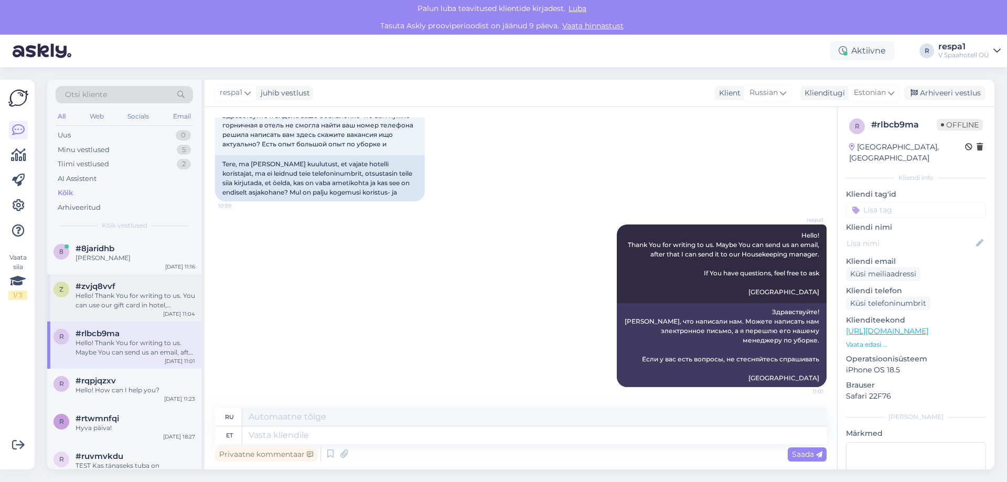
click at [107, 293] on div "Hello! Thank You for writing to us. You can use our gift card in hotel, restaur…" at bounding box center [136, 300] width 120 height 19
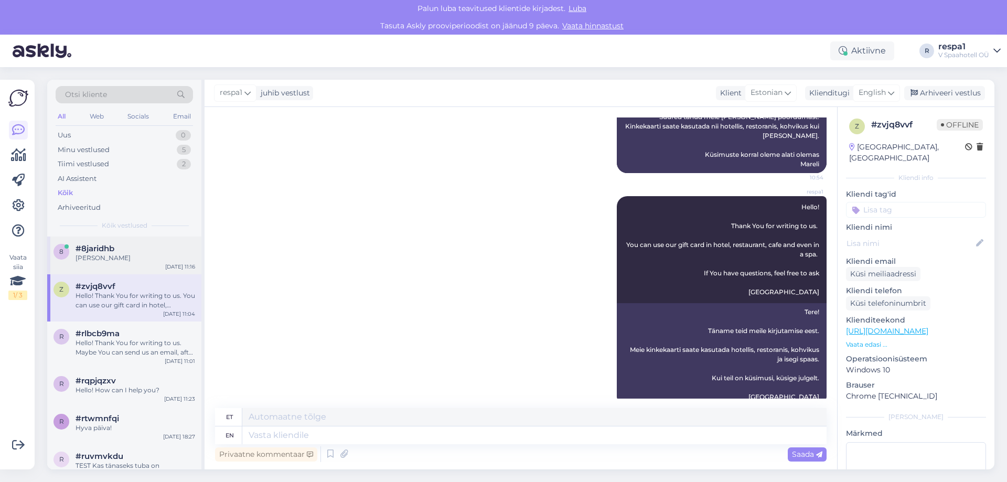
click at [113, 265] on div "8 #8jaridhb [PERSON_NAME] [DATE] 11:16" at bounding box center [124, 256] width 154 height 38
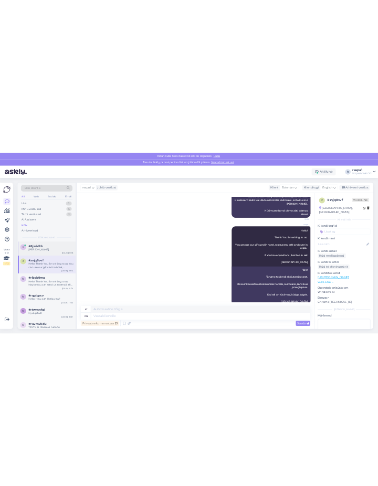
scroll to position [119, 0]
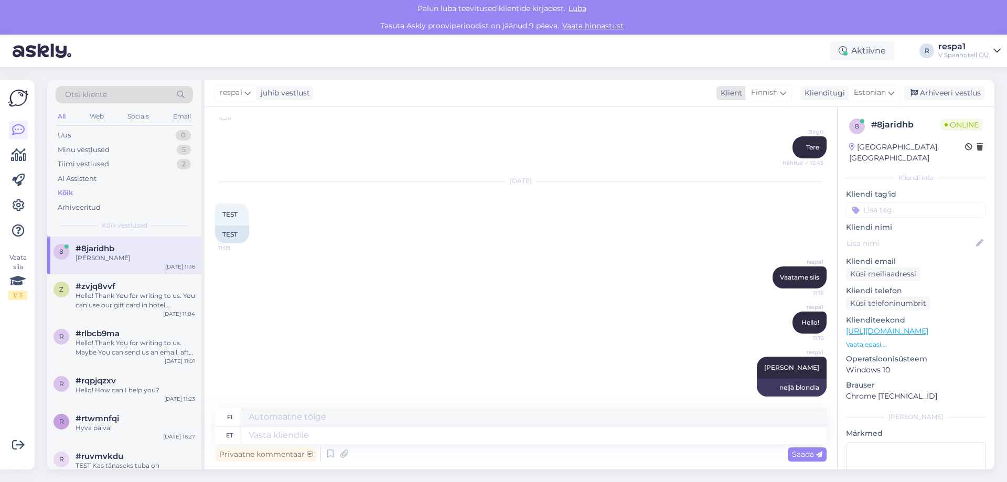
click at [782, 92] on icon at bounding box center [783, 93] width 6 height 12
type input "ru"
click at [751, 152] on link "Russian" at bounding box center [754, 156] width 115 height 17
click at [333, 414] on textarea at bounding box center [534, 417] width 584 height 18
paste textarea "Утро доброе ☀️ Какие Spa пакеты, проживание+питание +spa на 2х взрослых Вы може…"
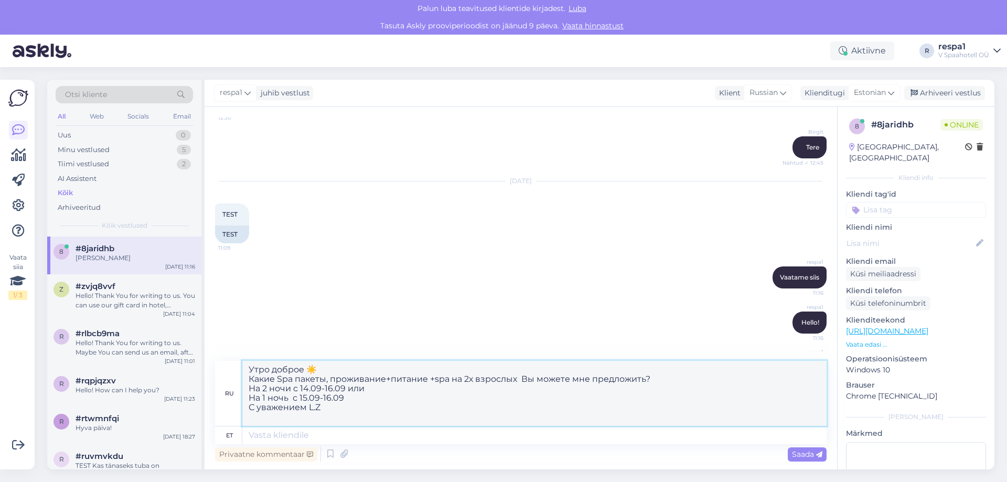
type textarea "Утро доброе ☀️ Какие Spa пакеты, проживание+питание +spa на 2х взрослых Вы може…"
click at [327, 430] on textarea at bounding box center [534, 435] width 584 height 18
click at [319, 416] on textarea "Утро доброе ☀️ Какие Spa пакеты, проживание+питание +spa на 2х взрослых Вы може…" at bounding box center [534, 393] width 584 height 65
drag, startPoint x: 332, startPoint y: 414, endPoint x: 232, endPoint y: 366, distance: 110.5
click at [232, 367] on div "ru Утро доброе ☀️ Какие Spa пакеты, проживание+питание +spa на 2х взрослых Вы м…" at bounding box center [521, 394] width 612 height 66
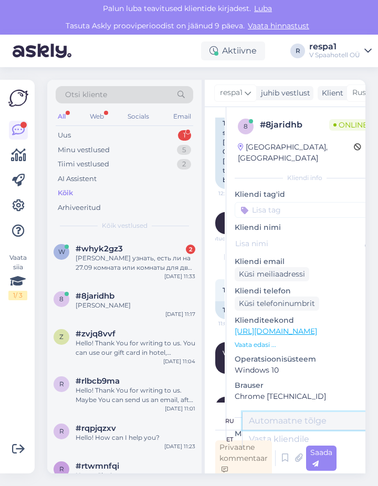
scroll to position [232, 0]
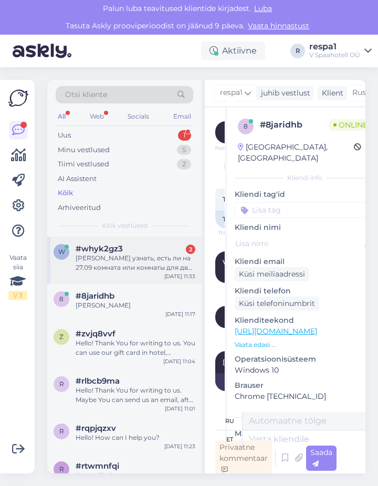
click at [126, 260] on div "[PERSON_NAME] узнать, есть ли на 27.09 комната или комнаты для двух детей в воз…" at bounding box center [136, 262] width 120 height 19
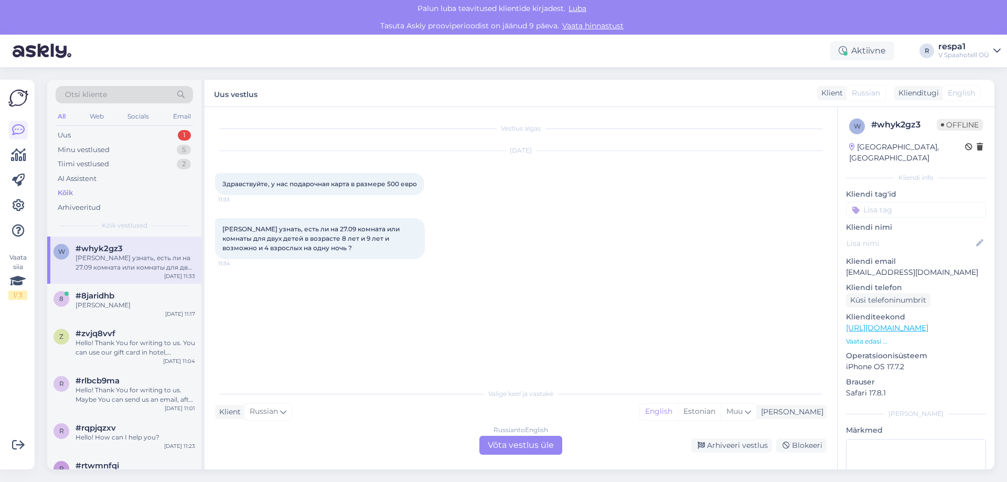
scroll to position [0, 0]
click at [95, 256] on div "[PERSON_NAME] узнать, есть ли на 27.09 комната или комнаты для двух детей в воз…" at bounding box center [136, 262] width 120 height 19
click at [516, 444] on div "Russian to English Võta vestlus üle" at bounding box center [520, 445] width 83 height 19
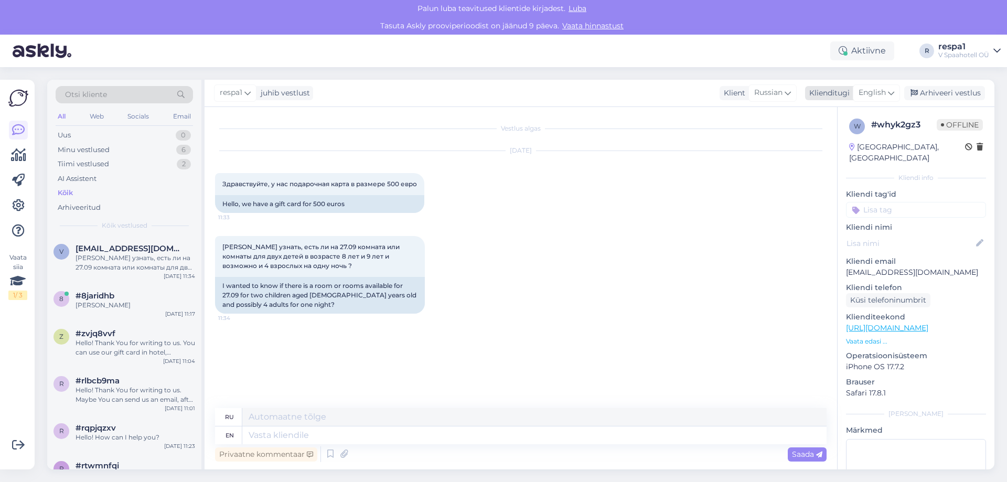
click at [892, 95] on icon at bounding box center [891, 93] width 6 height 12
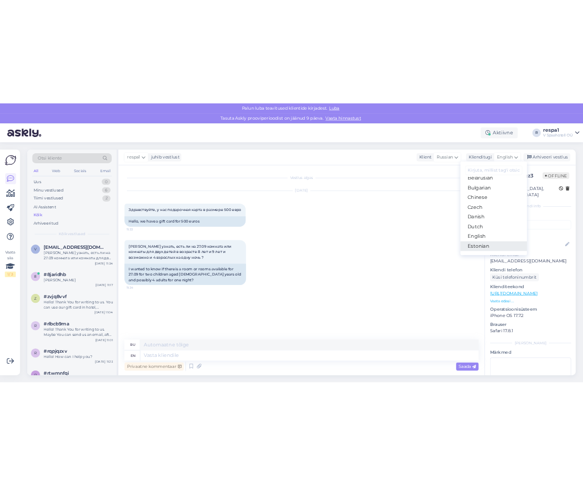
scroll to position [52, 0]
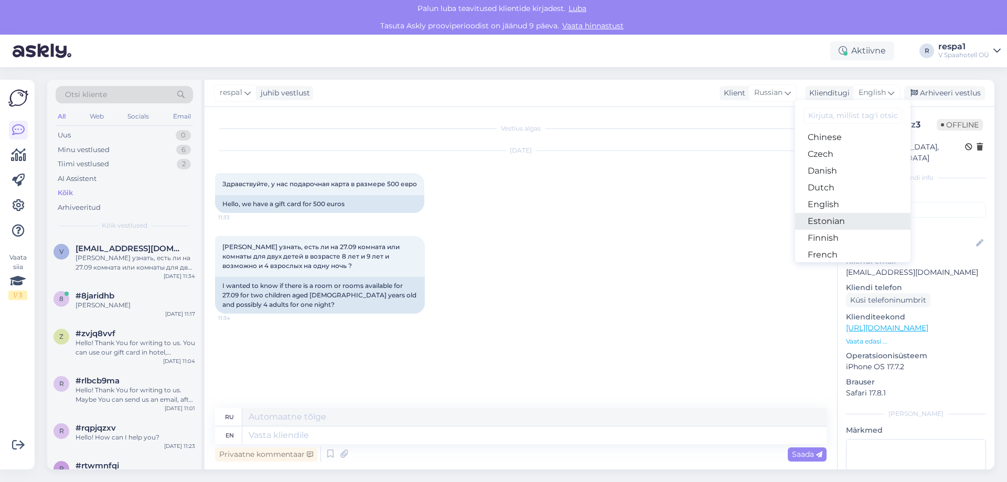
click at [843, 218] on link "Estonian" at bounding box center [852, 221] width 115 height 17
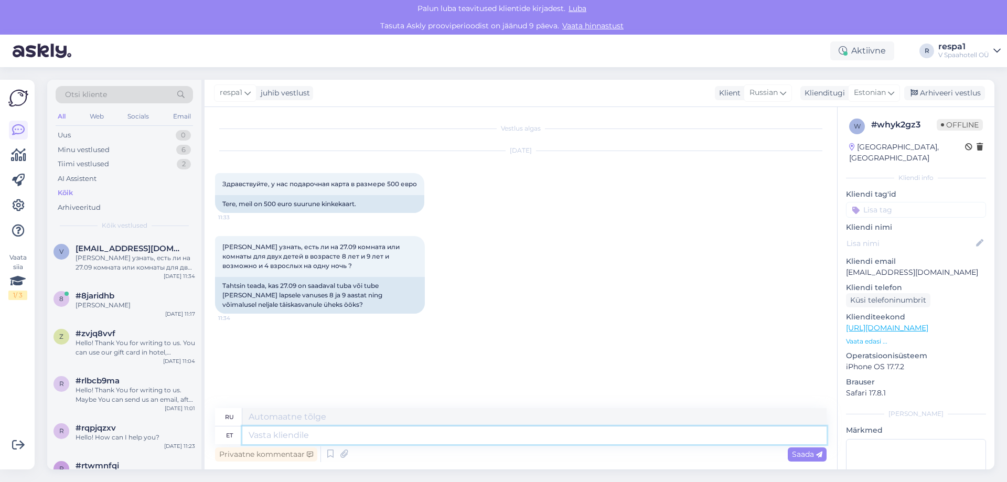
click at [260, 439] on textarea at bounding box center [534, 435] width 584 height 18
click at [287, 436] on textarea at bounding box center [534, 435] width 584 height 18
type textarea "Tere!"
type textarea "Привет!"
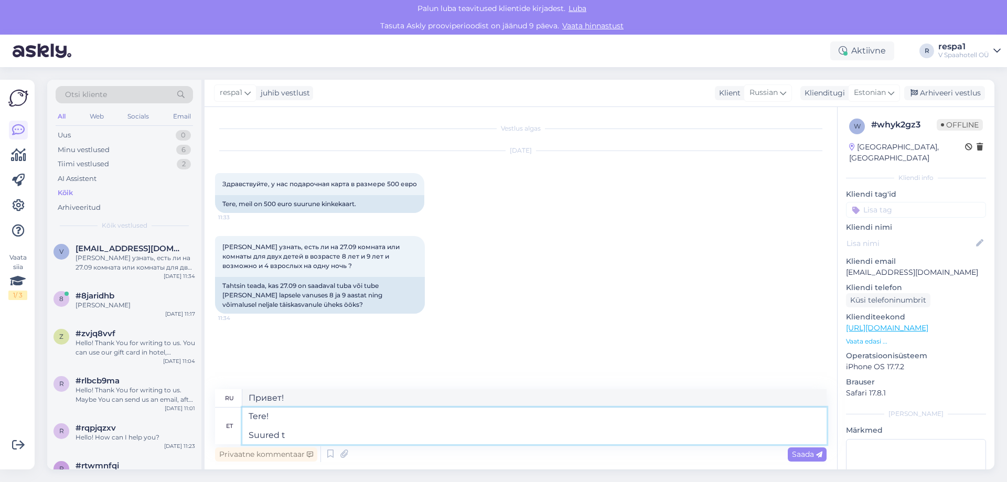
type textarea "Tere! Suured tä"
type textarea "Привет! Большой"
type textarea "Tere! Suured tänud me"
type textarea "Привет! [GEOGRAPHIC_DATA]"
type textarea "Tere! Suured tänud meie p"
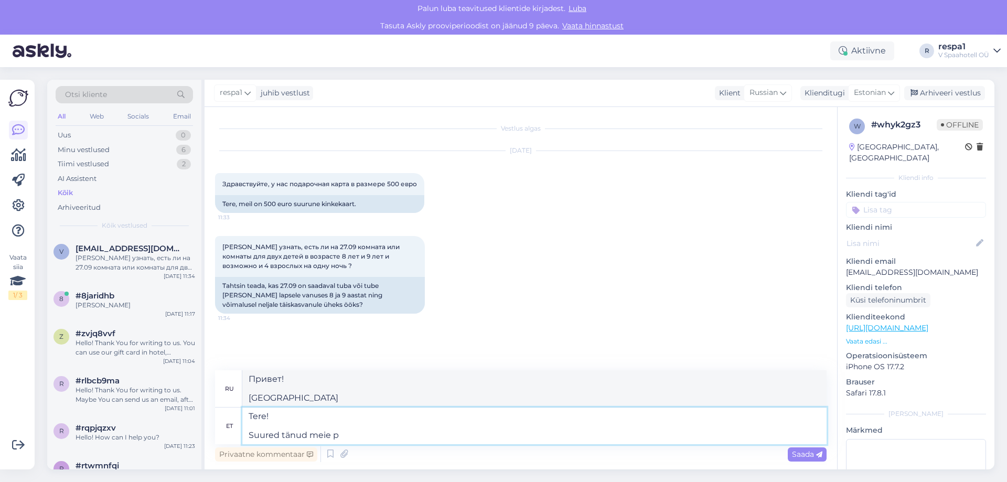
type textarea "Привет! Большое спасибо нашим"
type textarea "Tere! Suured tänud meie [PERSON_NAME] p"
type textarea "Привет! Большое спасибо от нас."
type textarea "Tere! Suured tänud meie [PERSON_NAME] pöördumast."
type textarea "Здравствуйте! Большое спасибо, что связались с нами."
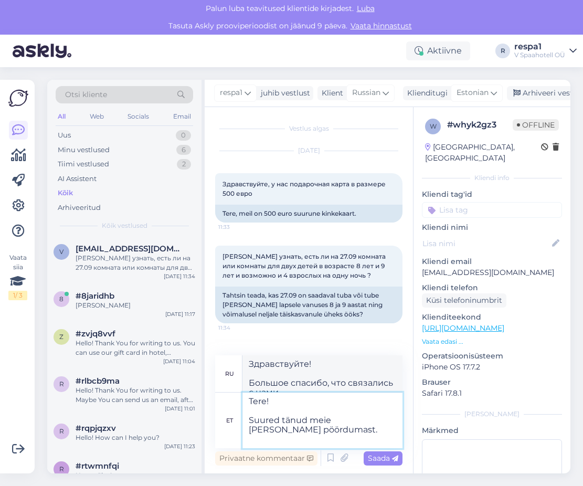
type textarea "Tere! Suured tänud meie [PERSON_NAME] pöördumast."
click at [319, 435] on textarea "Tere! Suured tänud meie [PERSON_NAME] pöördumast." at bounding box center [322, 420] width 160 height 56
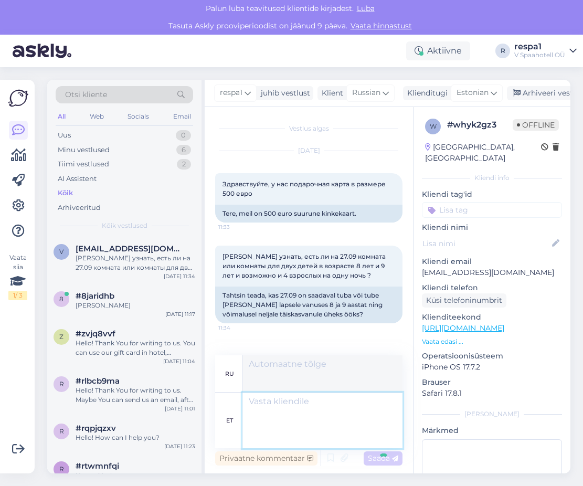
scroll to position [42, 0]
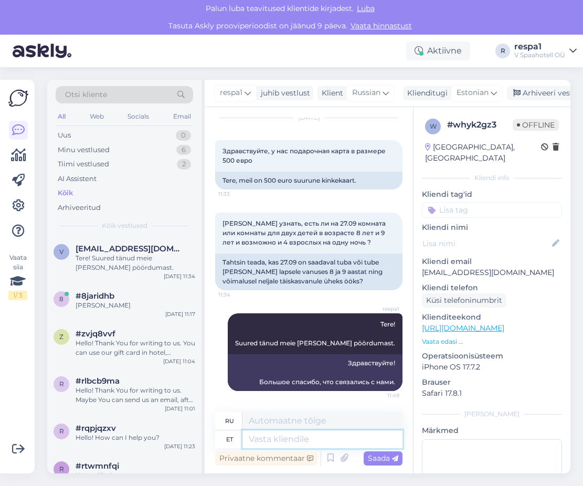
type textarea "E"
type textarea "Tä"
type textarea "Т"
type textarea "Täpsustaksin ü"
type textarea "Я бы хотел уточнить"
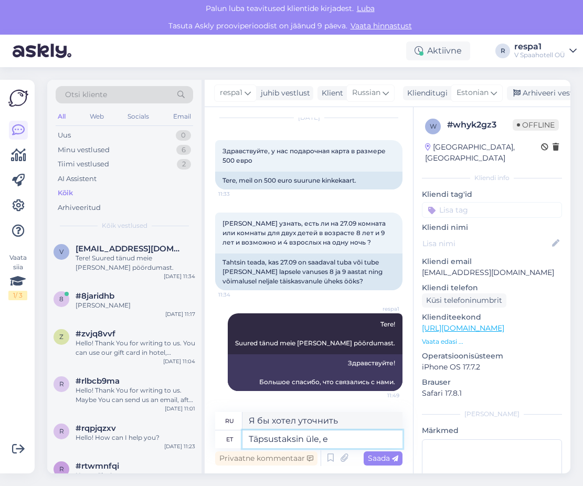
type textarea "Täpsustaksin üle, et"
type textarea "Я бы хотел уточнить,"
type textarea "Täpsustaksin üle, et"
type textarea "Я бы хотел уточнить, что"
type textarea "Täpsustaksin üle, et kas s"
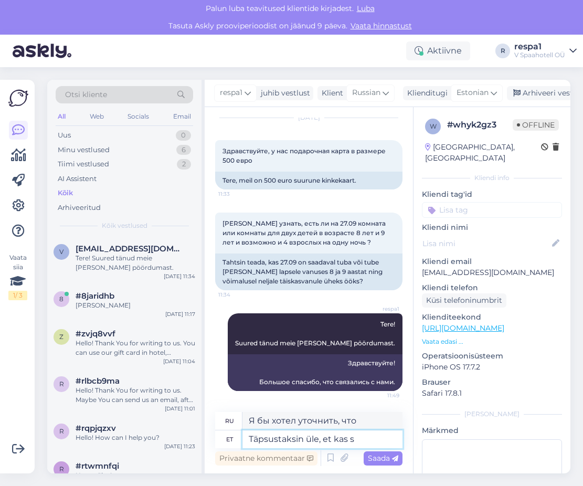
type textarea "Я хотел бы уточнить,"
type textarea "Täpsustaksin üle, et kas sooviksite"
type textarea "Я хотел бы уточнить, хотите ли вы"
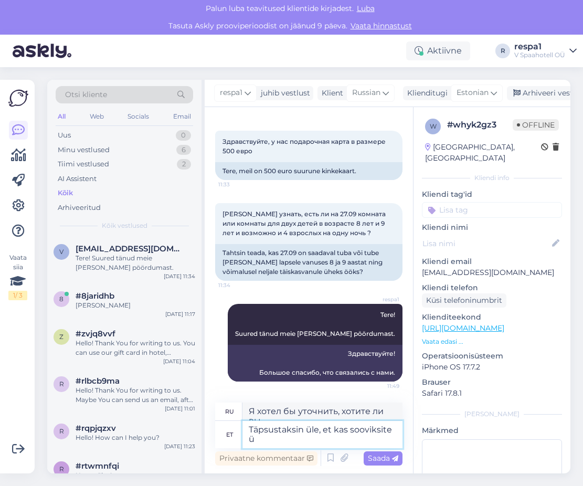
scroll to position [52, 0]
type textarea "Täpsustaksin üle, et kas sooviksite ühte tuba la"
type textarea "Я бы хотел уточнить, нужна ли вам одна комната."
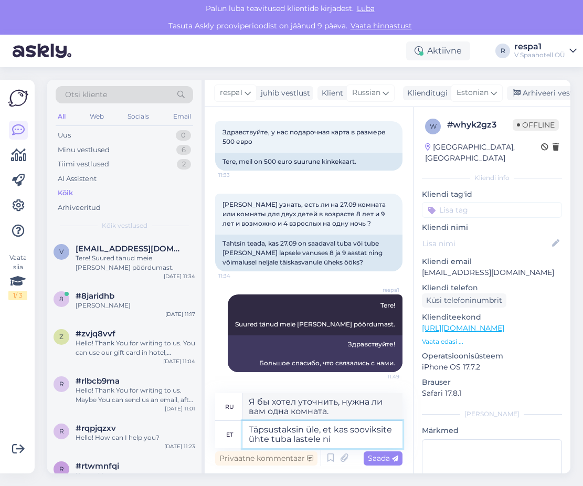
type textarea "Täpsustaksin üle, et kas sooviksite ühte tuba lastele nin"
type textarea "Я хотел бы уточнить, нужна ли вам отдельная комната для детей."
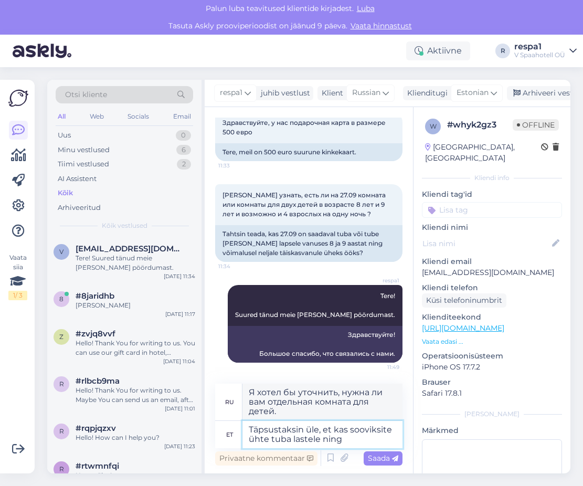
type textarea "Täpsustaksin üle, et kas sooviksite ühte tuba lastele ning t"
type textarea "Я хотел бы уточнить, нужна ли вам отдельная комната для детей и"
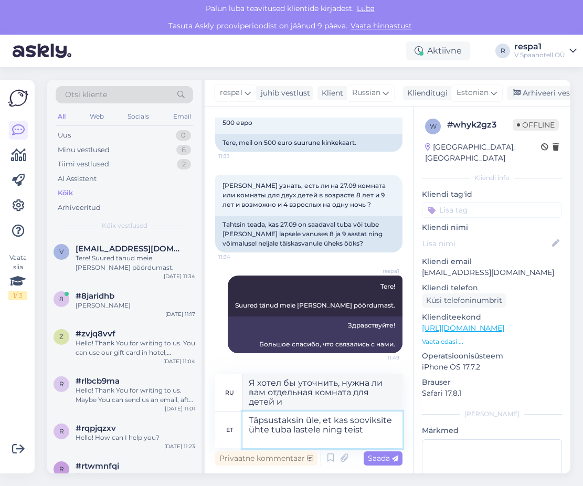
type textarea "Täpsustaksin üle, et kas sooviksite ühte tuba lastele ning teist"
type textarea "Я хотел бы уточнить, нужна ли вам одна комната для детей и другая"
type textarea "Täpsustaksin üle, et kas sooviksite ühte tuba lastele ning teist tuba"
type textarea "Я хотел бы уточнить, нужна ли вам одна комната для детей и другая для родителей."
type textarea "Täpsustaksin üle, et kas sooviksite ühte tuba lastele ning teist tuba neljale t"
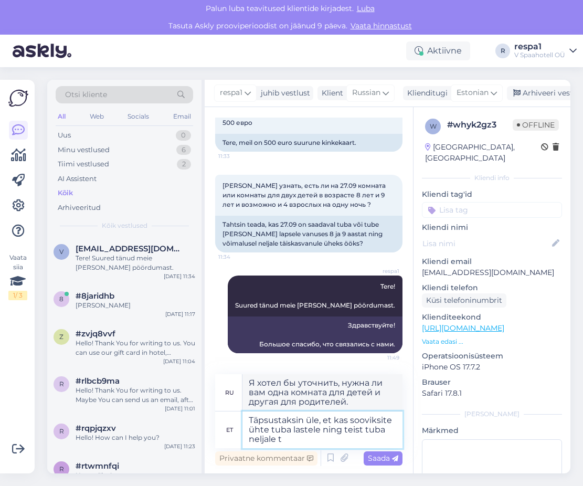
type textarea "Я бы хотел уточнить, нужна ли вам одна комната для детей и еще одна для четверы…"
type textarea "Täpsustaksin üle, et kas sooviksite ühte tuba lastele ning teist tuba neljale t…"
type textarea "Я хотел бы уточнить, вам нужна одна комната для детей и еще одна для четверых в…"
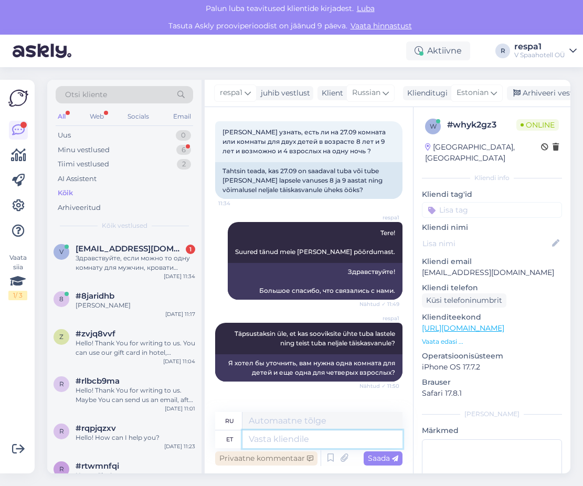
scroll to position [253, 0]
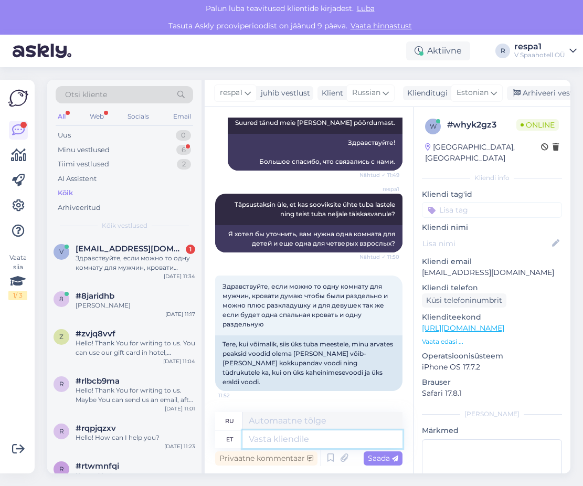
click at [291, 442] on textarea at bounding box center [322, 439] width 160 height 18
click at [276, 440] on textarea at bounding box center [322, 439] width 160 height 18
type textarea "Tere"
type textarea "Привет!"
type textarea "T"
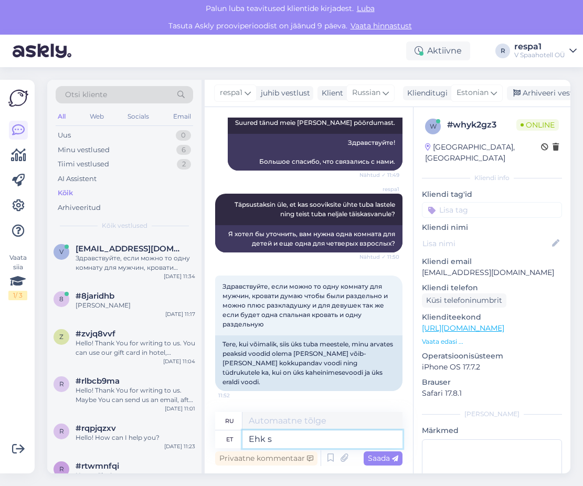
type textarea "Ehk si"
type textarea "Может быть"
type textarea "Ehk siis s"
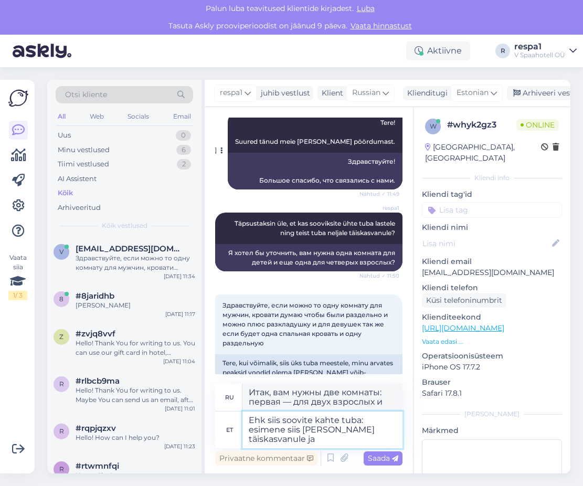
scroll to position [282, 0]
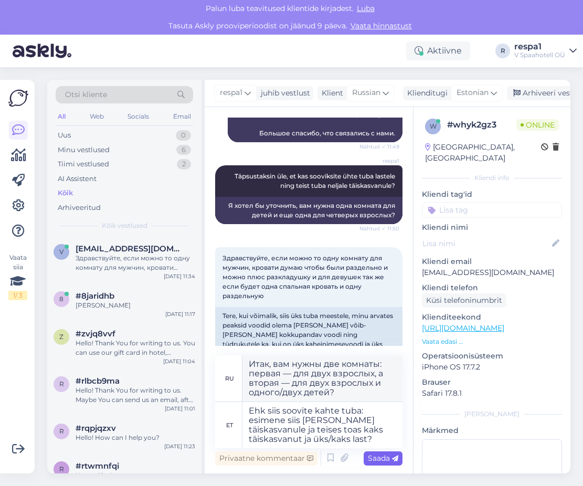
click at [389, 460] on span "Saada" at bounding box center [383, 457] width 30 height 9
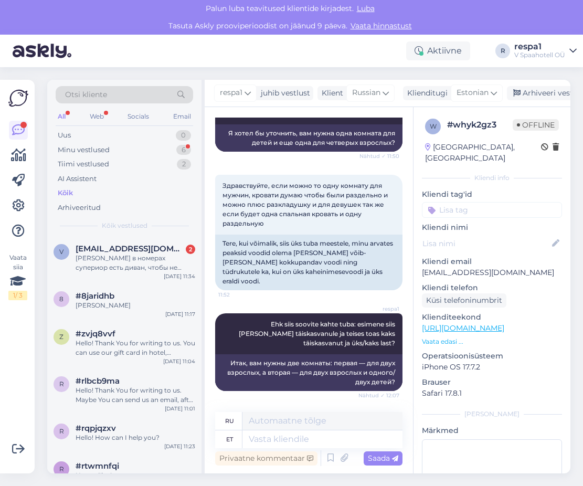
scroll to position [555, 0]
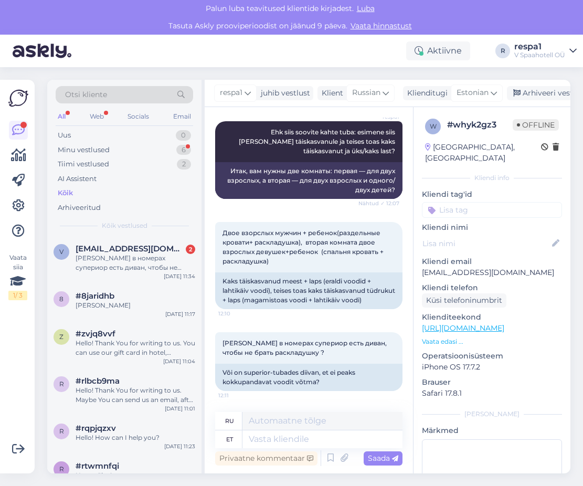
click at [292, 318] on div "Двое взорслых мужчин + ребенок(раздельные кровати+ раскладушка), вторая комната…" at bounding box center [308, 265] width 187 height 110
click at [278, 439] on textarea at bounding box center [322, 439] width 160 height 18
click at [370, 379] on div "Või on superior-tubades diivan, et ei peaks kokkupandavat voodit võtma?" at bounding box center [308, 377] width 187 height 27
click at [279, 438] on textarea at bounding box center [322, 439] width 160 height 18
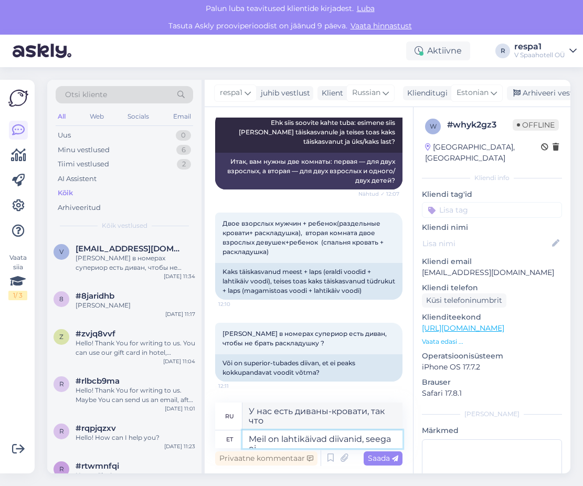
scroll to position [566, 0]
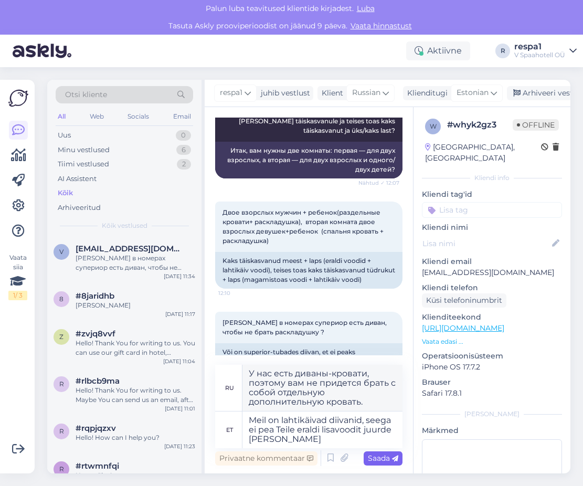
click at [385, 454] on span "Saada" at bounding box center [383, 457] width 30 height 9
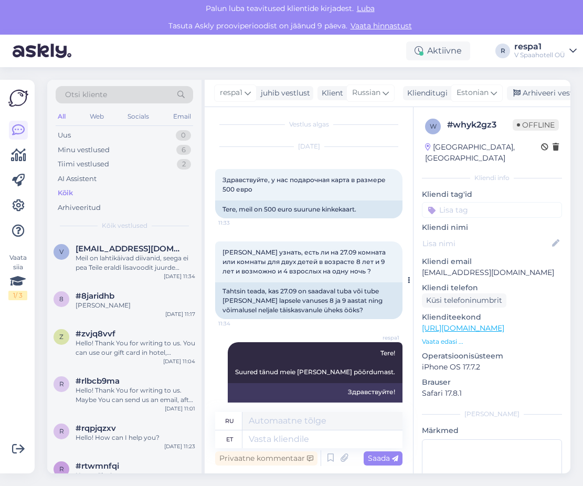
scroll to position [0, 0]
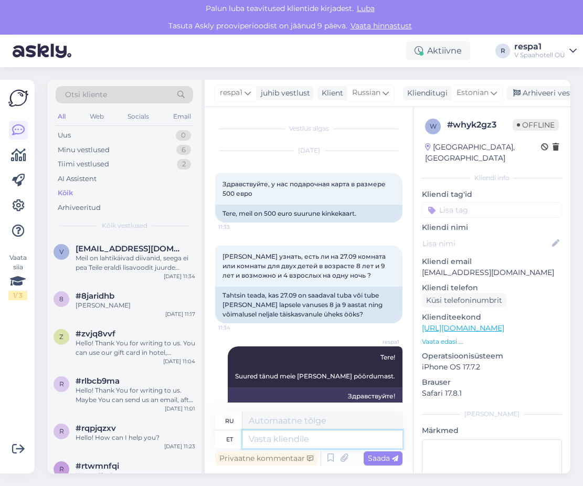
click at [273, 443] on textarea at bounding box center [322, 439] width 160 height 18
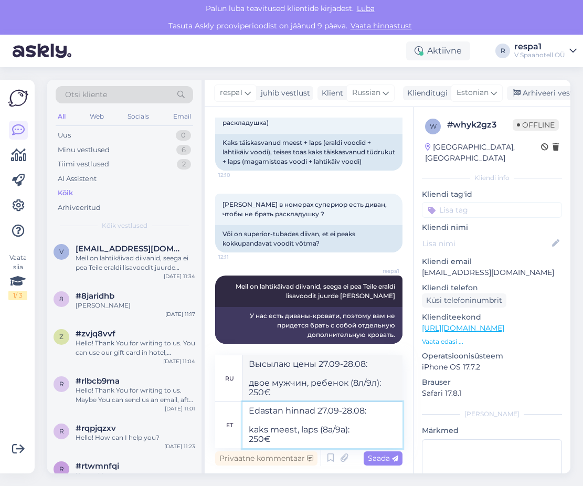
scroll to position [703, 0]
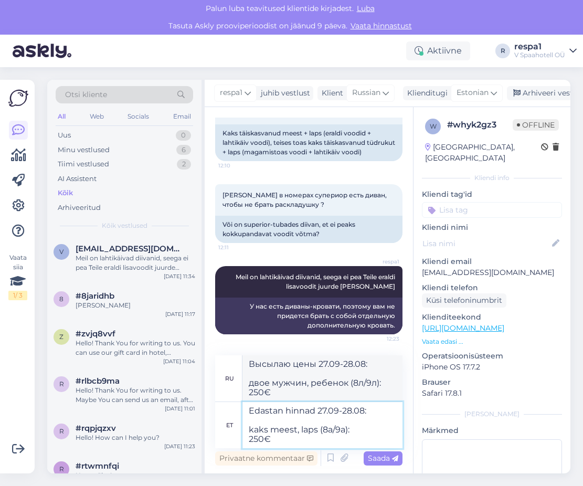
drag, startPoint x: 285, startPoint y: 443, endPoint x: 286, endPoint y: 436, distance: 6.3
click at [261, 436] on textarea "Edastan hinnad 27.09-28.08: kaks meest, laps (8a/9a): 250€" at bounding box center [322, 425] width 160 height 46
drag, startPoint x: 312, startPoint y: 436, endPoint x: 294, endPoint y: 444, distance: 19.5
click at [312, 437] on textarea "Edastan hinnad 27.09-28.08: kaks meest, laps (8a/9a): 250€" at bounding box center [322, 425] width 160 height 46
click at [288, 440] on textarea "Edastan hinnad 27.09-28.08: kaks meest, laps (8a/9a): 250€" at bounding box center [322, 425] width 160 height 46
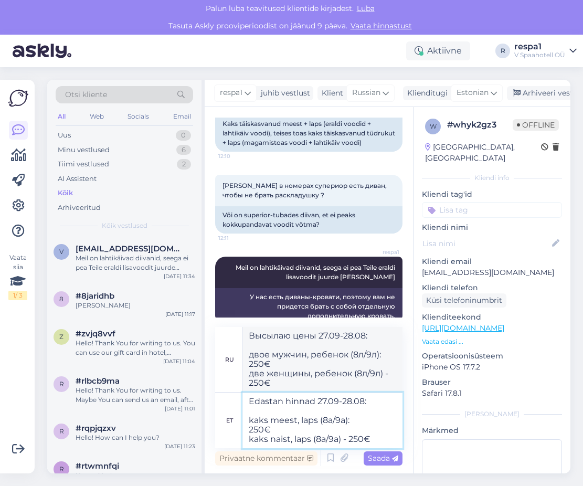
click at [249, 427] on textarea "Edastan hinnad 27.09-28.08: kaks meest, laps (8a/9a): 250€ kaks naist, laps (8a…" at bounding box center [322, 420] width 160 height 56
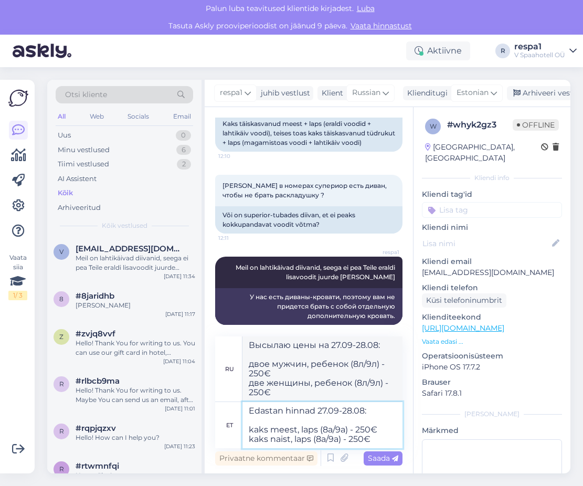
click at [375, 437] on textarea "Edastan hinnad 27.09-28.08: kaks meest, laps (8a/9a) - 250€ kaks naist, laps (8…" at bounding box center [322, 425] width 160 height 46
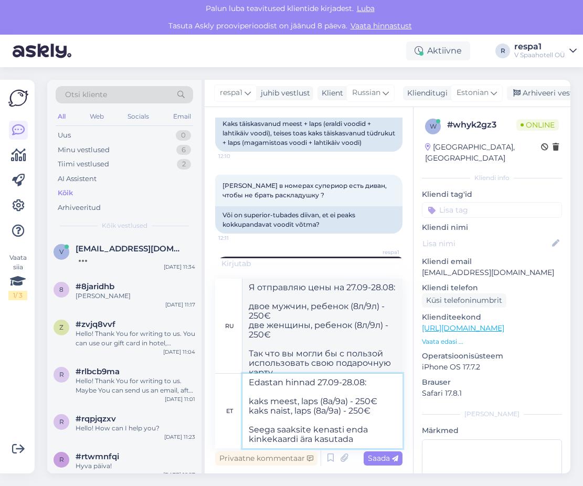
click at [372, 437] on textarea "Edastan hinnad 27.09-28.08: kaks meest, laps (8a/9a) - 250€ kaks naist, laps (8…" at bounding box center [322, 410] width 160 height 74
drag, startPoint x: 383, startPoint y: 456, endPoint x: 380, endPoint y: 438, distance: 18.0
click at [383, 456] on span "Saada" at bounding box center [383, 457] width 30 height 9
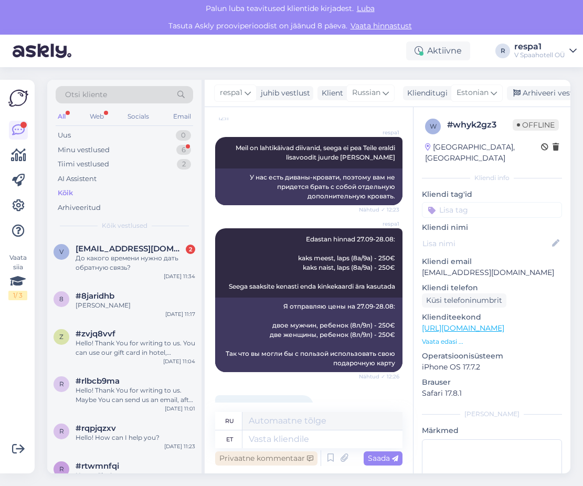
scroll to position [949, 0]
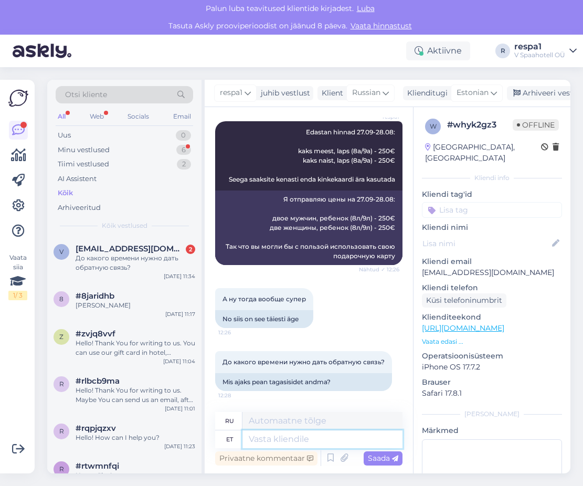
click at [256, 434] on textarea at bounding box center [322, 439] width 160 height 18
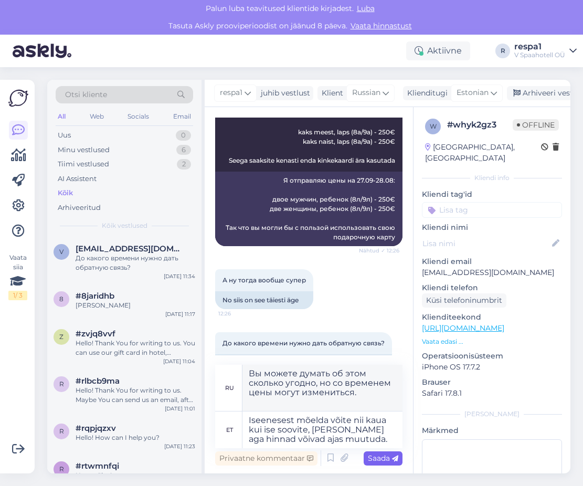
click at [381, 454] on span "Saada" at bounding box center [383, 457] width 30 height 9
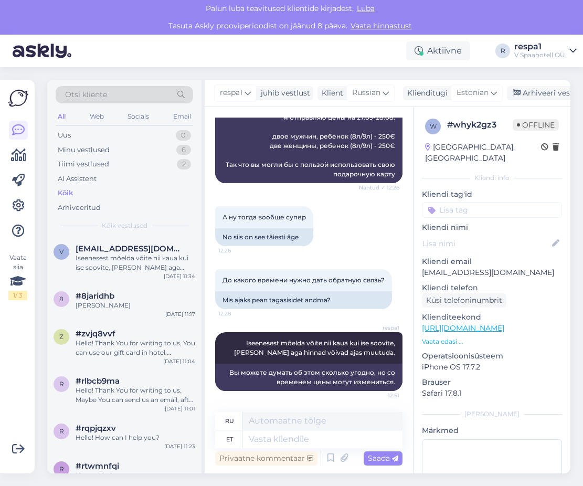
scroll to position [1031, 0]
